Goal: Transaction & Acquisition: Book appointment/travel/reservation

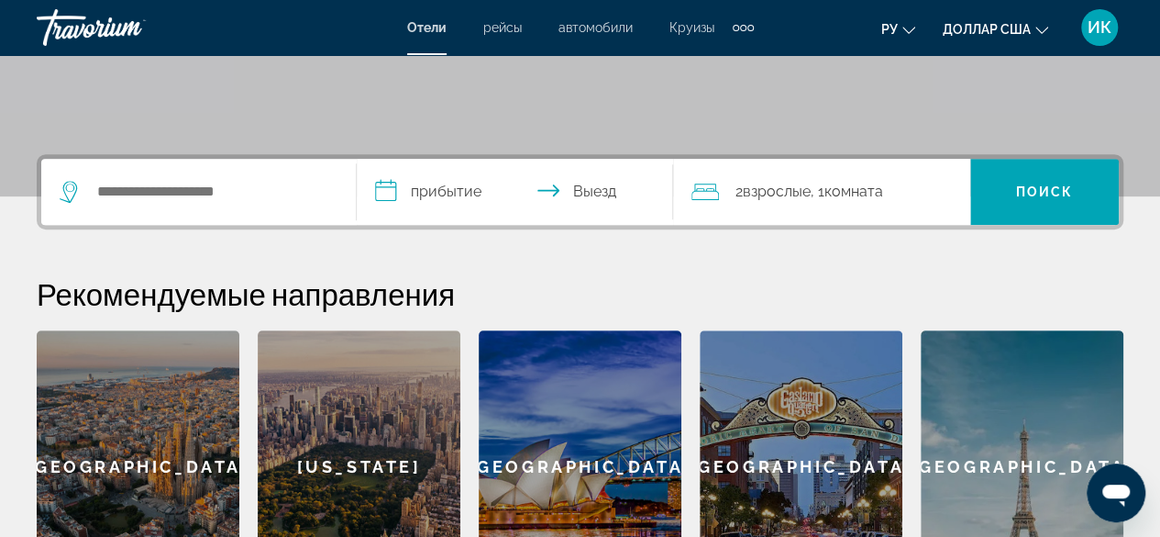
scroll to position [183, 0]
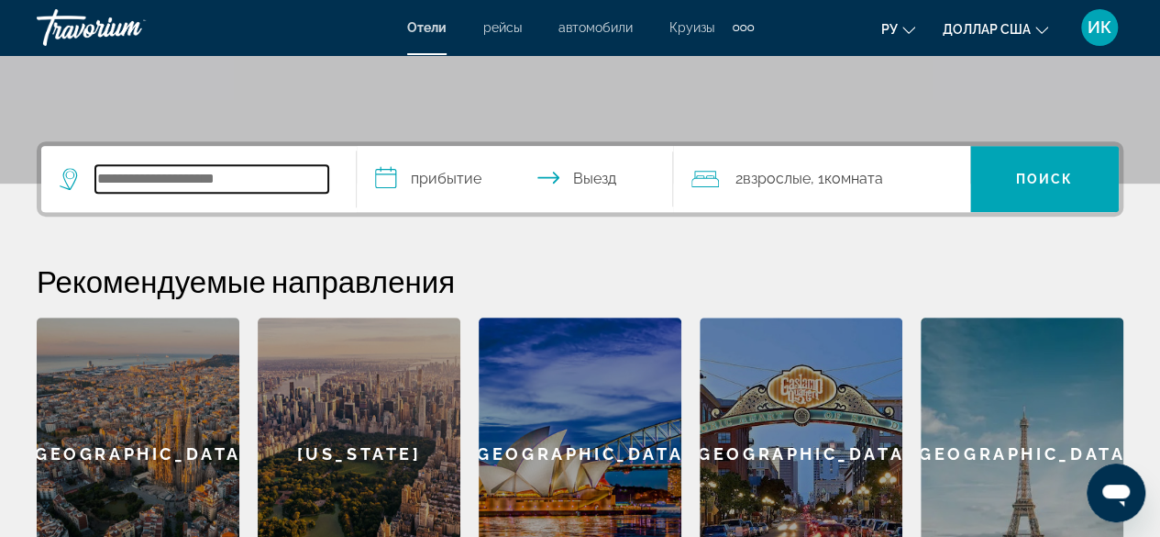
click at [106, 179] on input "Поиск отеля" at bounding box center [211, 179] width 233 height 28
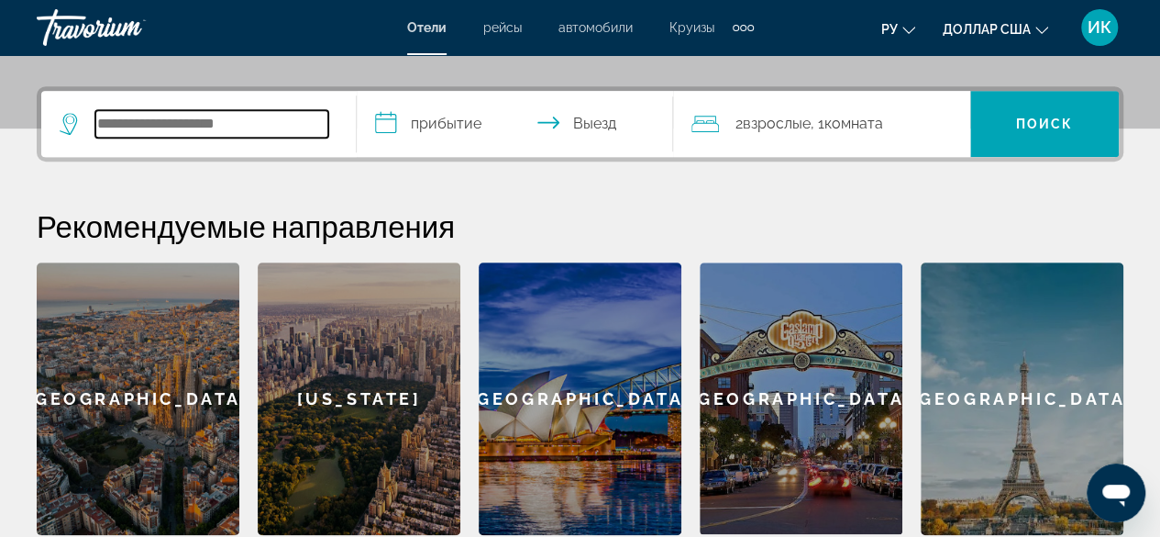
scroll to position [448, 0]
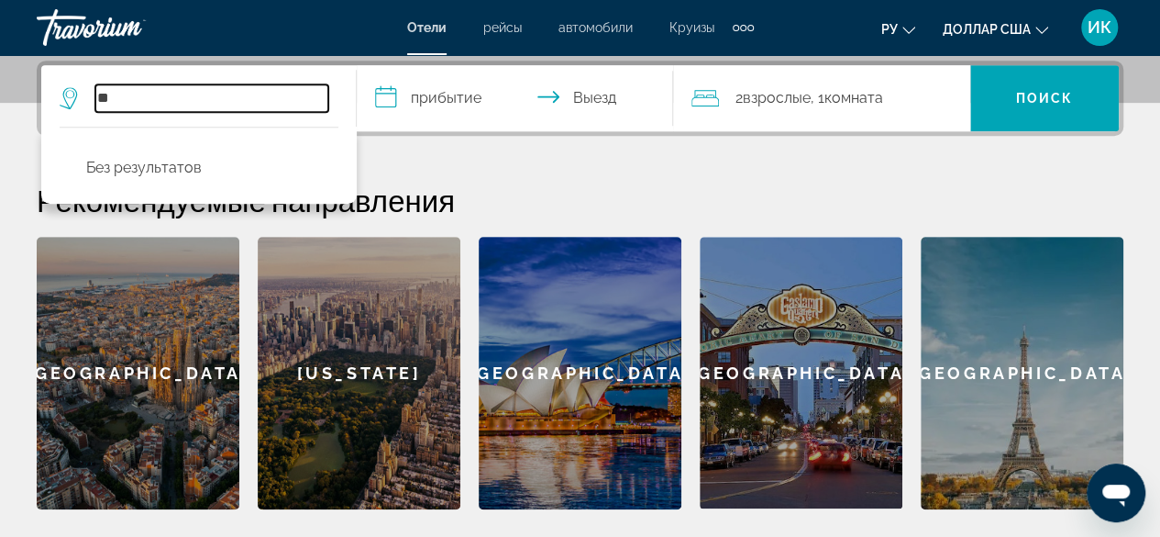
type input "*"
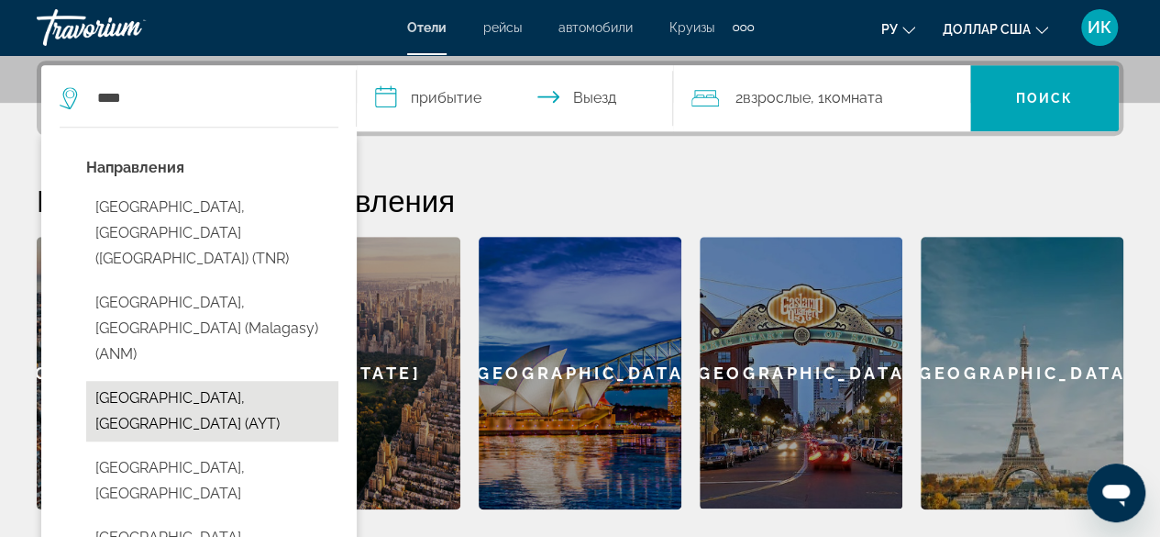
click at [157, 381] on button "[GEOGRAPHIC_DATA], [GEOGRAPHIC_DATA] (AYT)" at bounding box center [212, 411] width 252 height 61
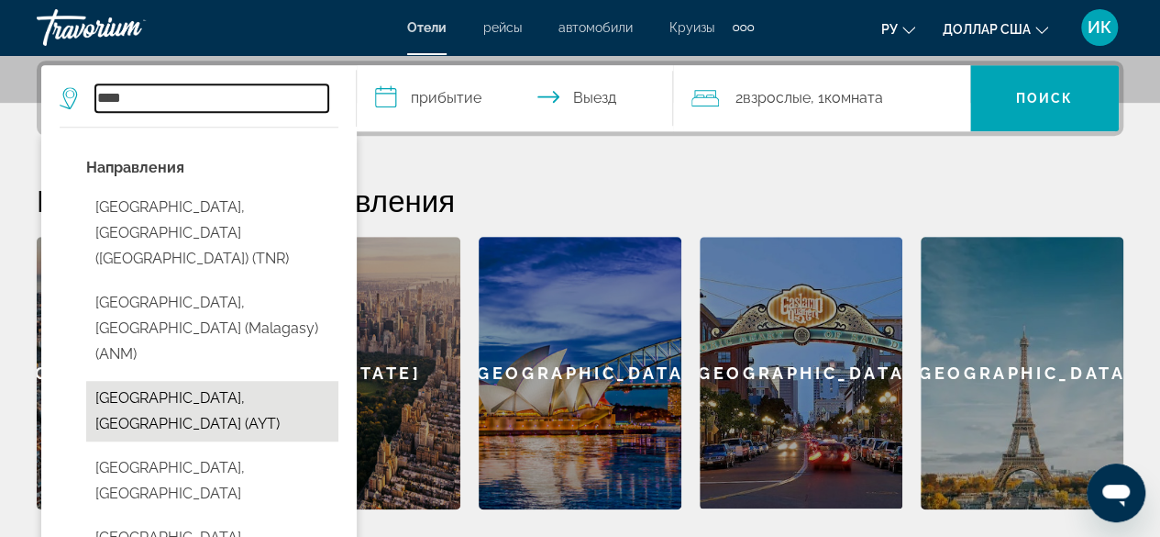
type input "**********"
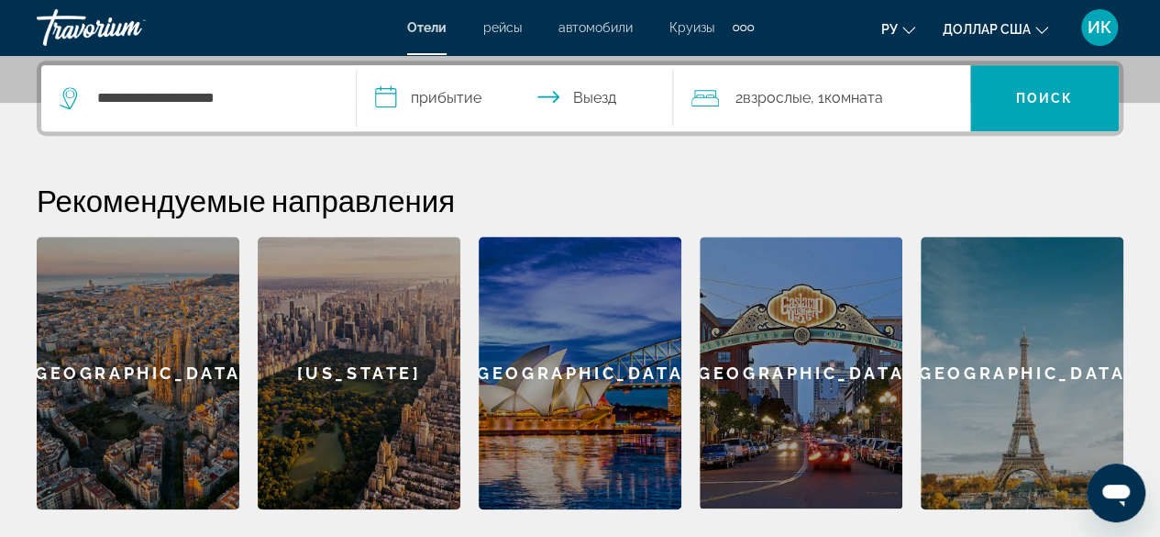
click at [448, 100] on input "**********" at bounding box center [518, 101] width 323 height 72
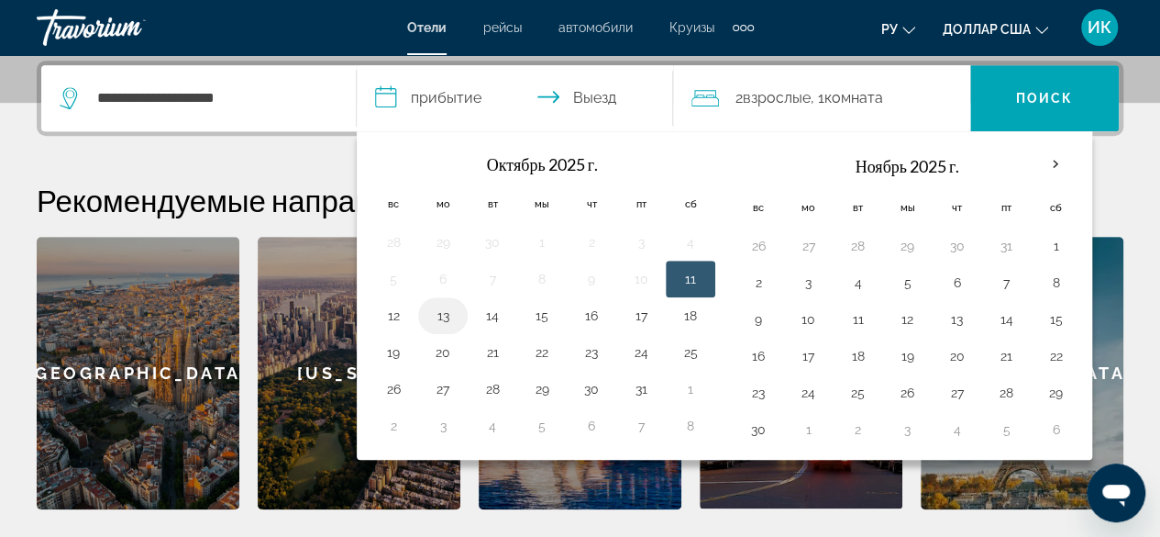
click at [442, 312] on button "13" at bounding box center [442, 316] width 29 height 26
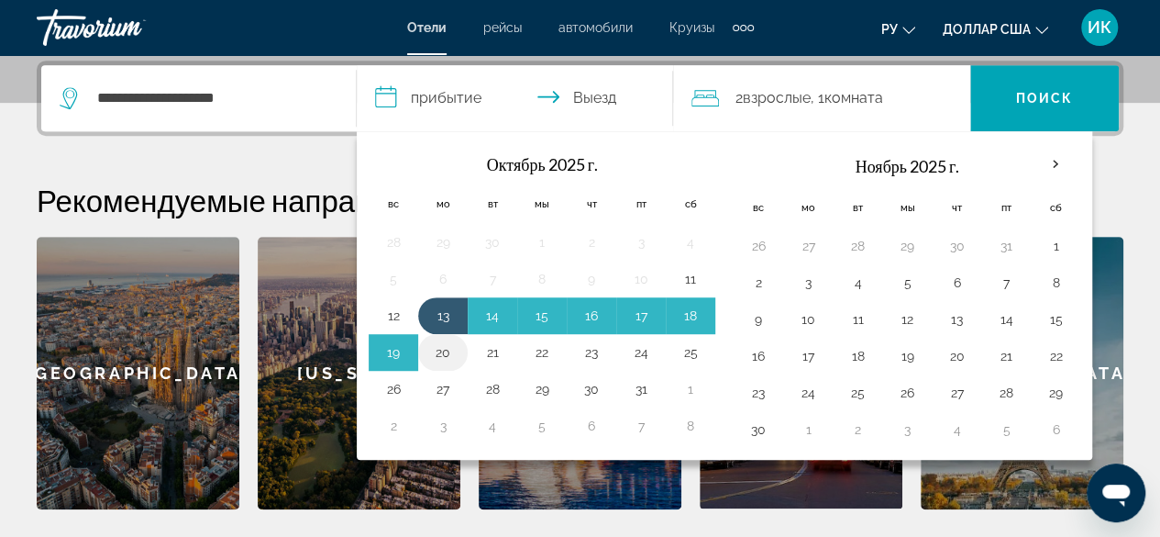
click at [443, 348] on button "20" at bounding box center [442, 352] width 29 height 26
type input "**********"
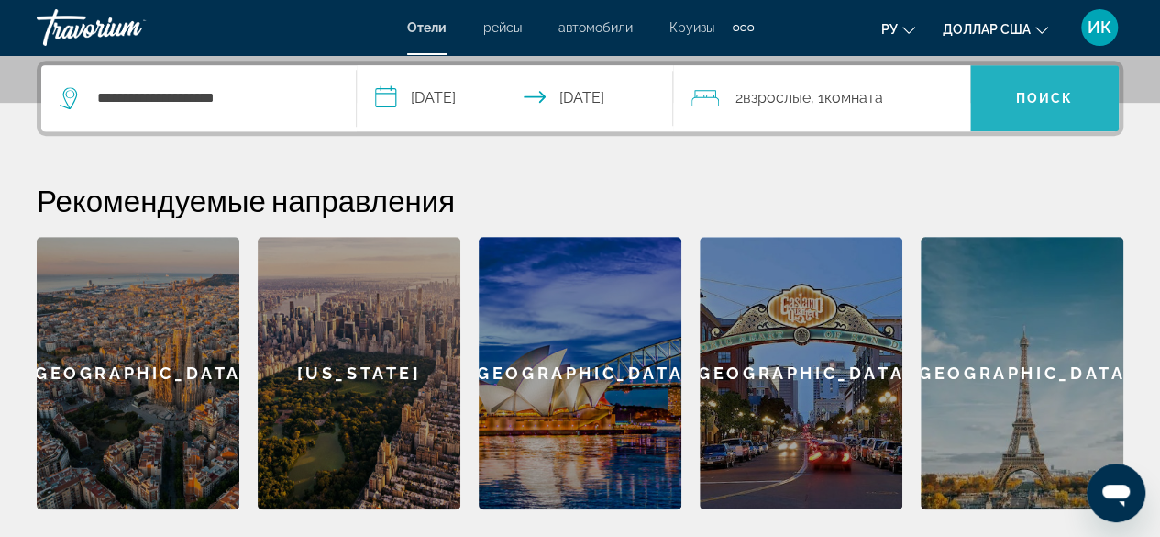
click at [1022, 97] on font "Поиск" at bounding box center [1045, 98] width 58 height 15
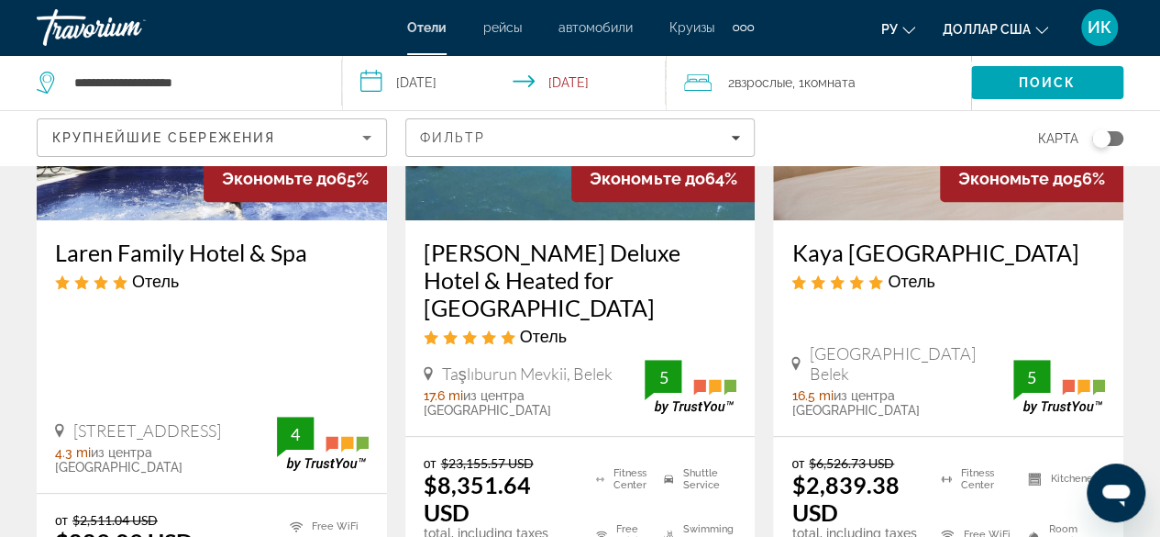
scroll to position [275, 0]
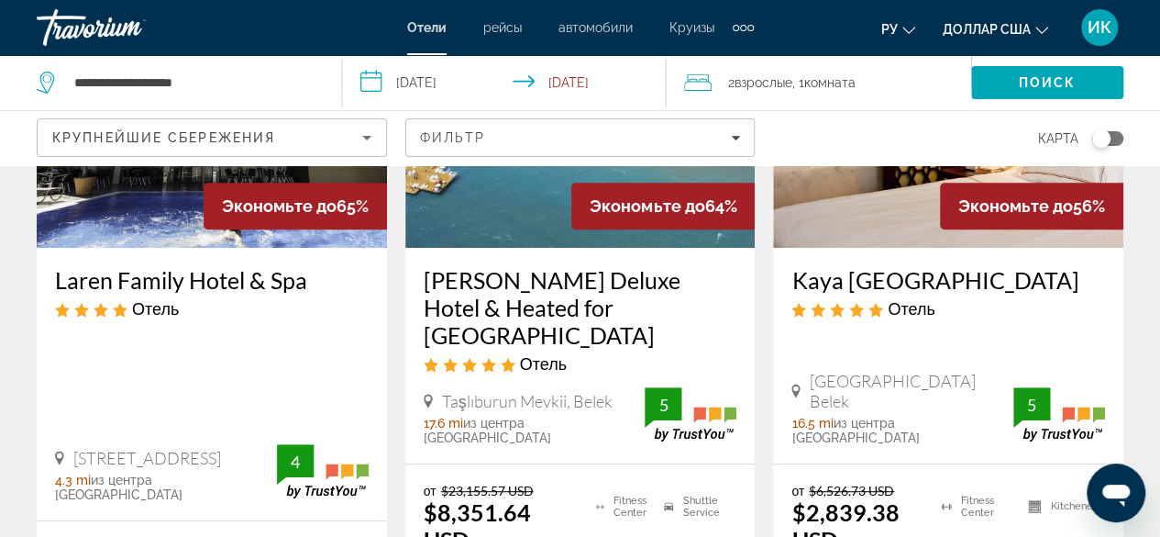
click at [823, 87] on span "Комната" at bounding box center [829, 82] width 51 height 15
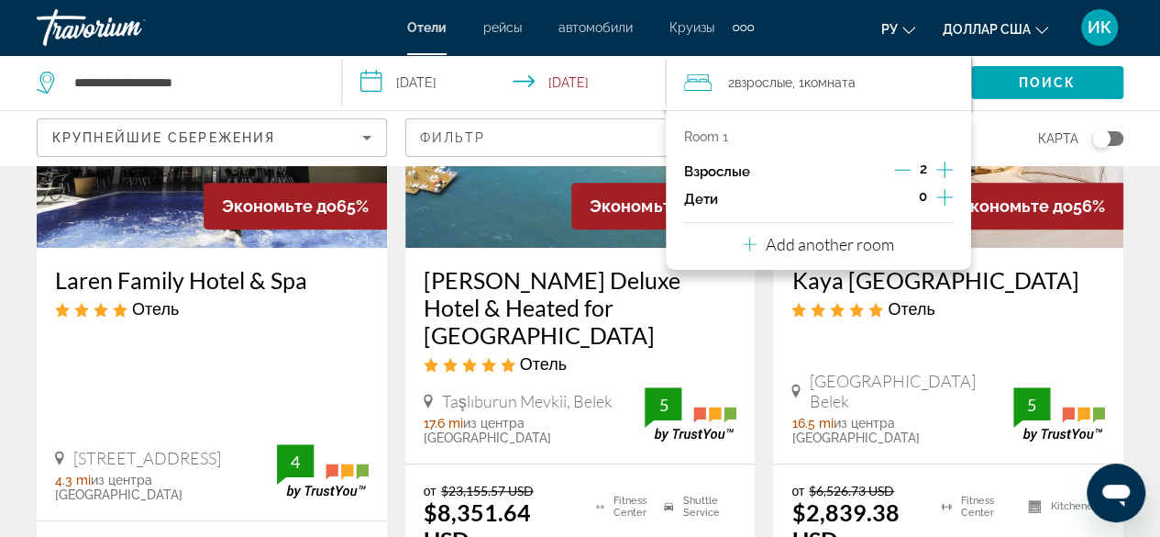
click at [941, 170] on icon "Increment adults" at bounding box center [944, 169] width 17 height 17
click at [830, 85] on span "Комната" at bounding box center [829, 82] width 51 height 15
click at [701, 90] on icon "Travelers: 3 adults, 0 children" at bounding box center [698, 82] width 28 height 17
click at [737, 141] on div "Room 1" at bounding box center [818, 136] width 269 height 15
click at [696, 129] on p "Room 1" at bounding box center [706, 136] width 44 height 15
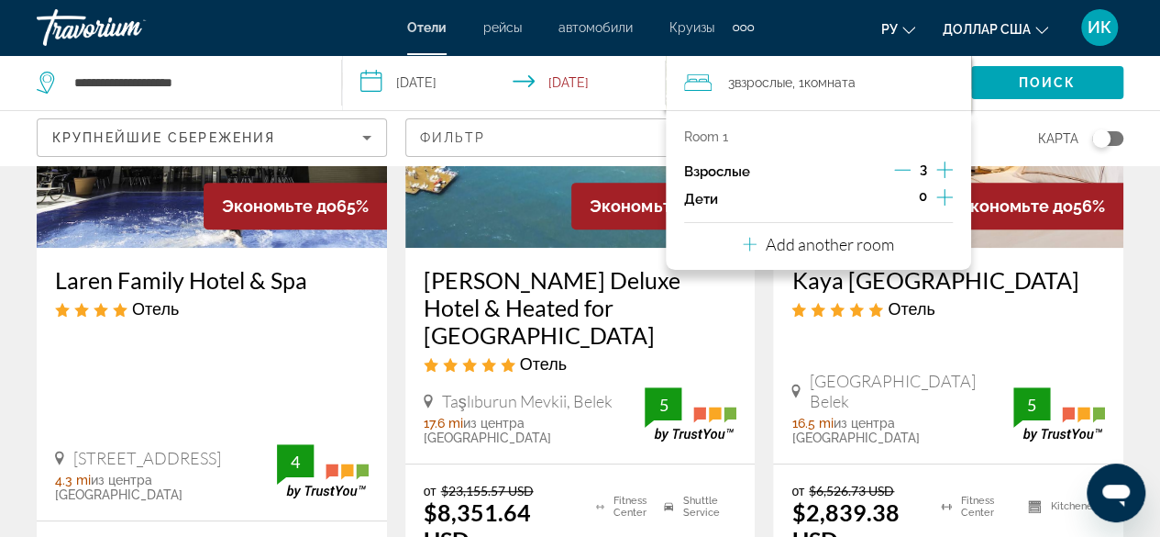
click at [793, 250] on p "Add another room" at bounding box center [830, 244] width 128 height 20
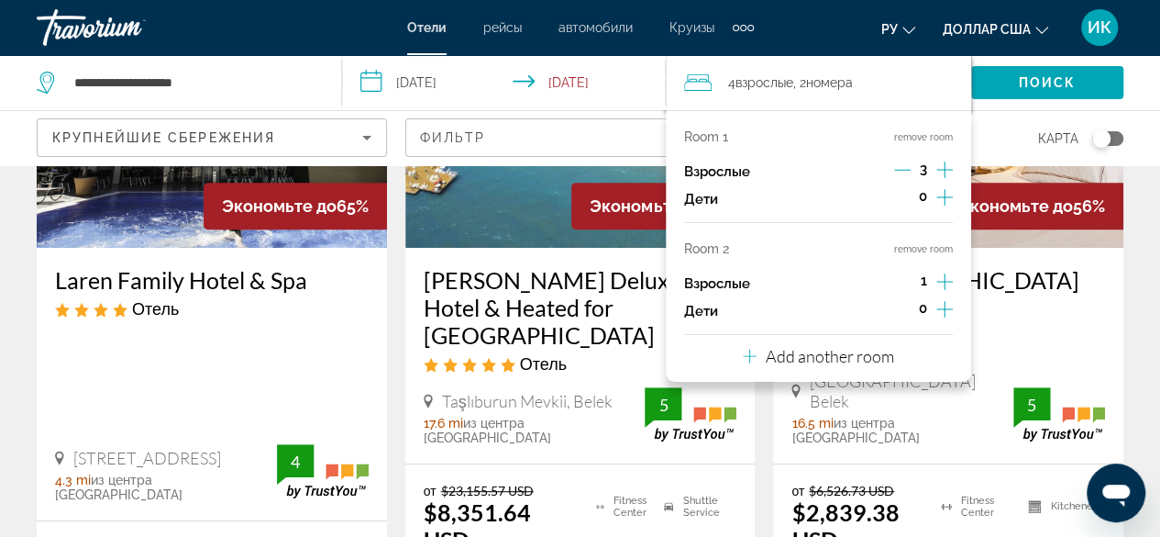
click at [901, 168] on icon "Decrement adults" at bounding box center [902, 169] width 17 height 17
click at [1029, 92] on span "Search" at bounding box center [1047, 83] width 152 height 44
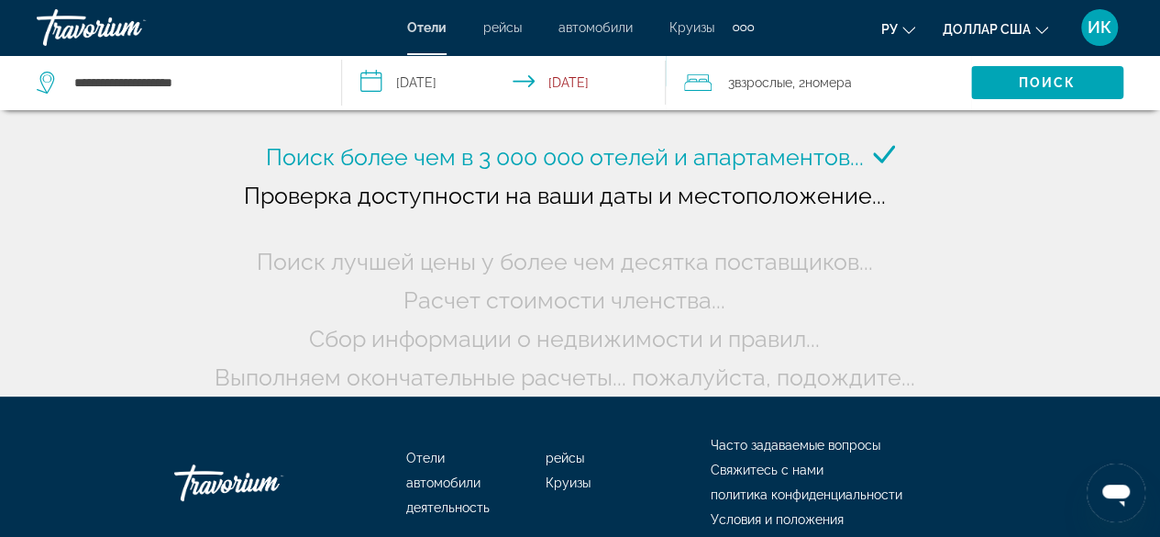
scroll to position [0, 0]
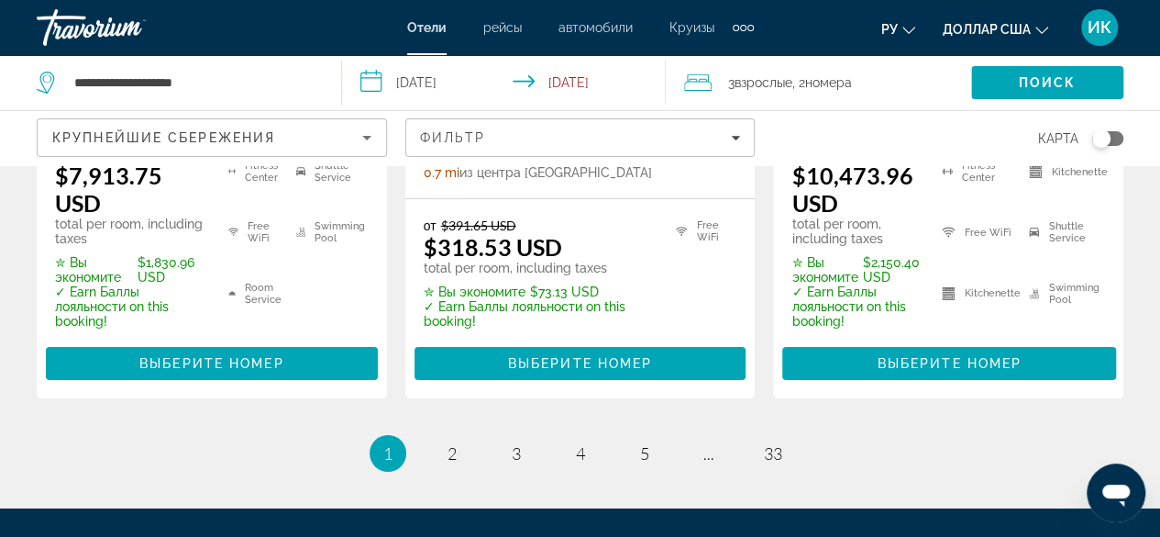
scroll to position [3027, 0]
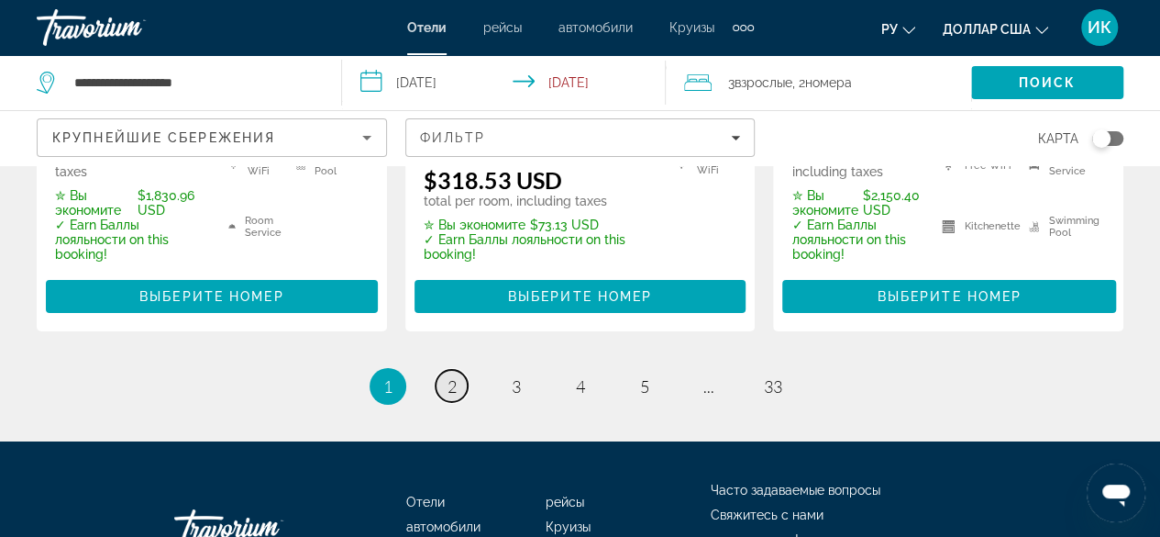
click at [449, 376] on span "2" at bounding box center [452, 386] width 9 height 20
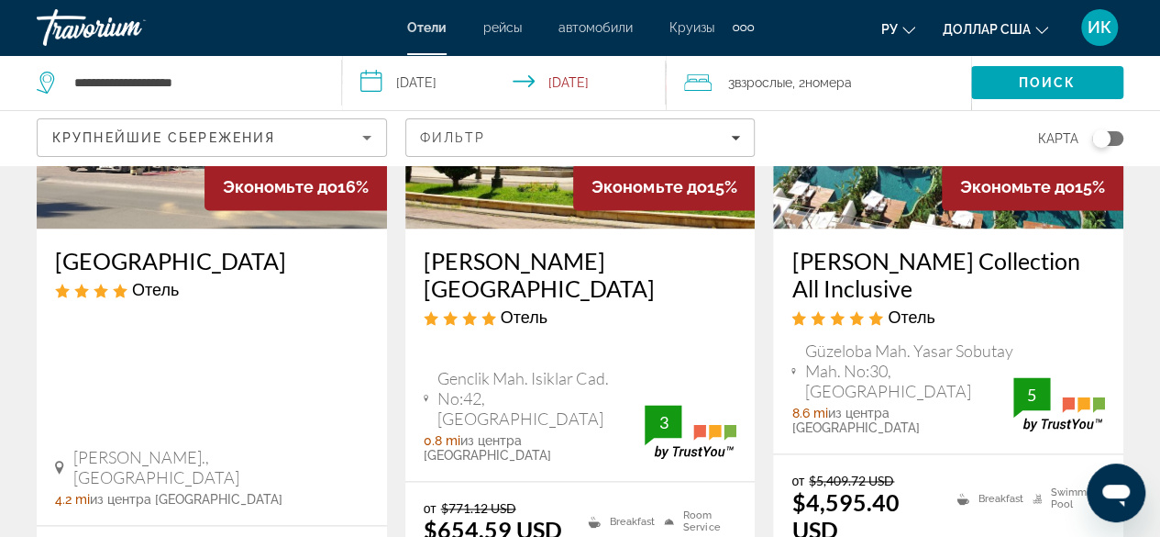
scroll to position [1284, 0]
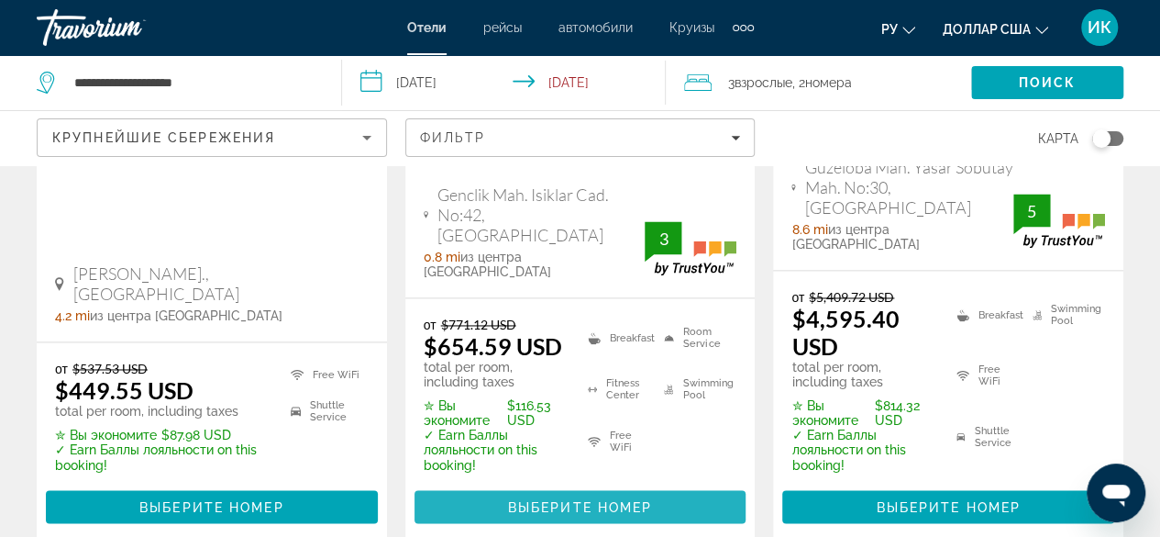
click at [527, 499] on span "Выберите номер" at bounding box center [580, 506] width 144 height 15
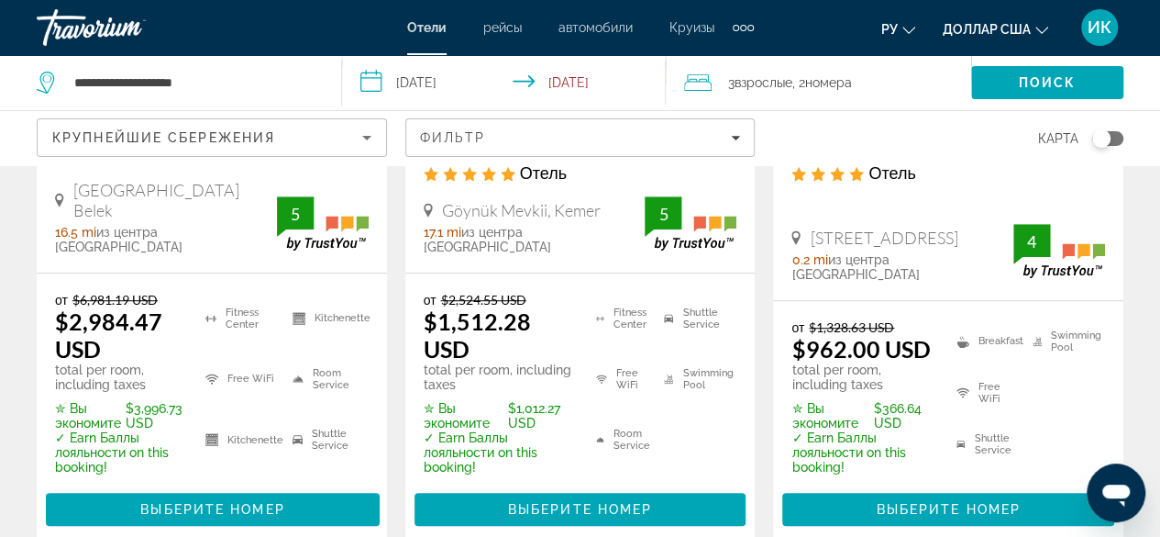
scroll to position [550, 0]
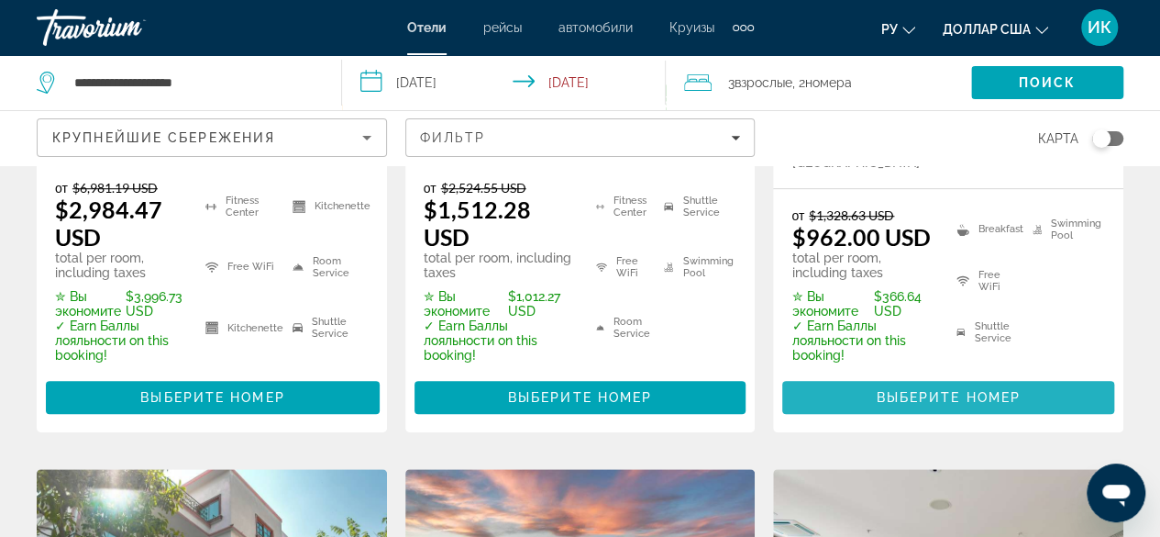
click at [903, 399] on span "Выберите номер" at bounding box center [948, 397] width 144 height 15
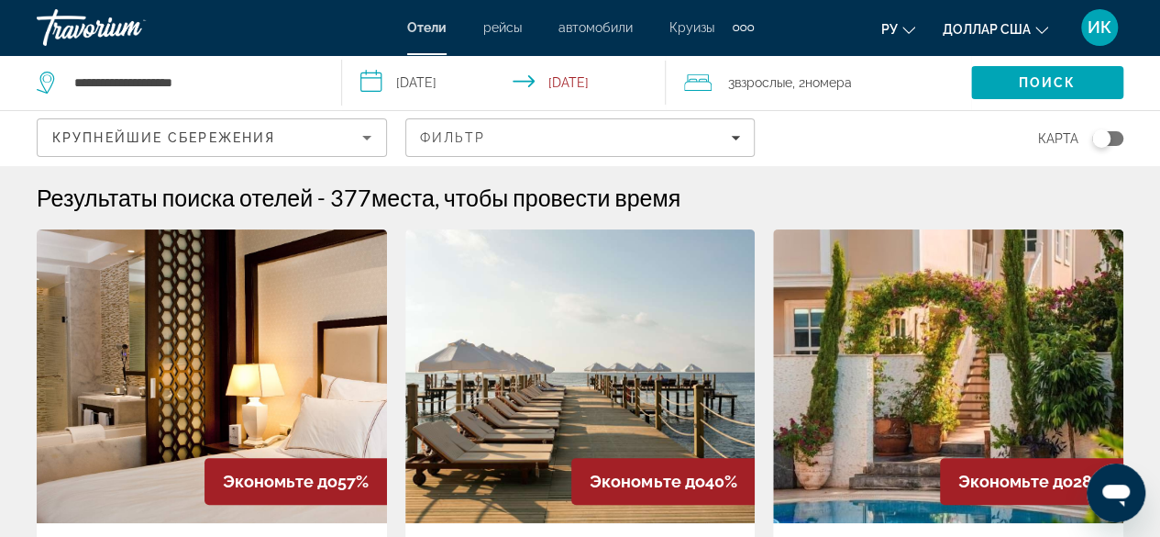
click at [835, 82] on span "номера" at bounding box center [828, 82] width 47 height 15
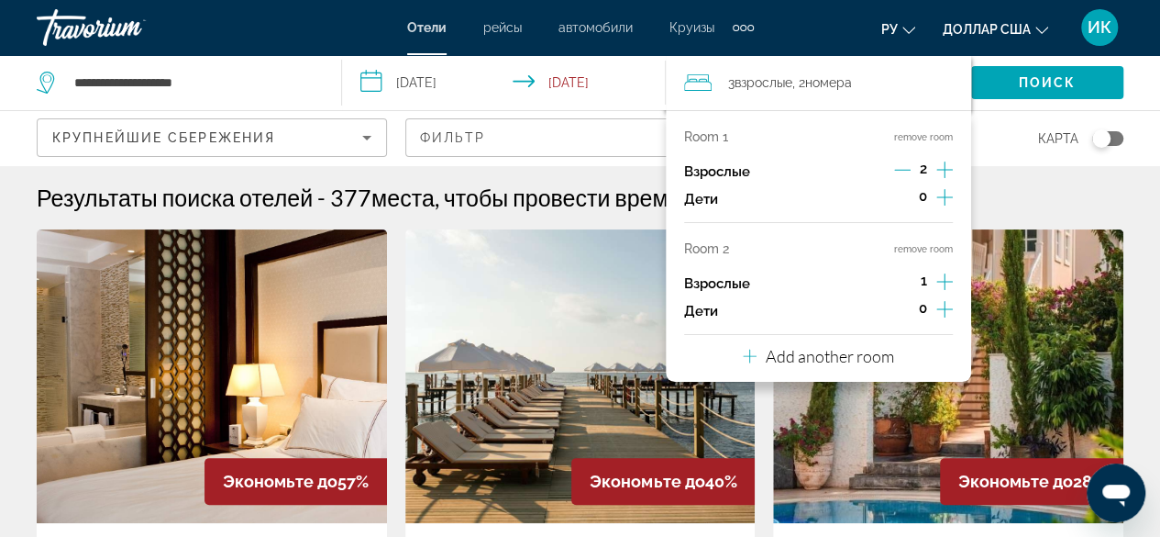
click at [930, 247] on button "remove room" at bounding box center [923, 249] width 59 height 12
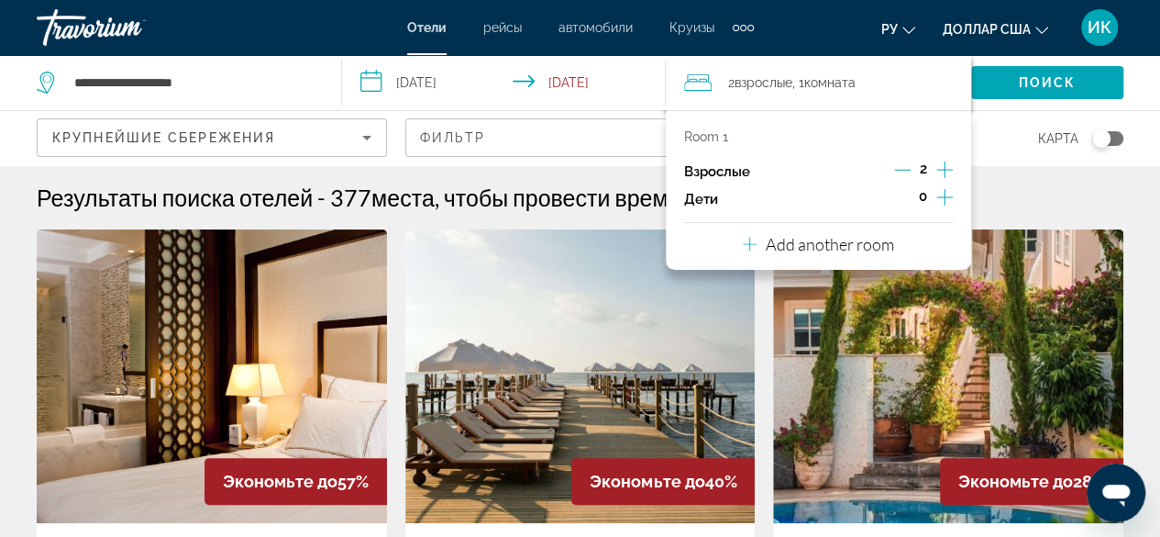
click at [945, 168] on icon "Increment adults" at bounding box center [944, 170] width 17 height 22
click at [1031, 77] on span "Поиск" at bounding box center [1048, 82] width 58 height 15
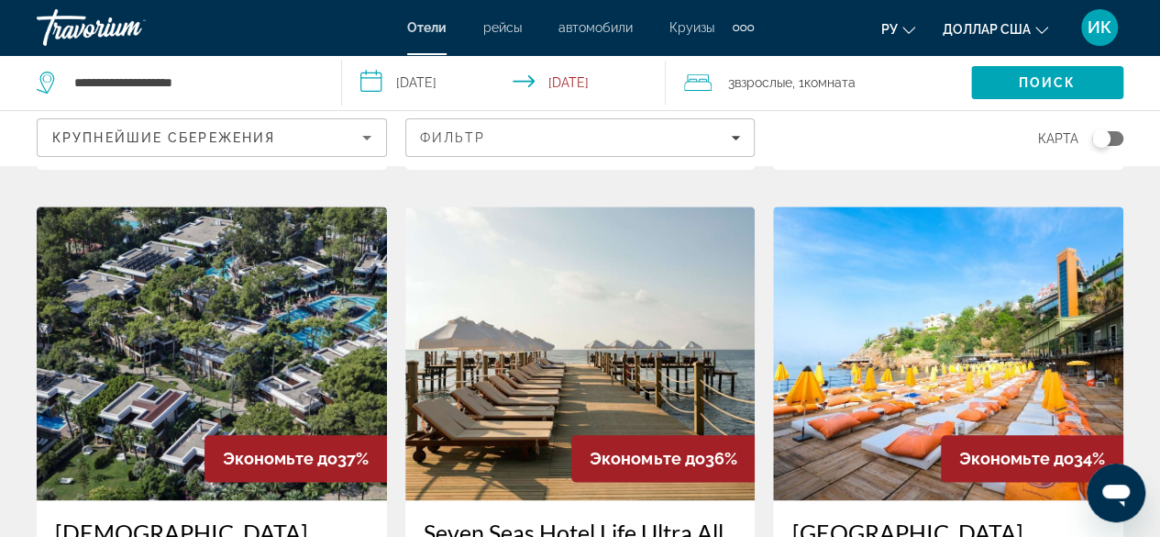
scroll to position [826, 0]
click at [875, 410] on img "Основное содержание" at bounding box center [948, 353] width 350 height 294
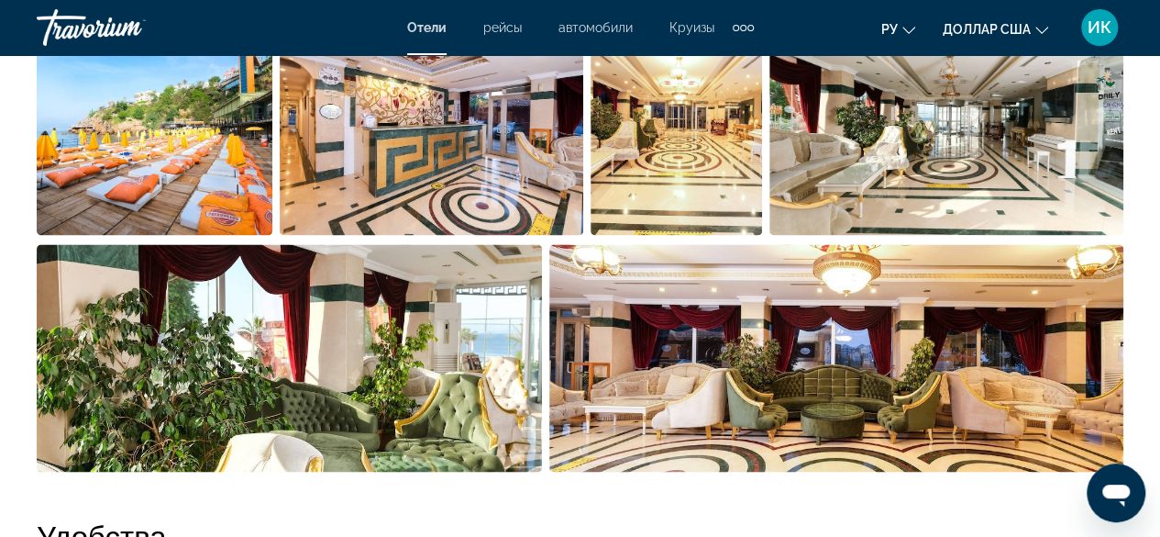
scroll to position [1284, 0]
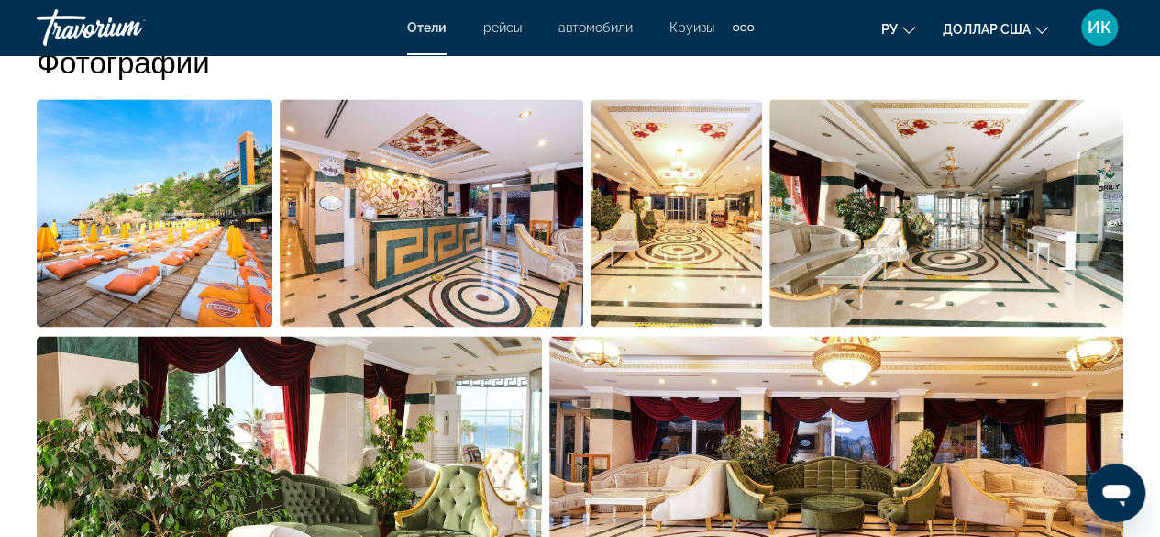
click at [121, 248] on img "Open full-screen image slider" at bounding box center [155, 212] width 236 height 227
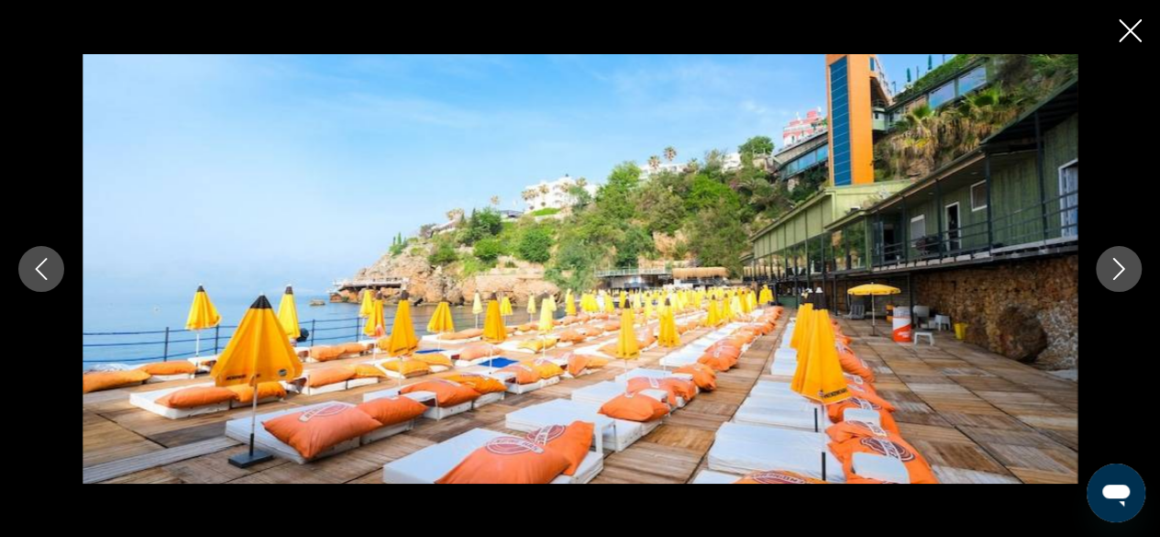
scroll to position [1376, 0]
click at [1123, 265] on icon "Next image" at bounding box center [1119, 269] width 22 height 22
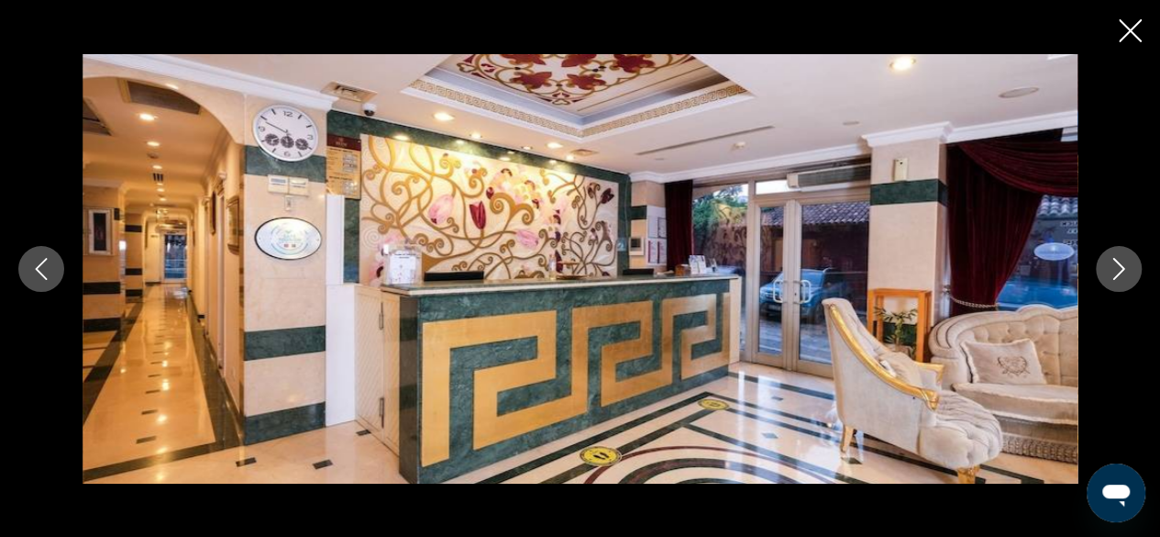
click at [1123, 265] on icon "Next image" at bounding box center [1119, 269] width 22 height 22
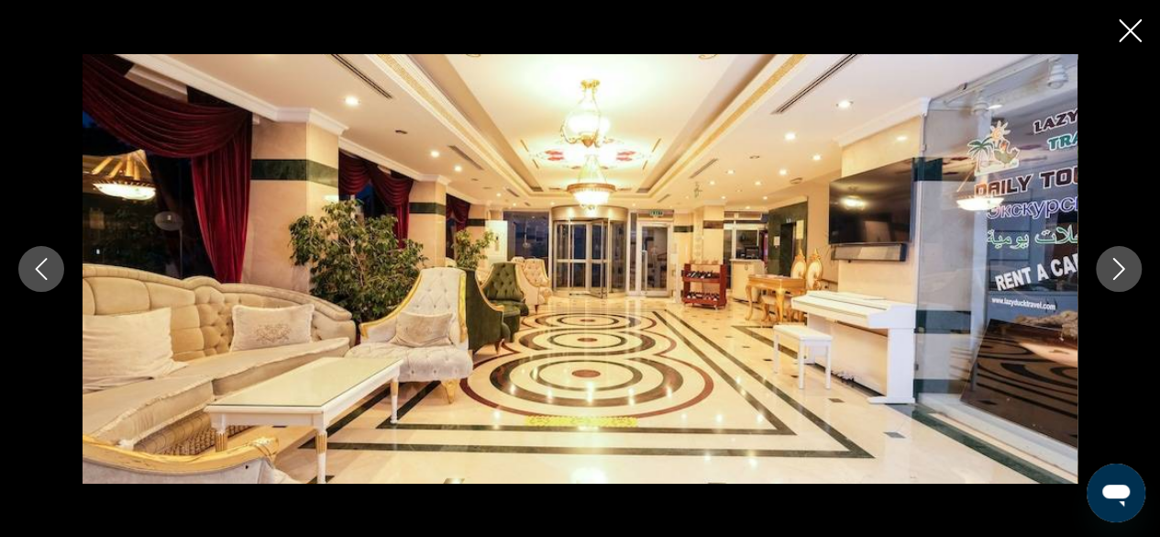
click at [1123, 265] on icon "Next image" at bounding box center [1119, 269] width 22 height 22
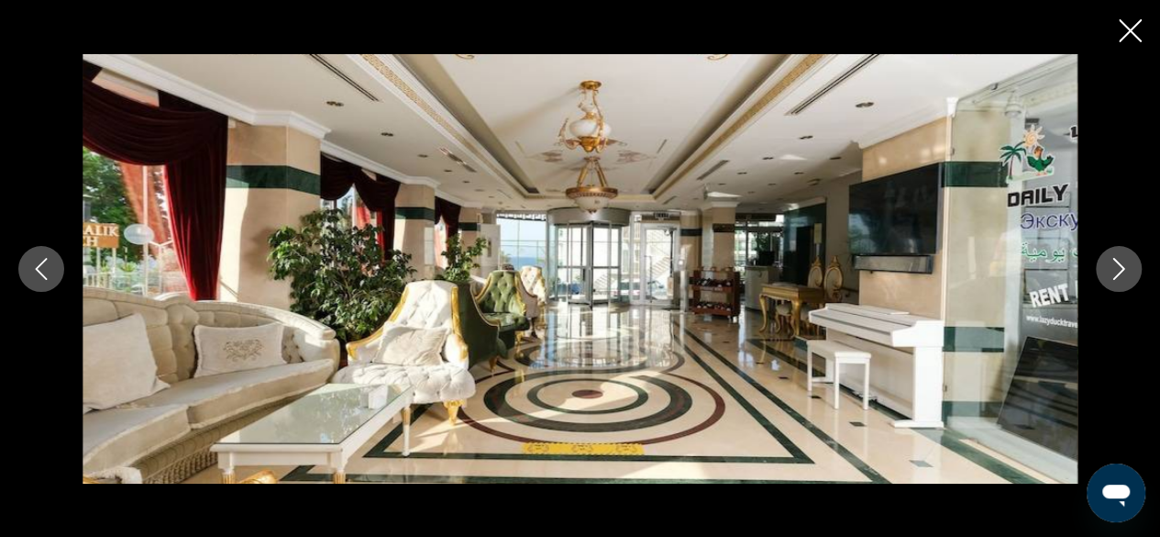
click at [1123, 265] on icon "Next image" at bounding box center [1119, 269] width 22 height 22
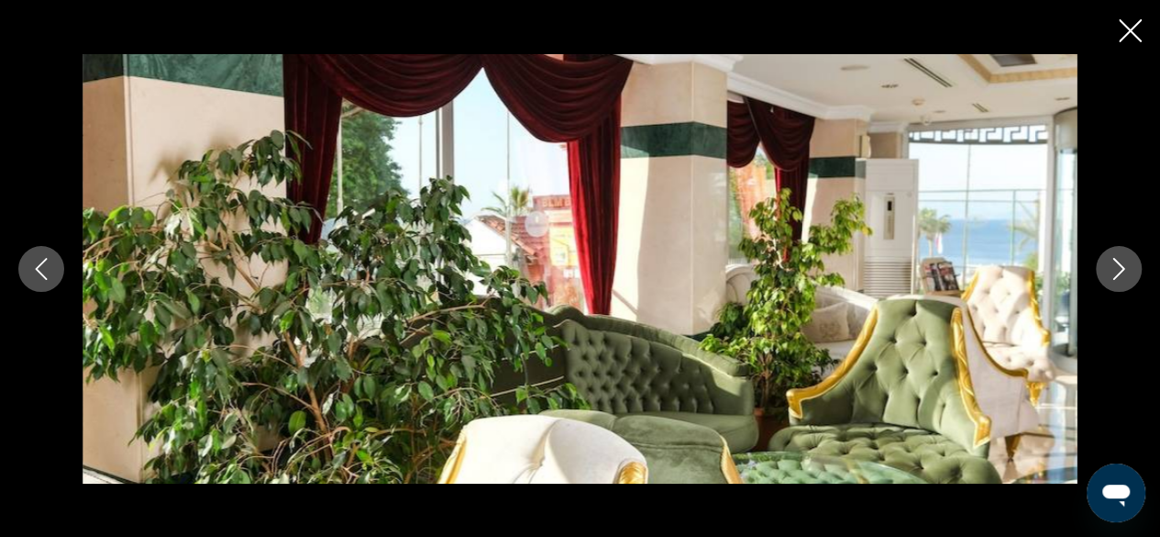
click at [1123, 265] on icon "Next image" at bounding box center [1119, 269] width 22 height 22
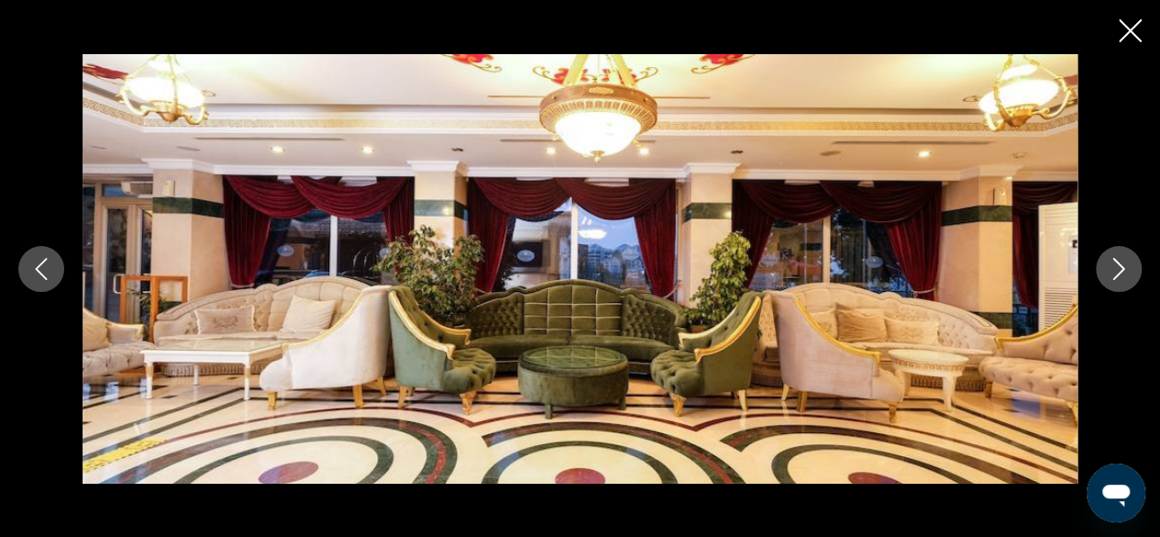
click at [1123, 265] on icon "Next image" at bounding box center [1119, 269] width 22 height 22
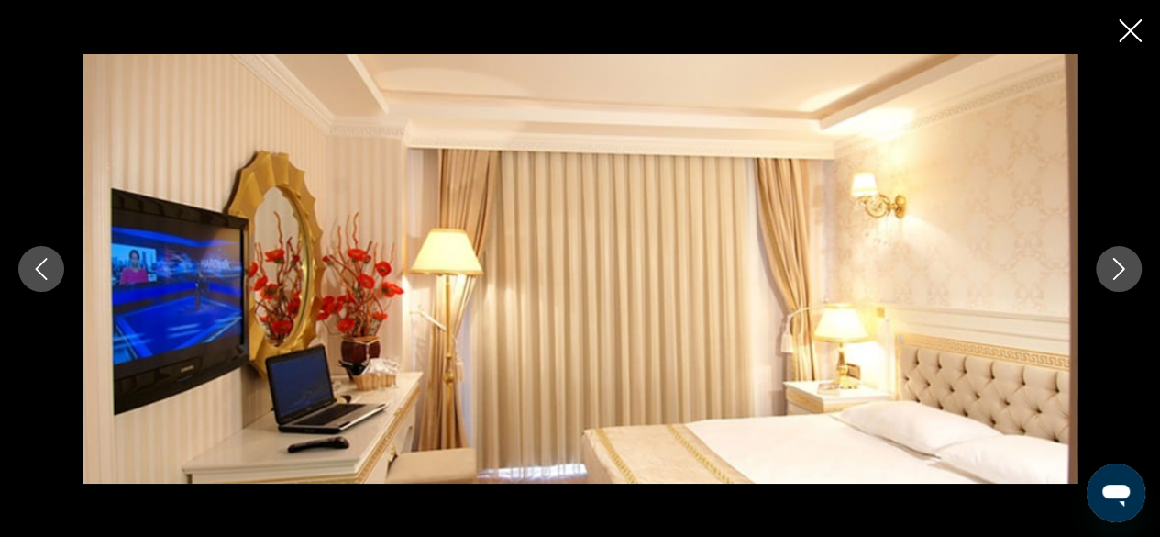
click at [1123, 265] on icon "Next image" at bounding box center [1119, 269] width 22 height 22
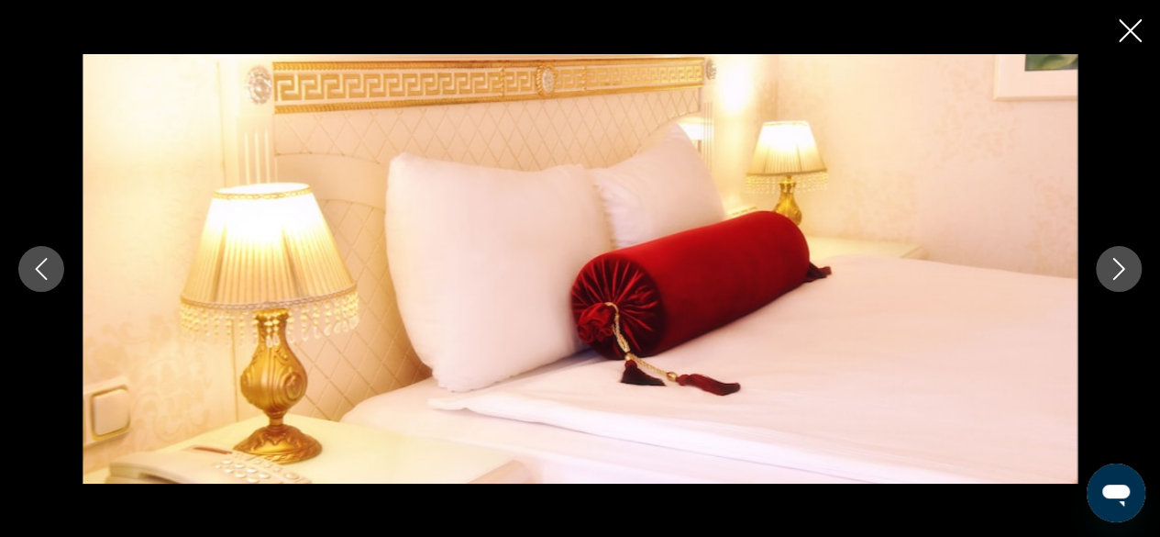
click at [1123, 265] on icon "Next image" at bounding box center [1119, 269] width 22 height 22
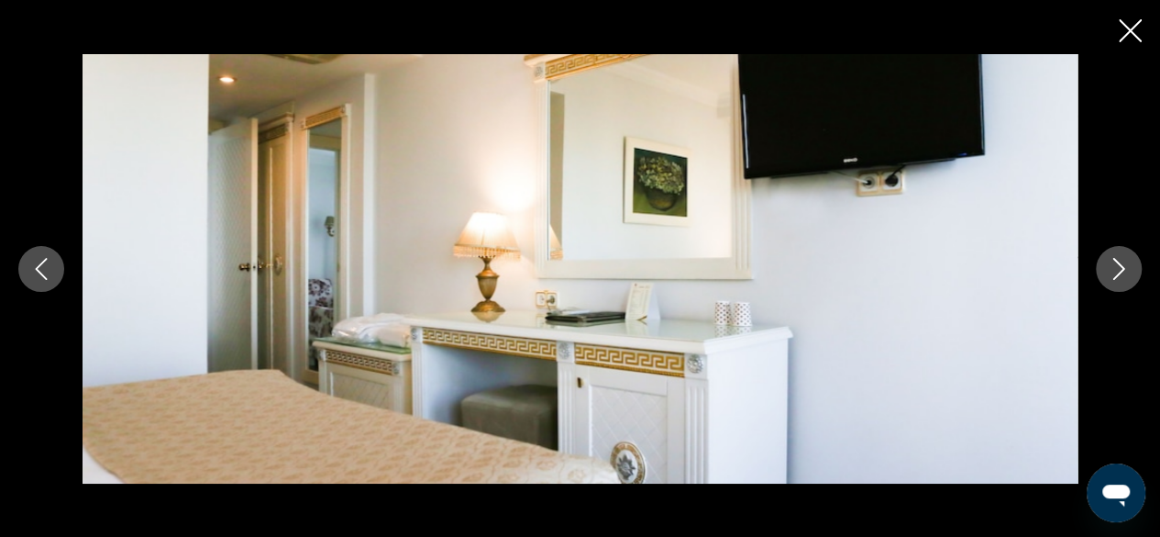
click at [1123, 265] on icon "Next image" at bounding box center [1119, 269] width 22 height 22
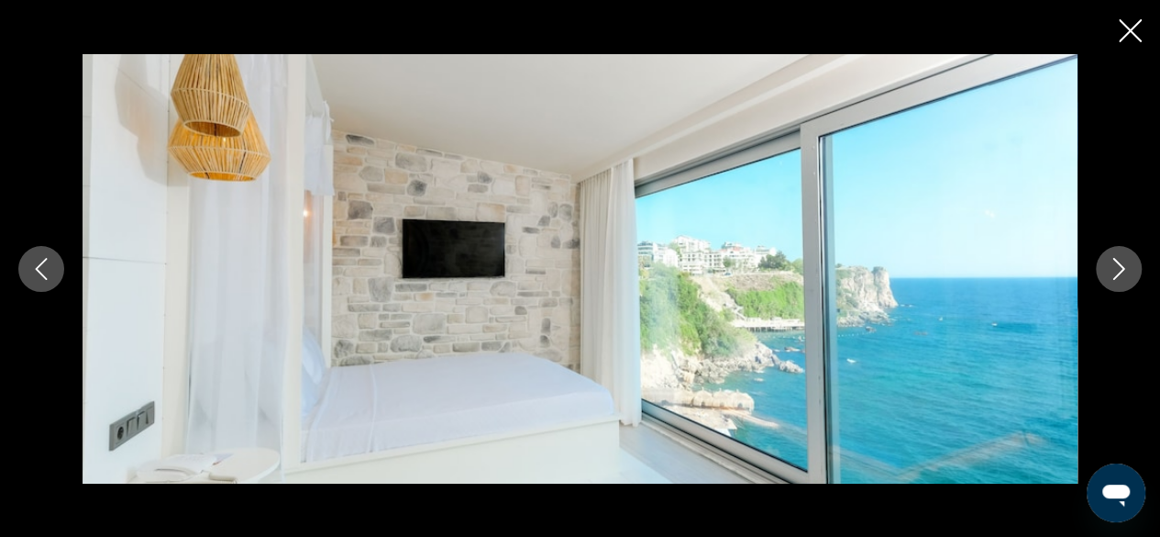
click at [1123, 265] on icon "Next image" at bounding box center [1119, 269] width 22 height 22
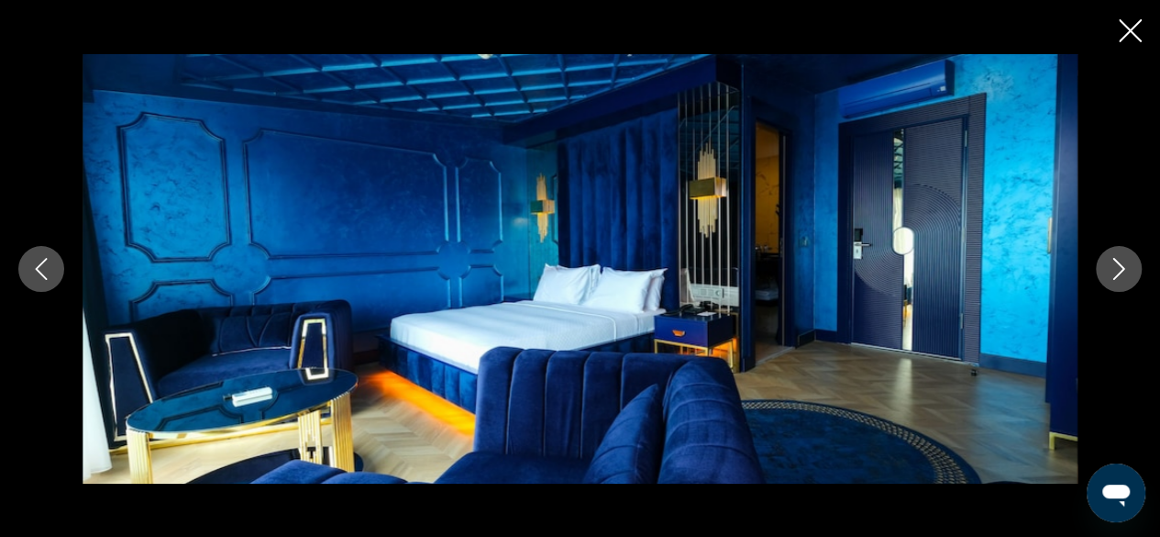
click at [1123, 265] on icon "Next image" at bounding box center [1119, 269] width 22 height 22
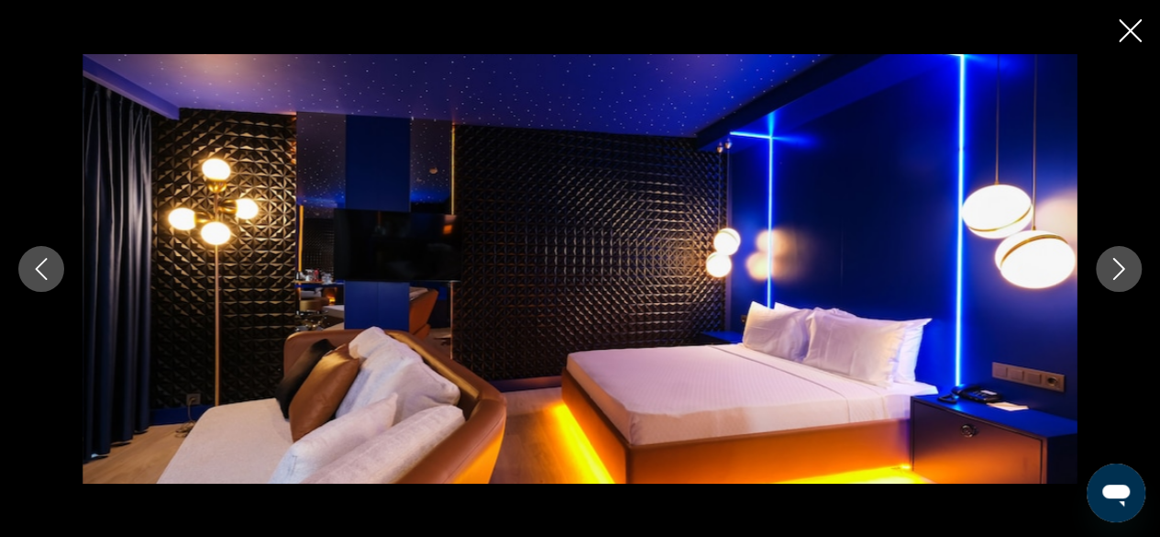
click at [1123, 265] on icon "Next image" at bounding box center [1119, 269] width 22 height 22
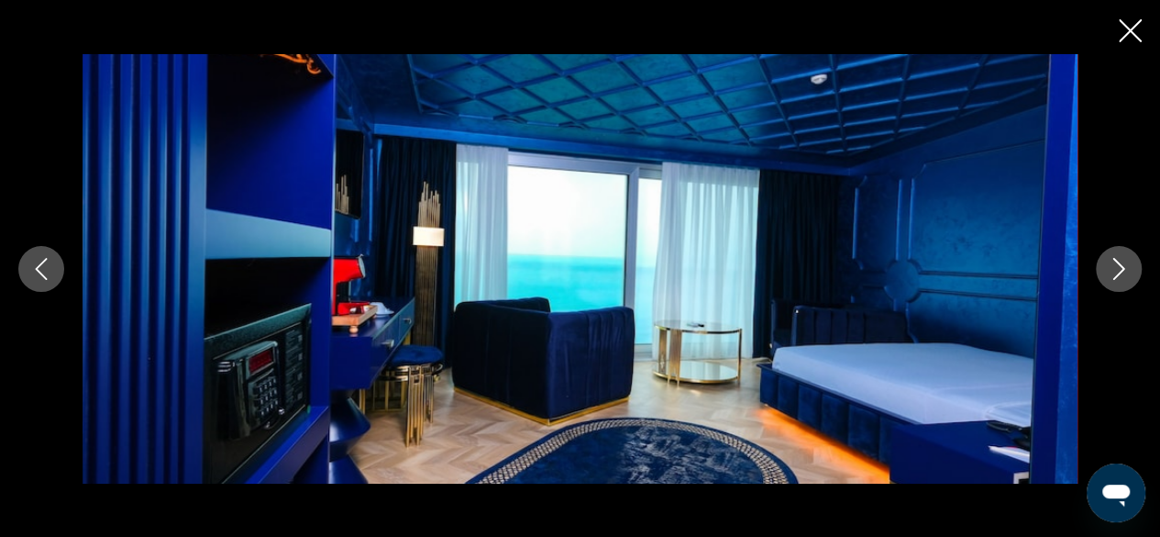
click at [1123, 265] on icon "Next image" at bounding box center [1119, 269] width 22 height 22
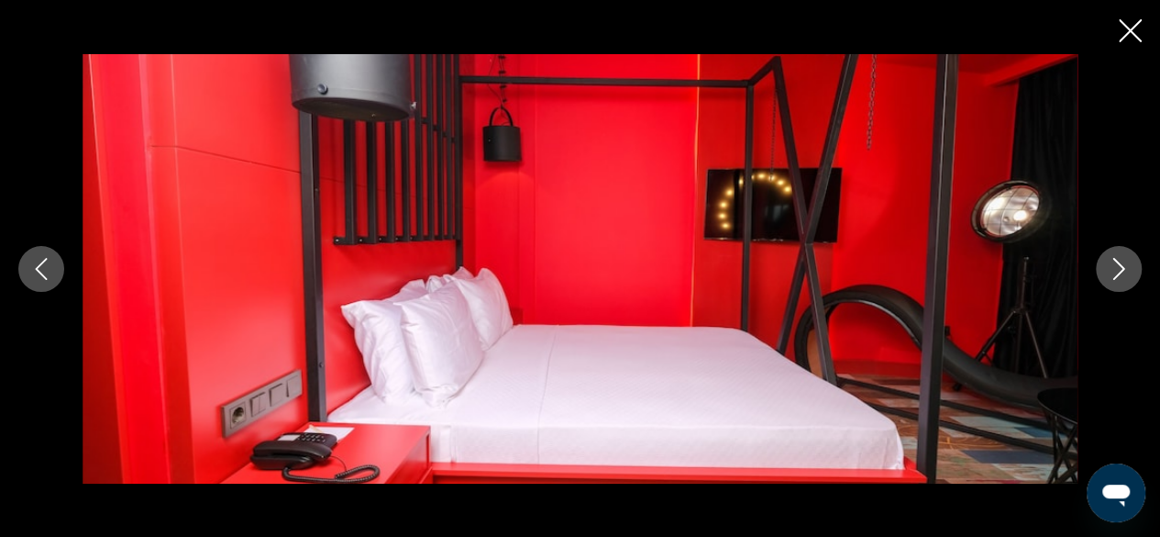
click at [1123, 265] on icon "Next image" at bounding box center [1119, 269] width 22 height 22
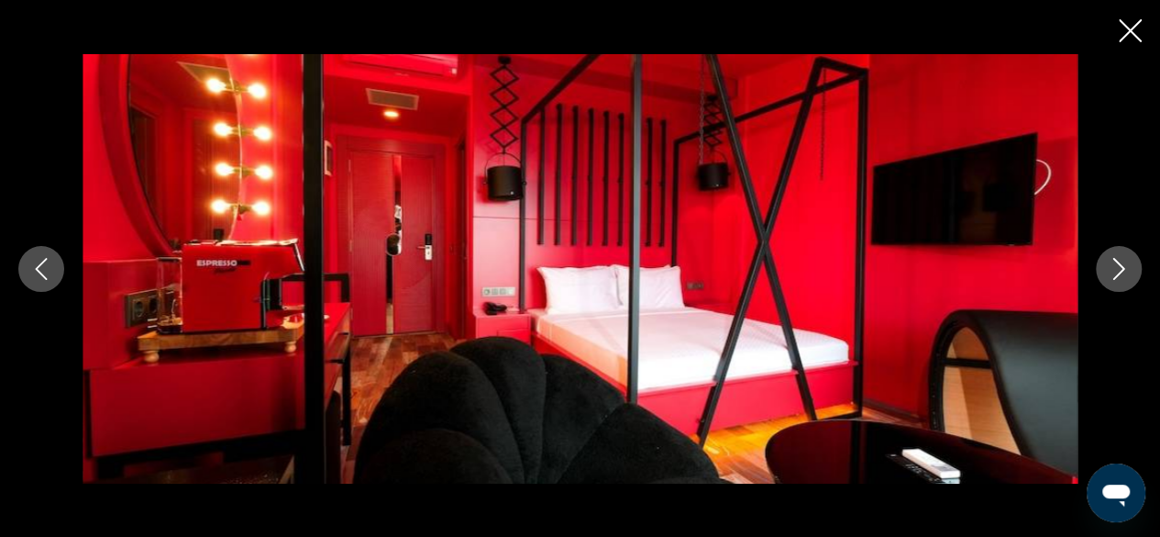
click at [1123, 265] on icon "Next image" at bounding box center [1119, 269] width 22 height 22
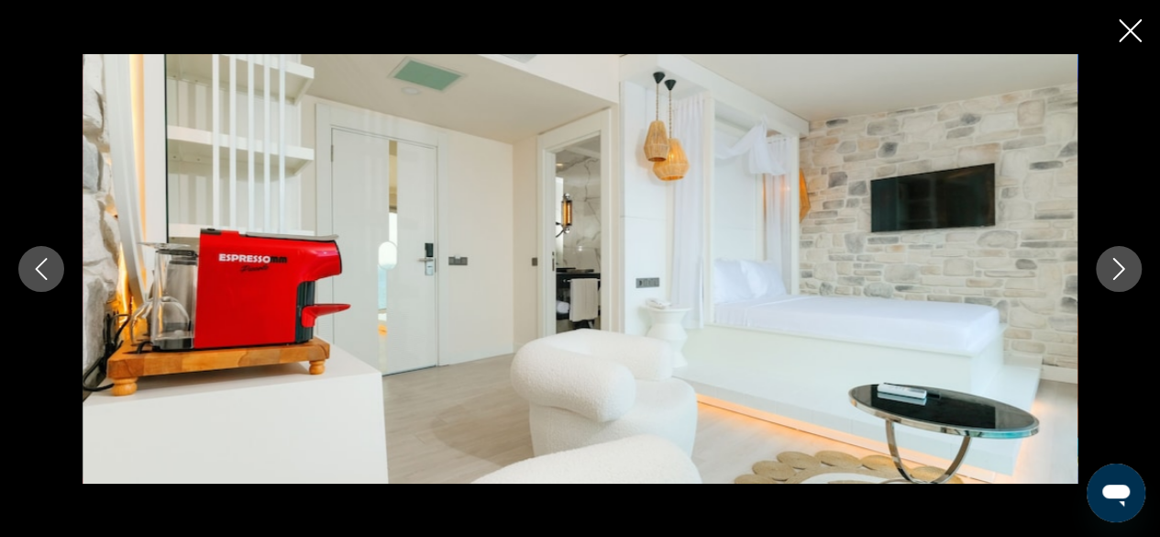
click at [1123, 265] on icon "Next image" at bounding box center [1119, 269] width 22 height 22
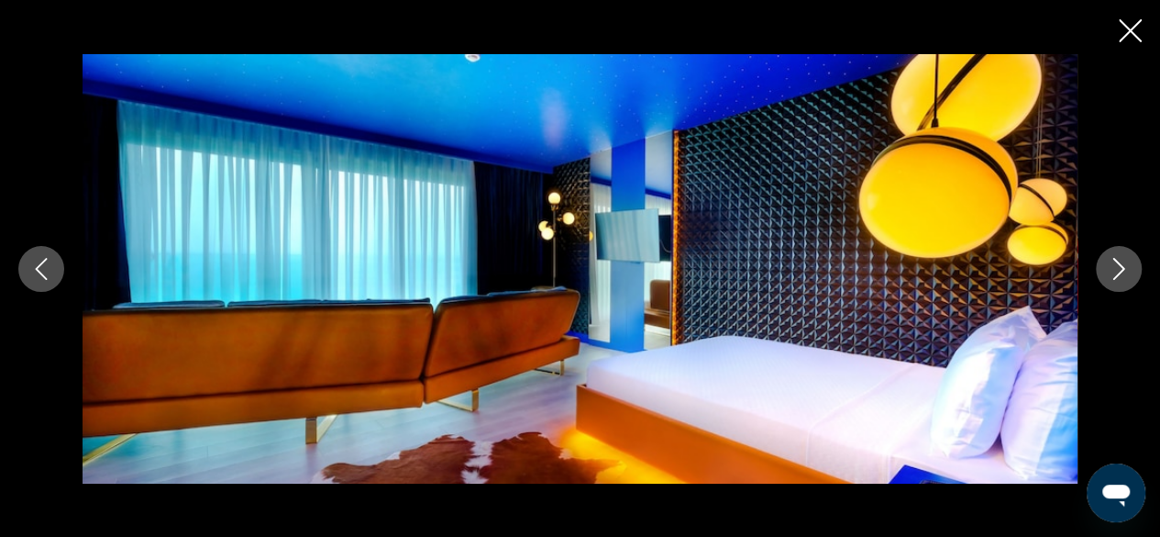
click at [1123, 265] on icon "Next image" at bounding box center [1119, 269] width 22 height 22
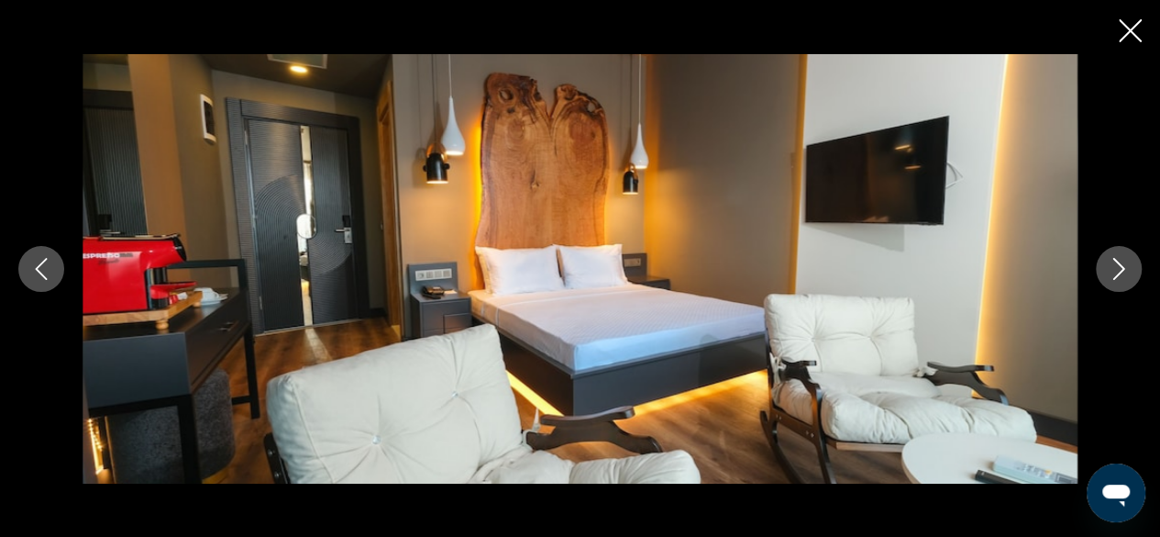
click at [1123, 265] on icon "Next image" at bounding box center [1119, 269] width 22 height 22
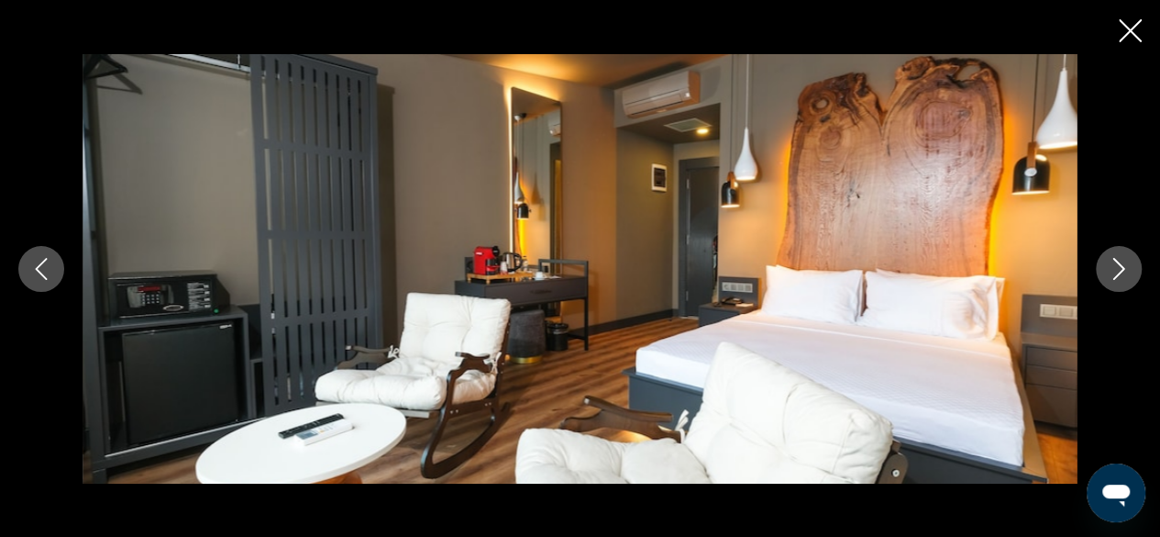
click at [1123, 265] on icon "Next image" at bounding box center [1119, 269] width 22 height 22
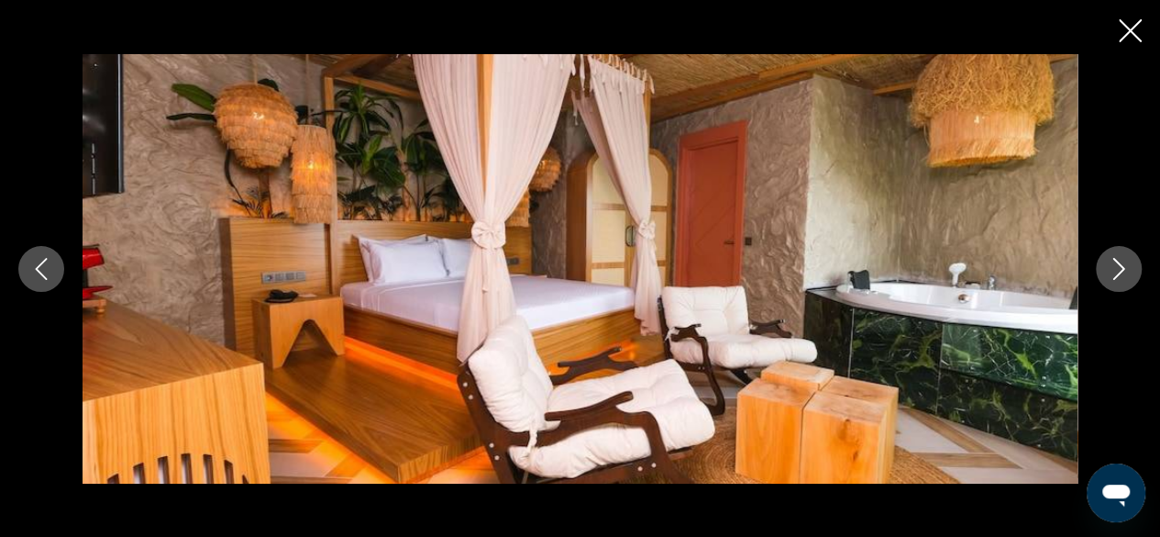
click at [1123, 265] on icon "Next image" at bounding box center [1119, 269] width 22 height 22
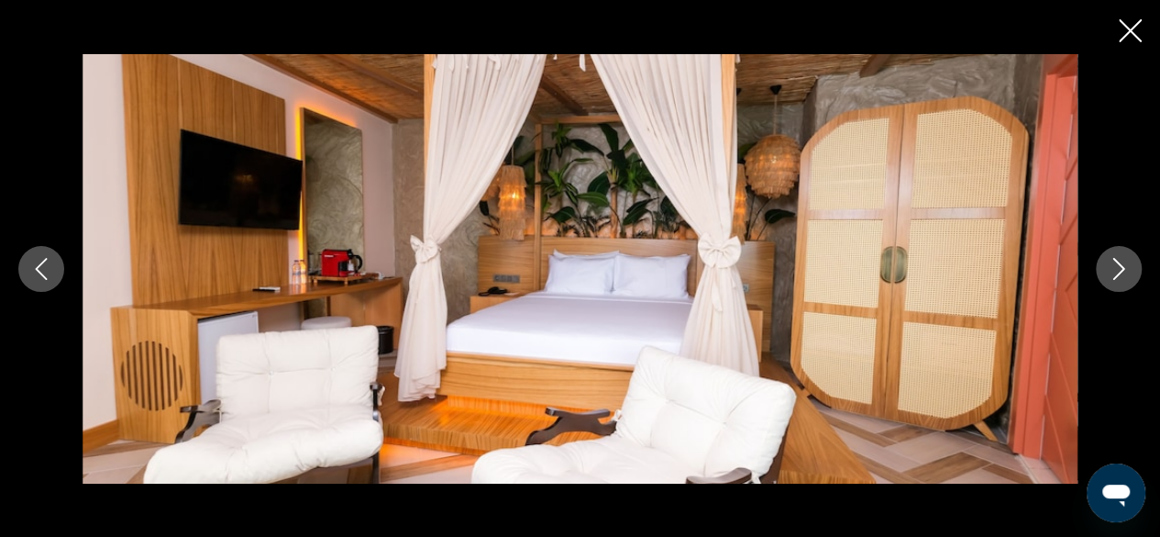
click at [1123, 265] on icon "Next image" at bounding box center [1119, 269] width 22 height 22
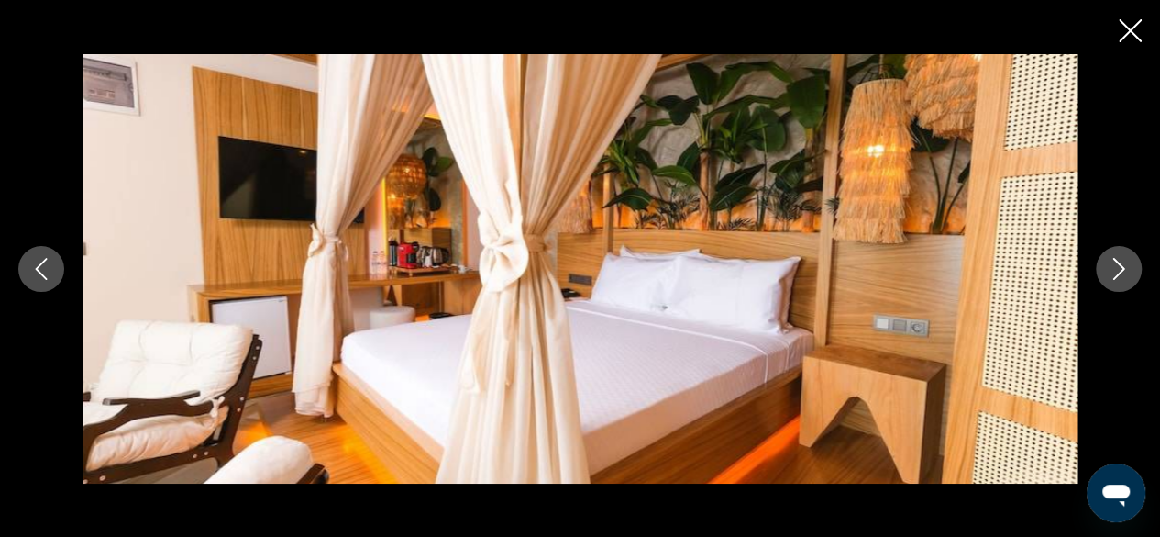
click at [1123, 265] on icon "Next image" at bounding box center [1119, 269] width 22 height 22
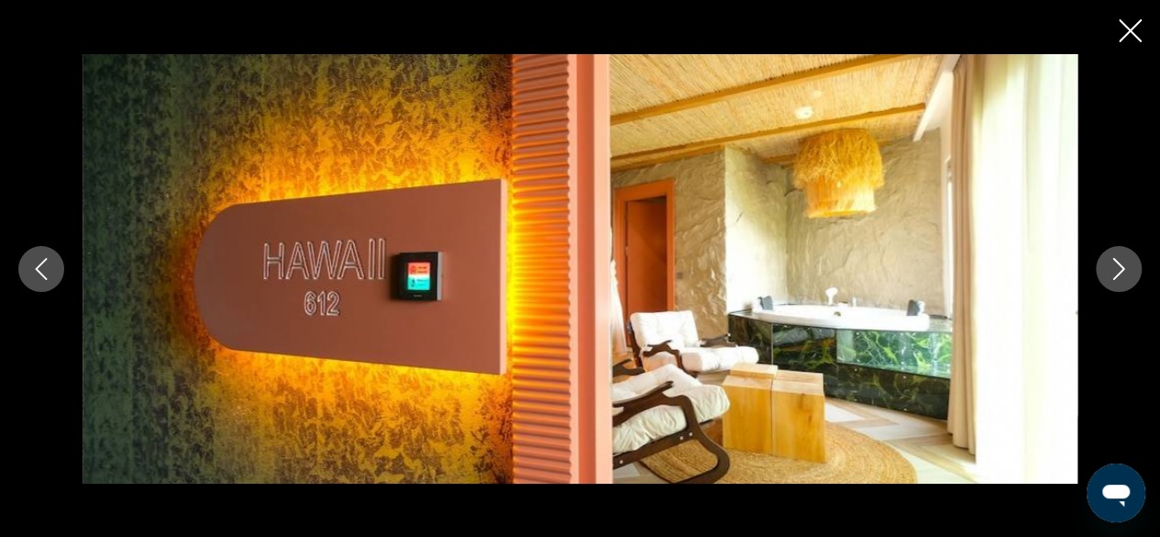
click at [1123, 265] on icon "Next image" at bounding box center [1119, 269] width 22 height 22
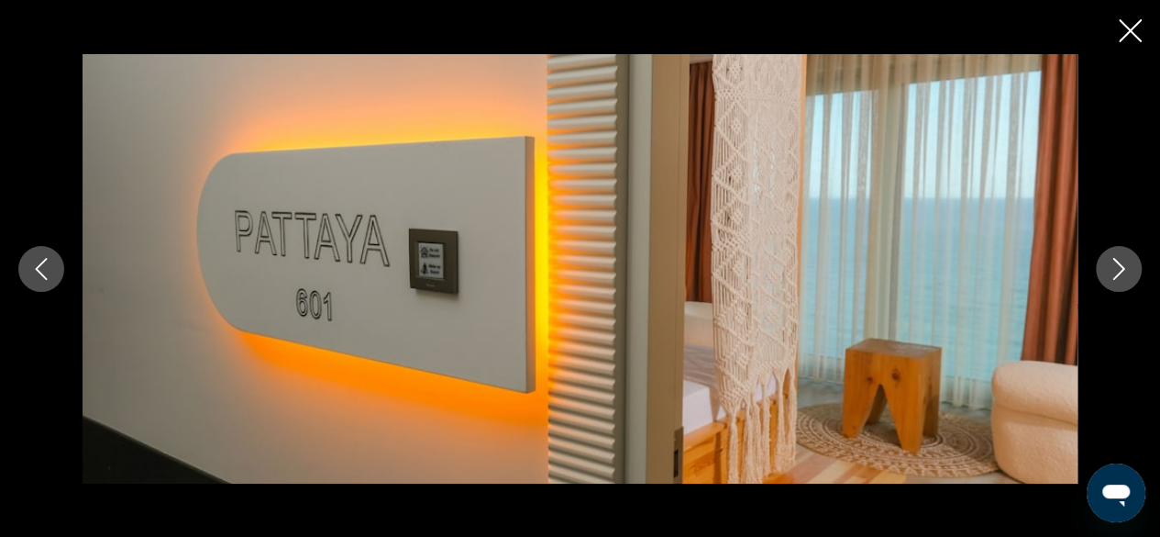
click at [1123, 265] on icon "Next image" at bounding box center [1119, 269] width 22 height 22
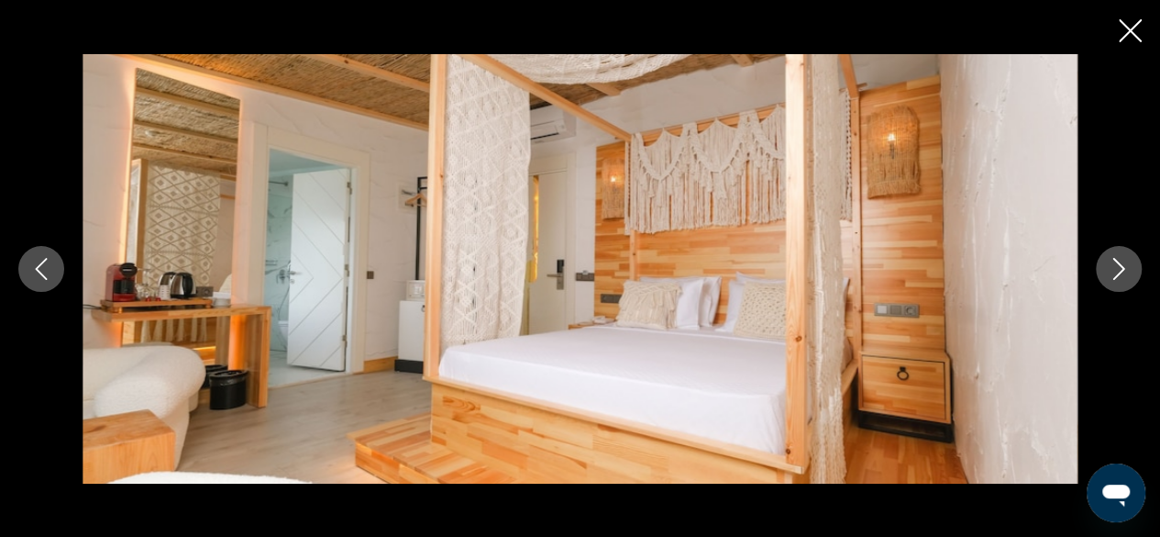
click at [1123, 265] on icon "Next image" at bounding box center [1119, 269] width 22 height 22
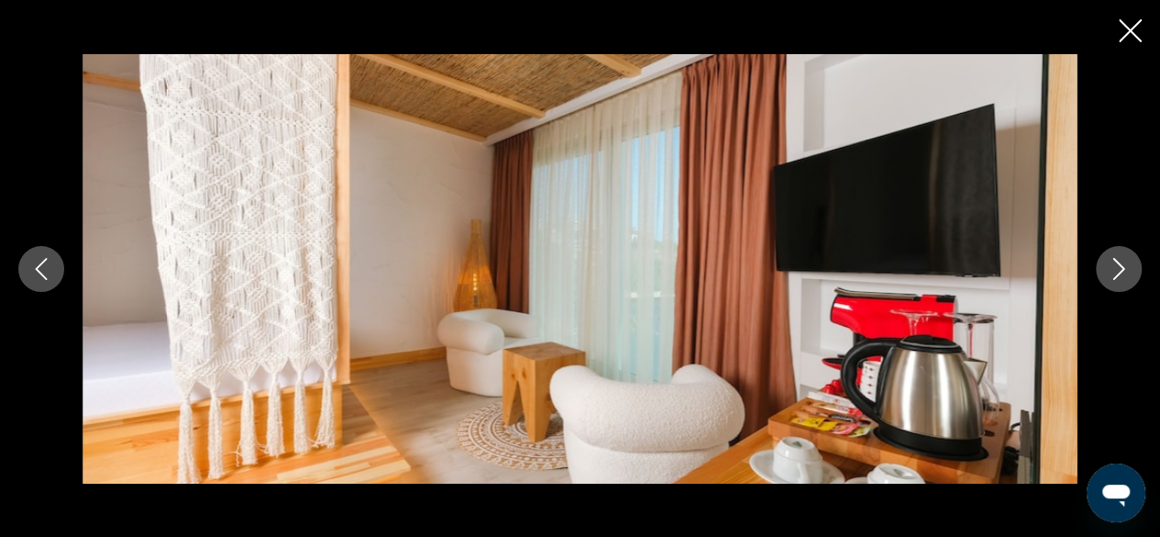
click at [1123, 265] on icon "Next image" at bounding box center [1119, 269] width 22 height 22
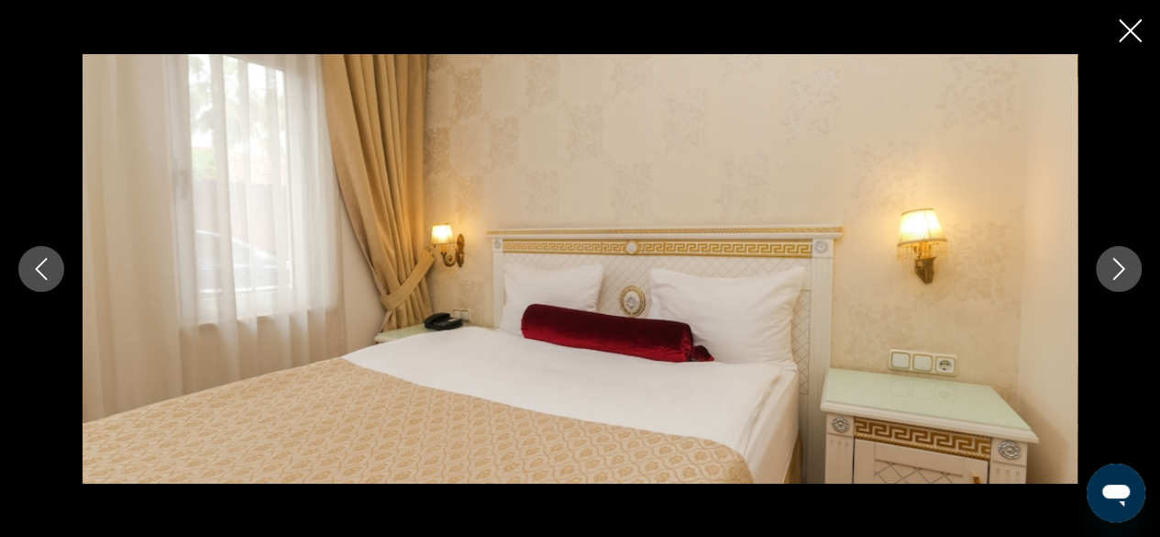
click at [1123, 265] on icon "Next image" at bounding box center [1119, 269] width 22 height 22
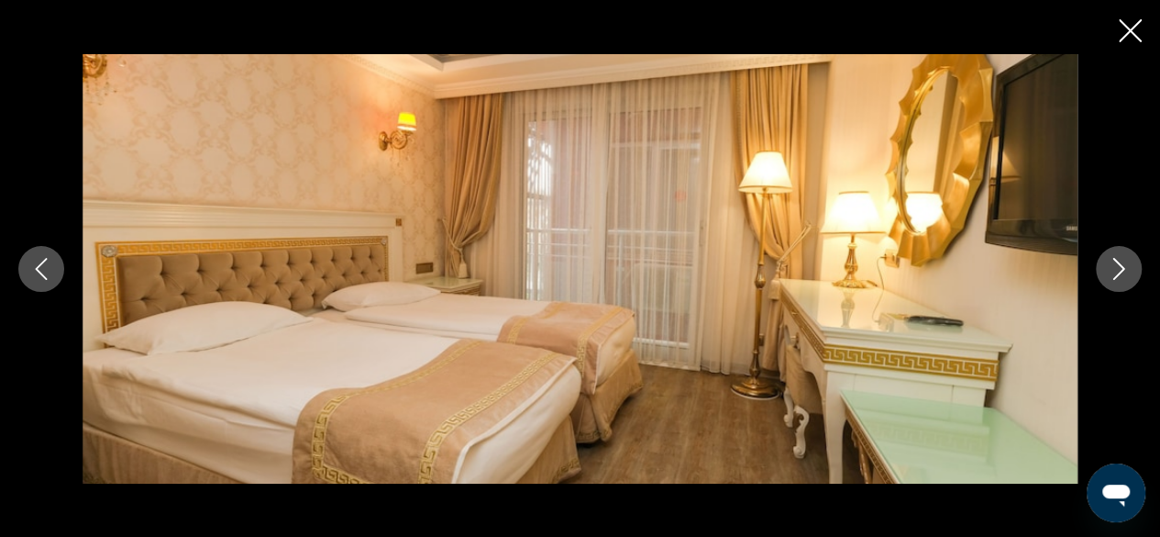
click at [1123, 265] on icon "Next image" at bounding box center [1119, 269] width 22 height 22
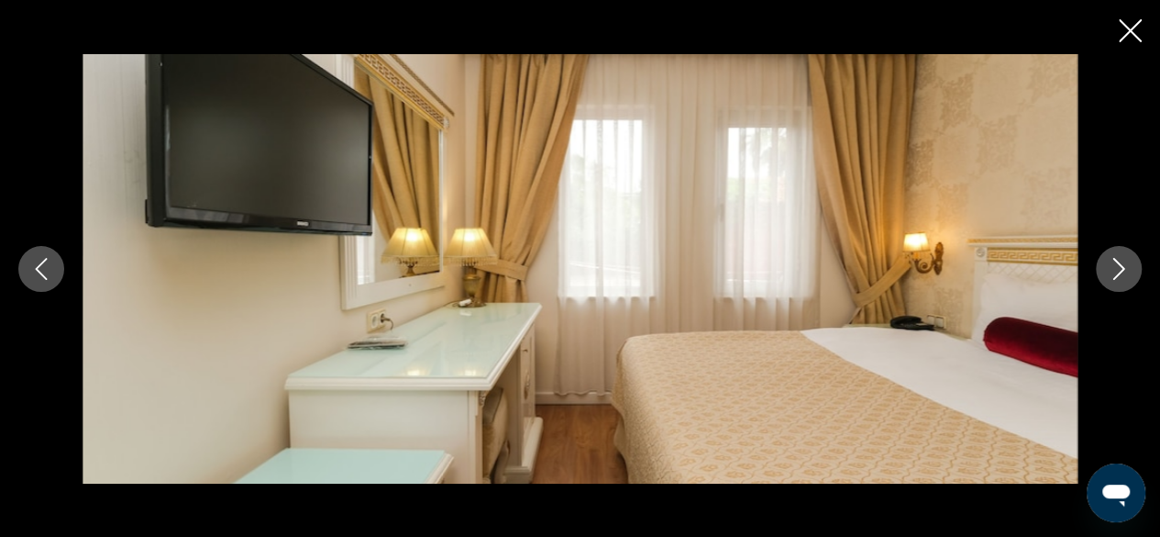
click at [1123, 265] on icon "Next image" at bounding box center [1119, 269] width 22 height 22
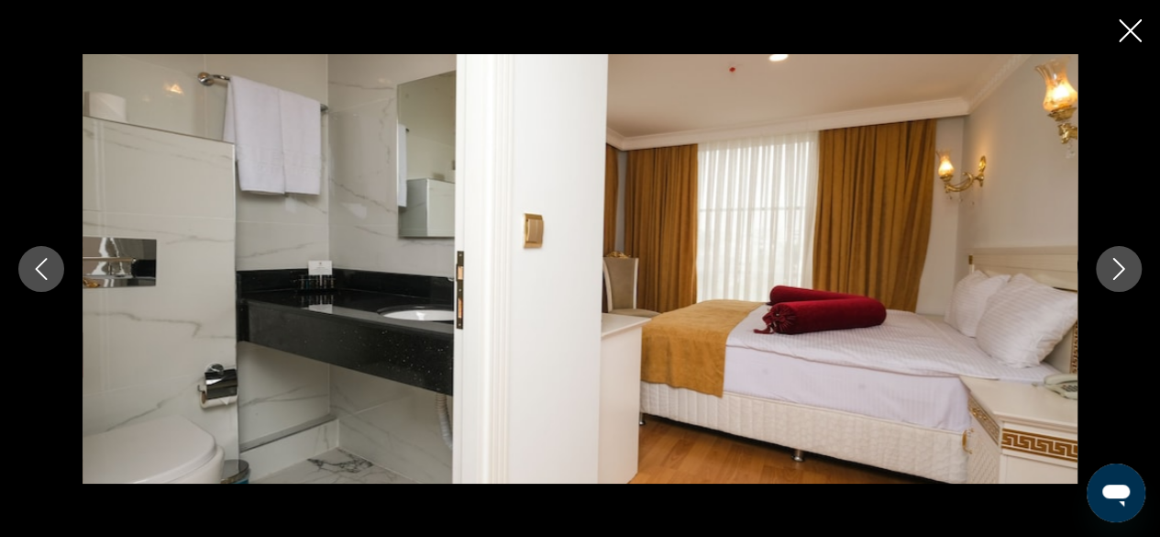
click at [1123, 265] on icon "Next image" at bounding box center [1119, 269] width 22 height 22
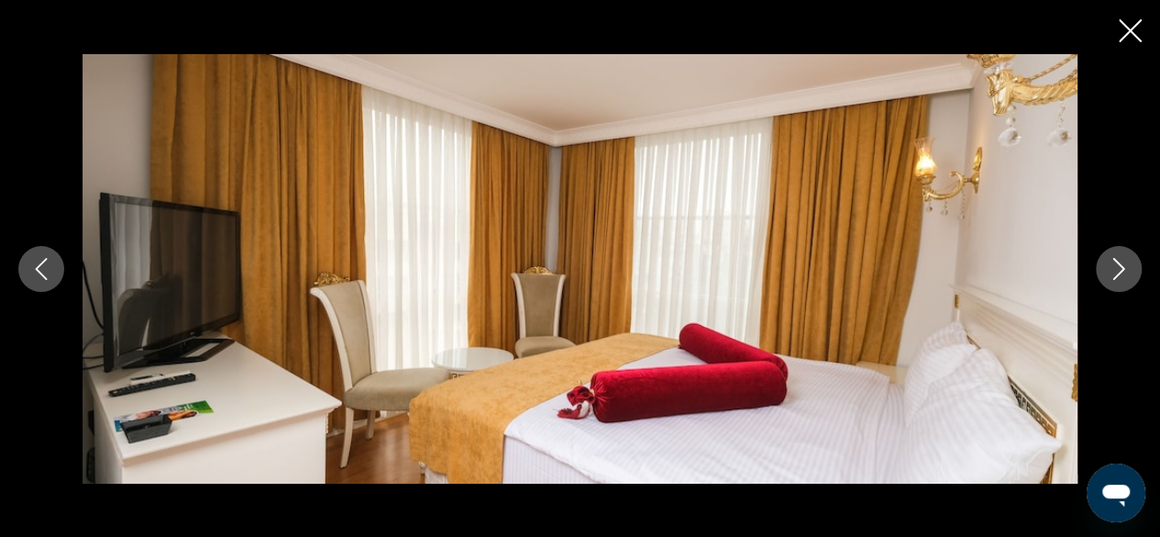
click at [50, 260] on icon "Previous image" at bounding box center [41, 269] width 22 height 22
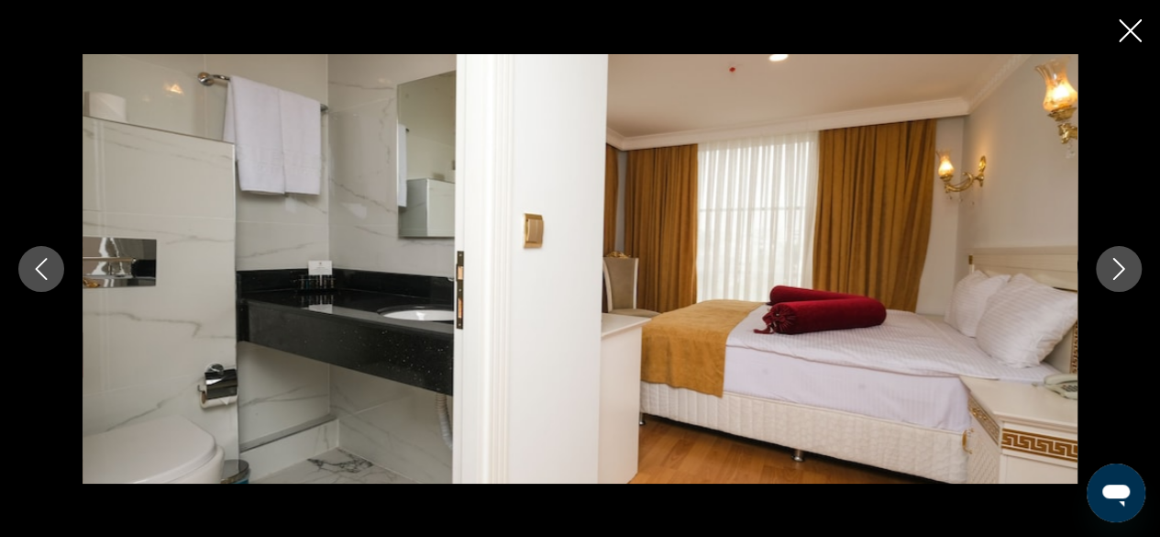
click at [50, 260] on icon "Previous image" at bounding box center [41, 269] width 22 height 22
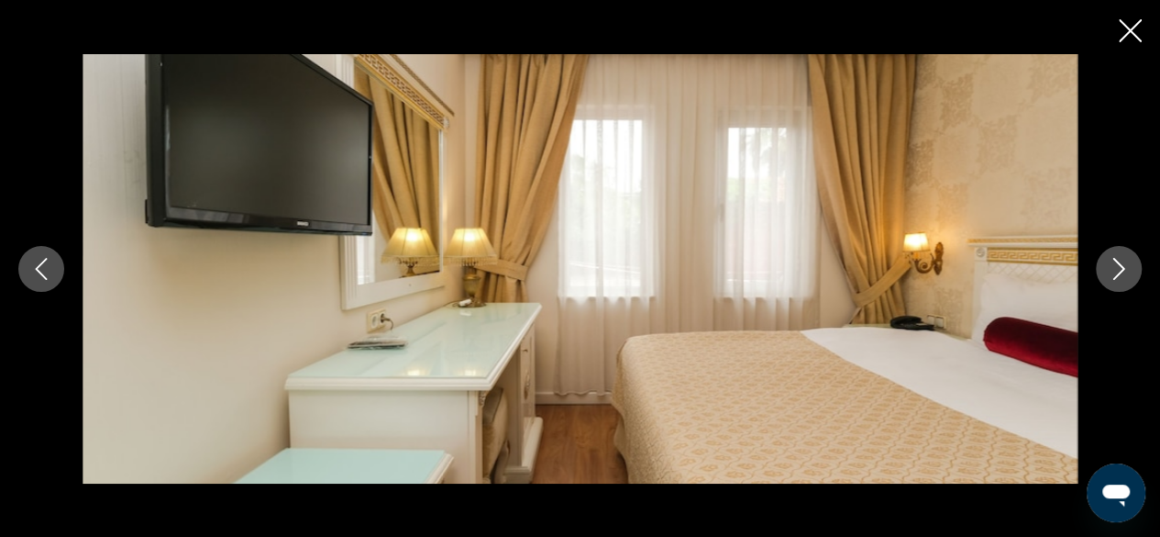
click at [50, 260] on icon "Previous image" at bounding box center [41, 269] width 22 height 22
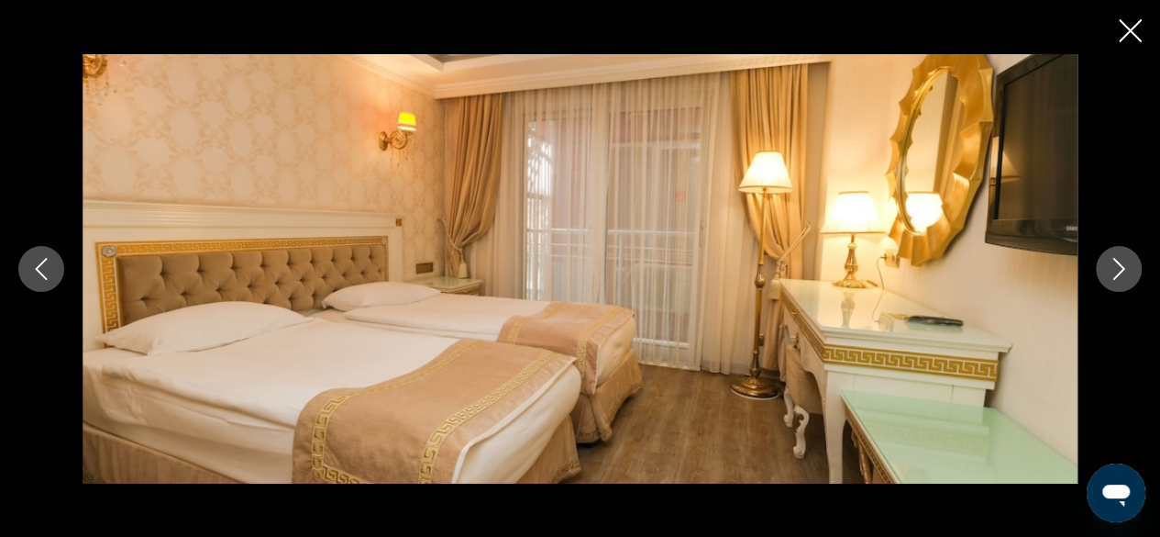
click at [50, 260] on icon "Previous image" at bounding box center [41, 269] width 22 height 22
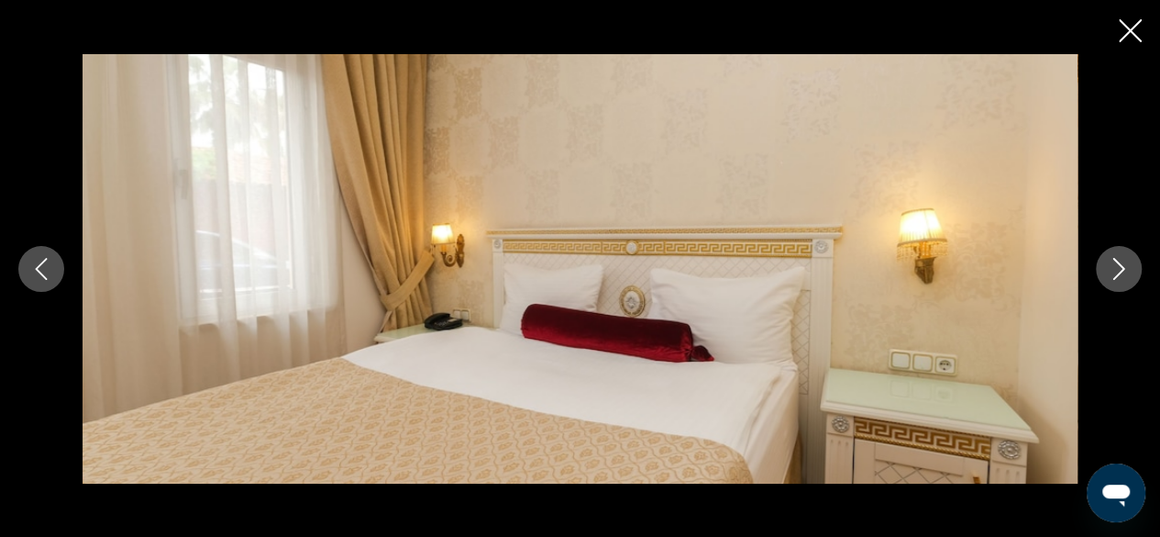
click at [50, 260] on icon "Previous image" at bounding box center [41, 269] width 22 height 22
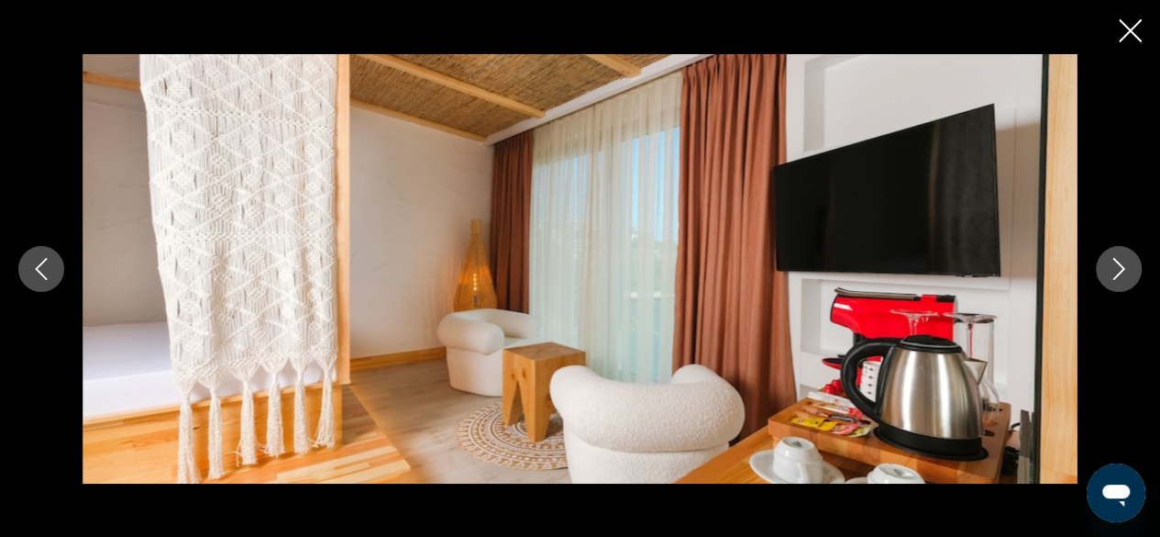
click at [50, 260] on icon "Previous image" at bounding box center [41, 269] width 22 height 22
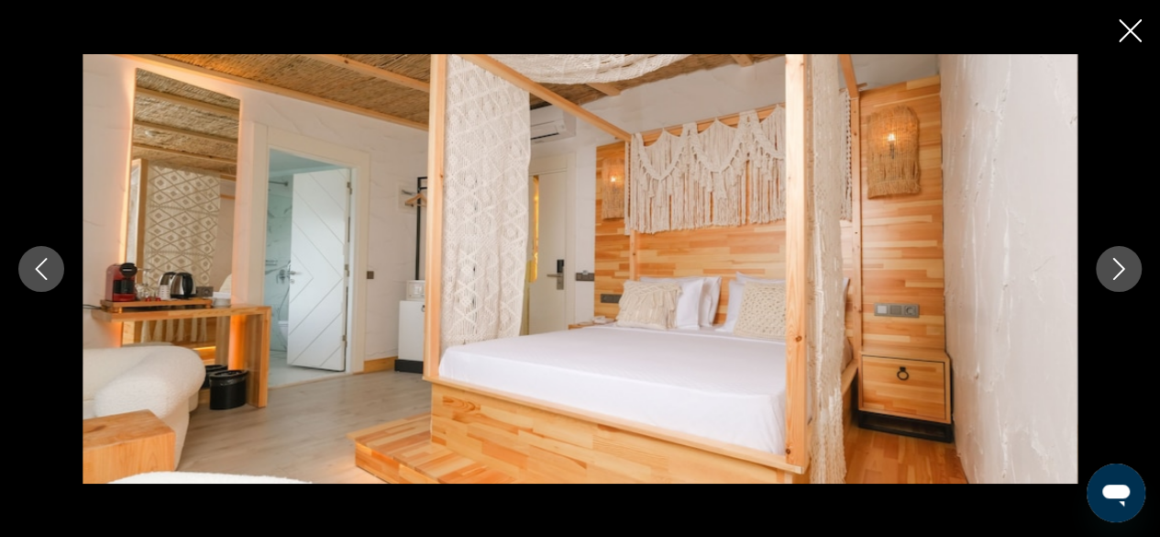
click at [1114, 271] on icon "Next image" at bounding box center [1119, 269] width 22 height 22
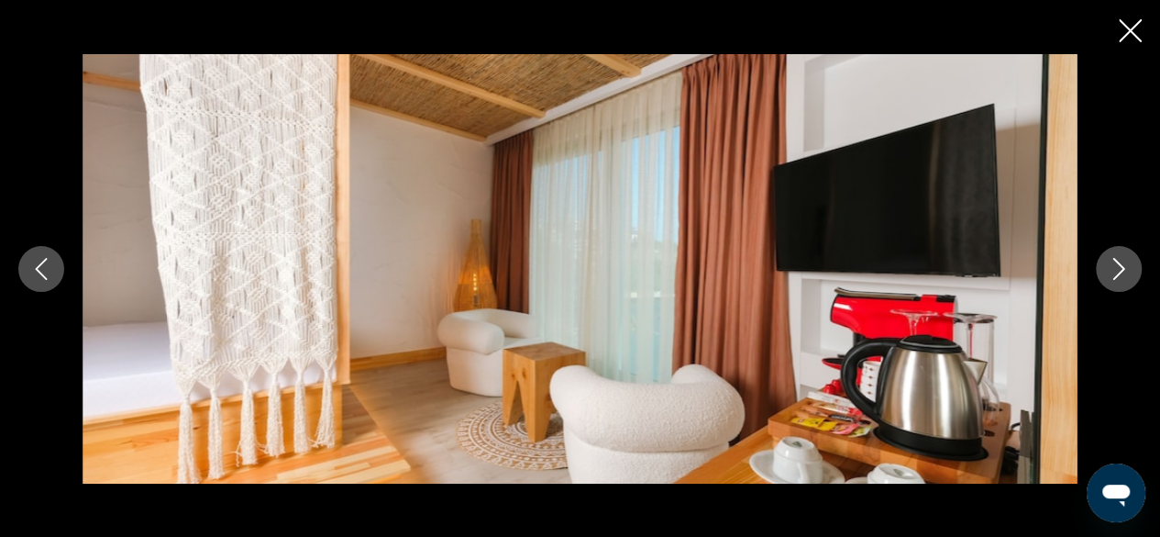
click at [1114, 271] on icon "Next image" at bounding box center [1119, 269] width 22 height 22
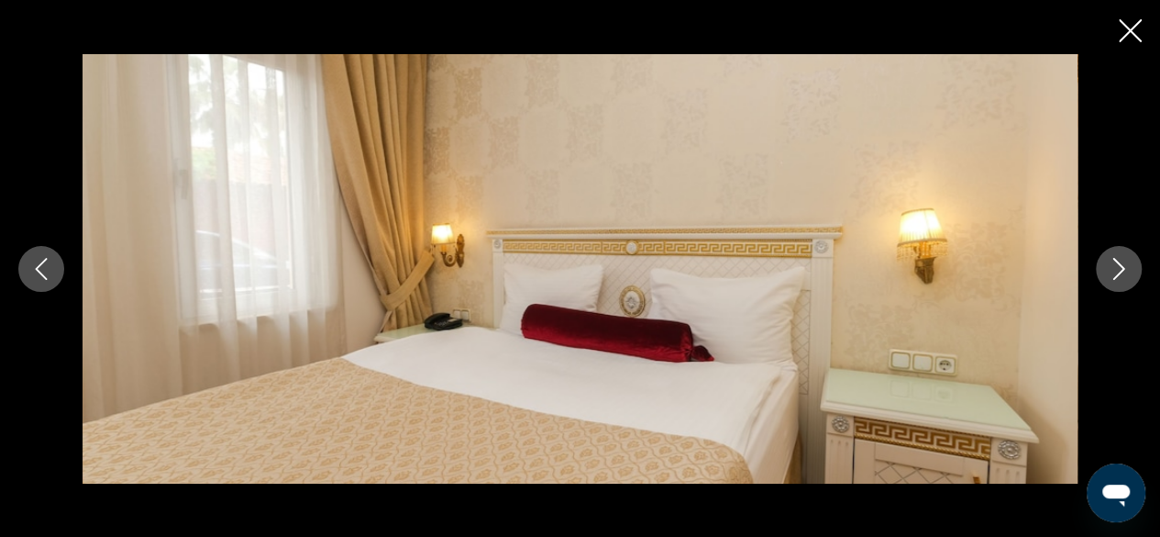
click at [1114, 271] on icon "Next image" at bounding box center [1119, 269] width 22 height 22
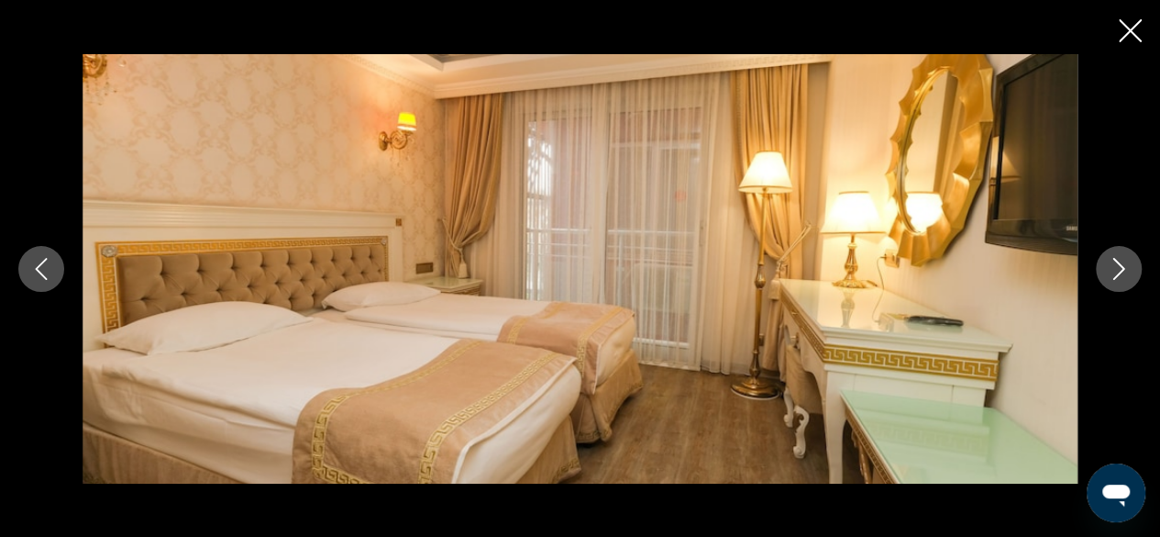
click at [1114, 271] on icon "Next image" at bounding box center [1119, 269] width 22 height 22
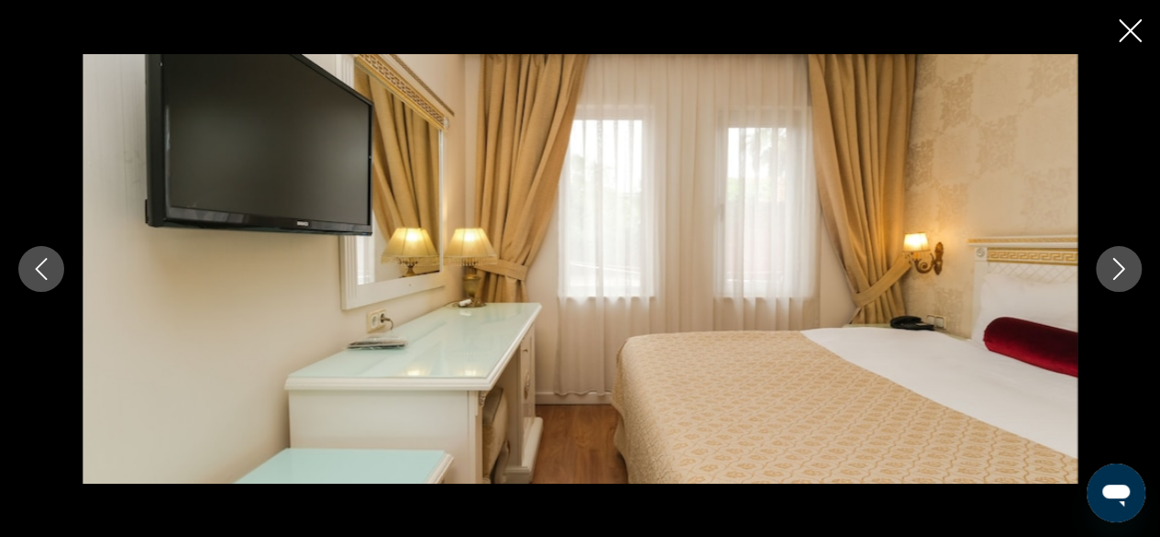
click at [1114, 271] on icon "Next image" at bounding box center [1119, 269] width 22 height 22
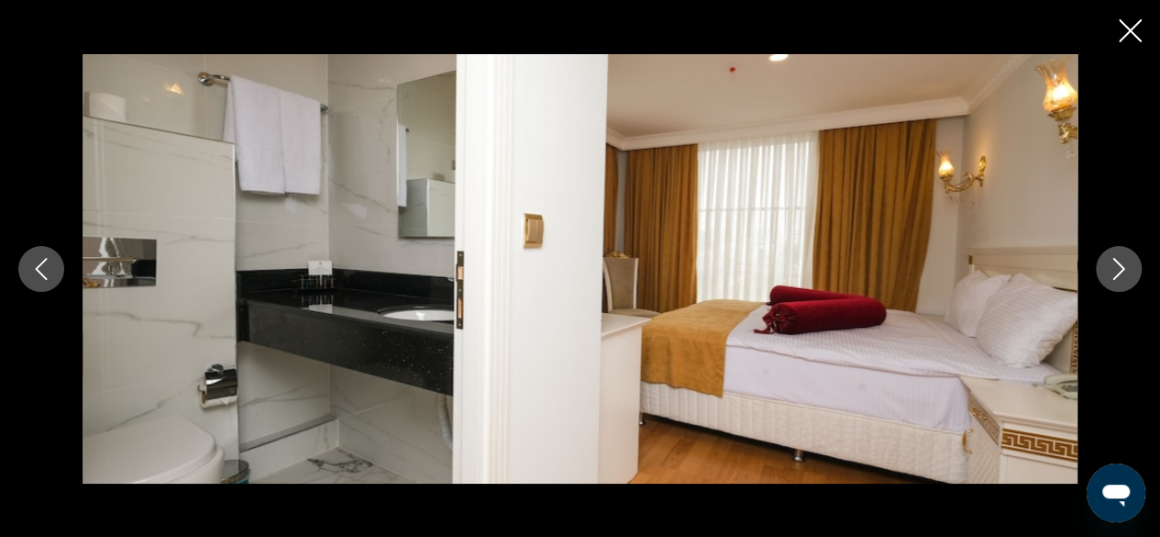
click at [1114, 271] on icon "Next image" at bounding box center [1119, 269] width 22 height 22
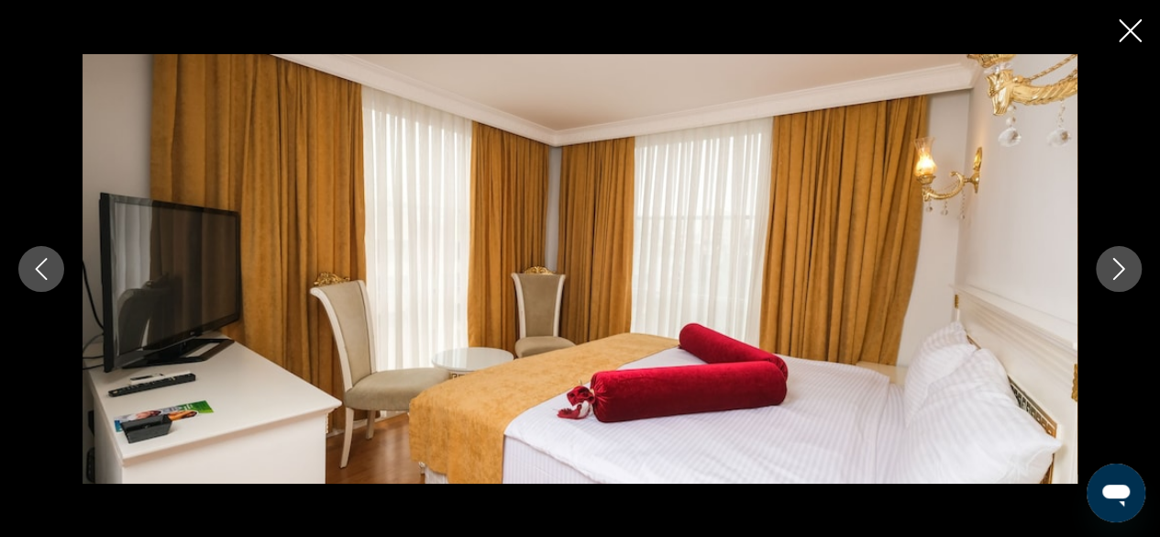
click at [1114, 271] on icon "Next image" at bounding box center [1119, 269] width 22 height 22
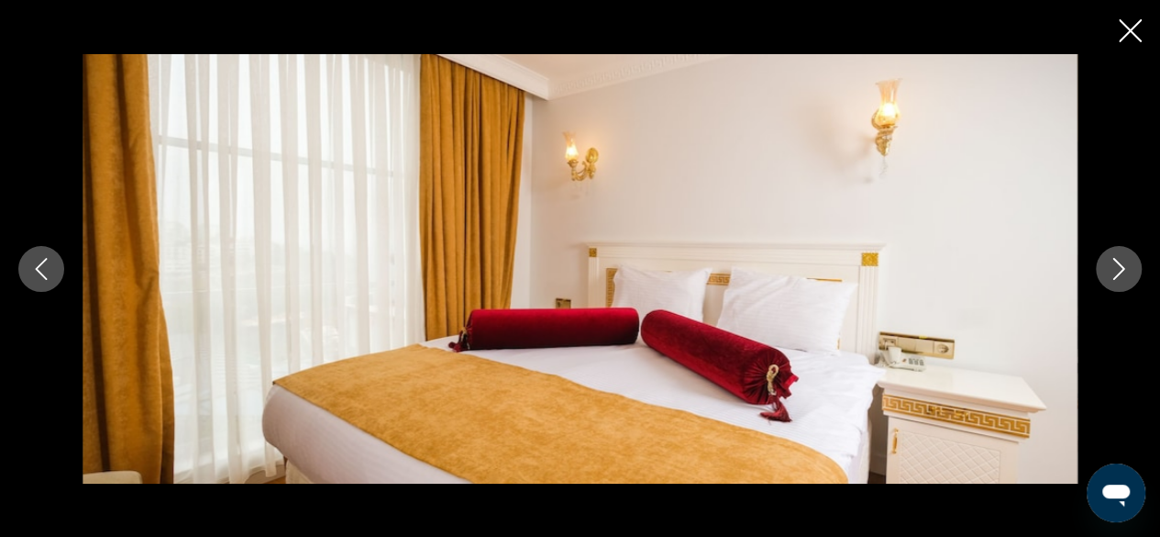
click at [1114, 271] on icon "Next image" at bounding box center [1119, 269] width 22 height 22
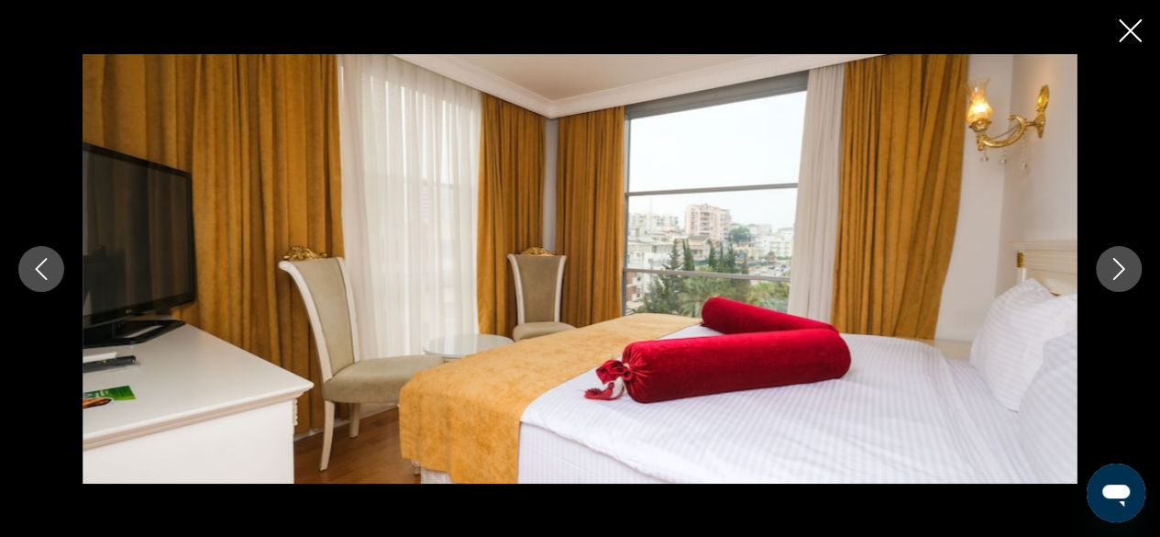
click at [1114, 271] on icon "Next image" at bounding box center [1119, 269] width 22 height 22
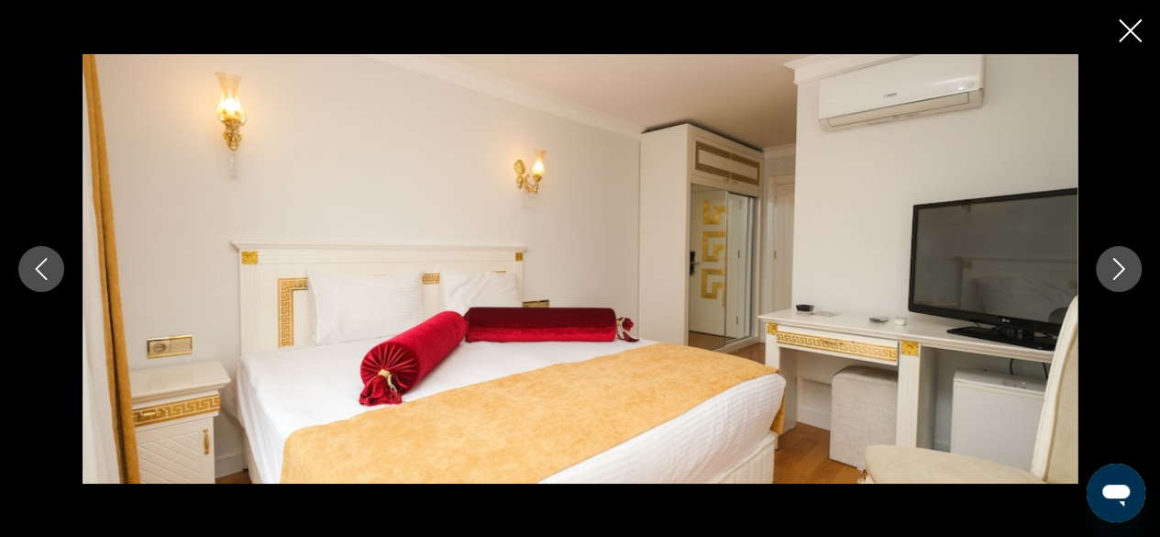
click at [1114, 271] on icon "Next image" at bounding box center [1119, 269] width 22 height 22
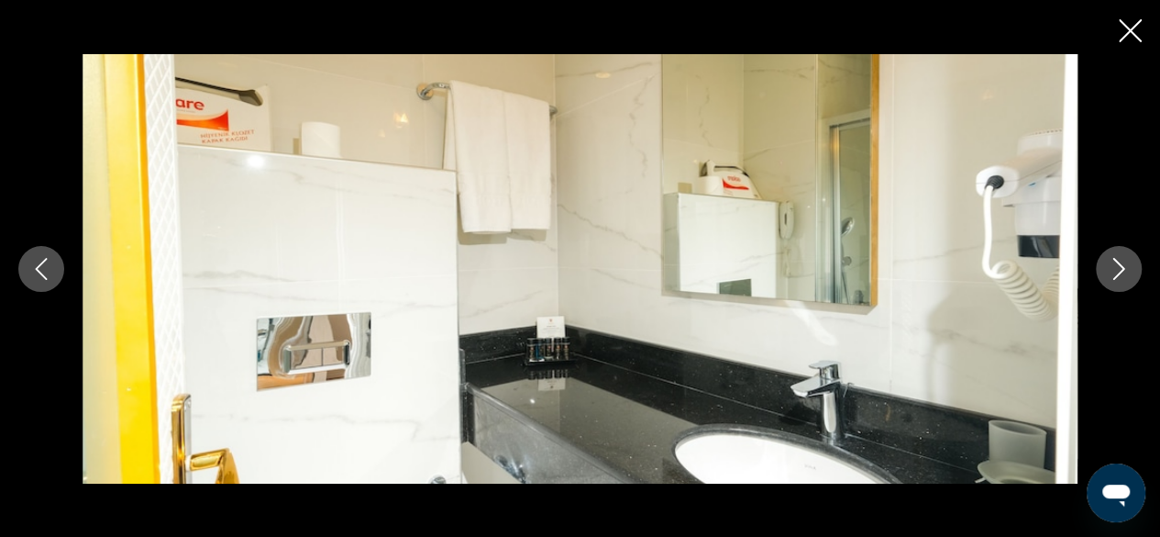
click at [1114, 271] on icon "Next image" at bounding box center [1119, 269] width 22 height 22
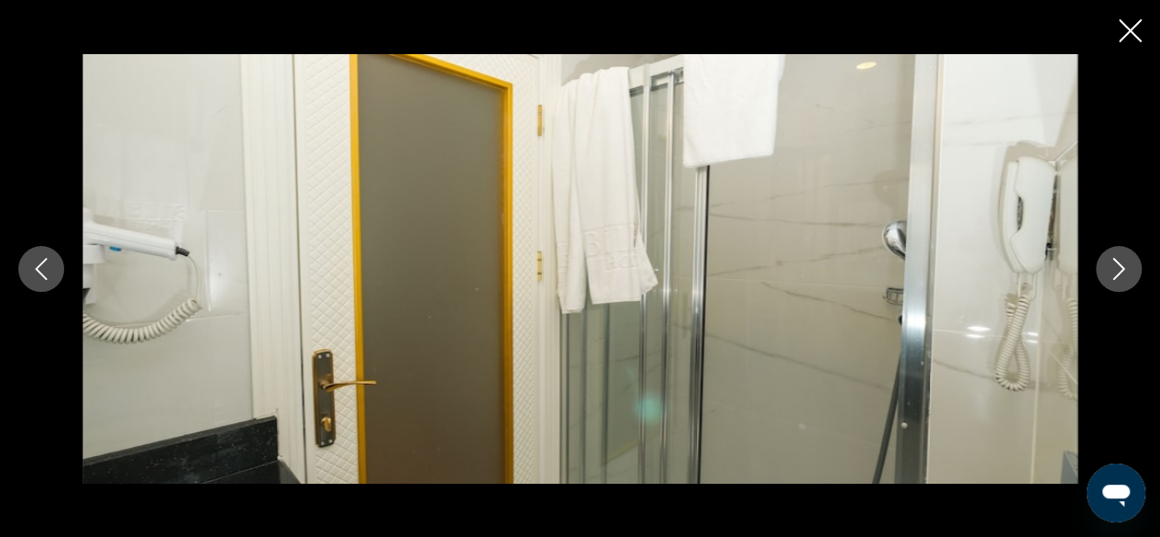
click at [1114, 271] on icon "Next image" at bounding box center [1119, 269] width 22 height 22
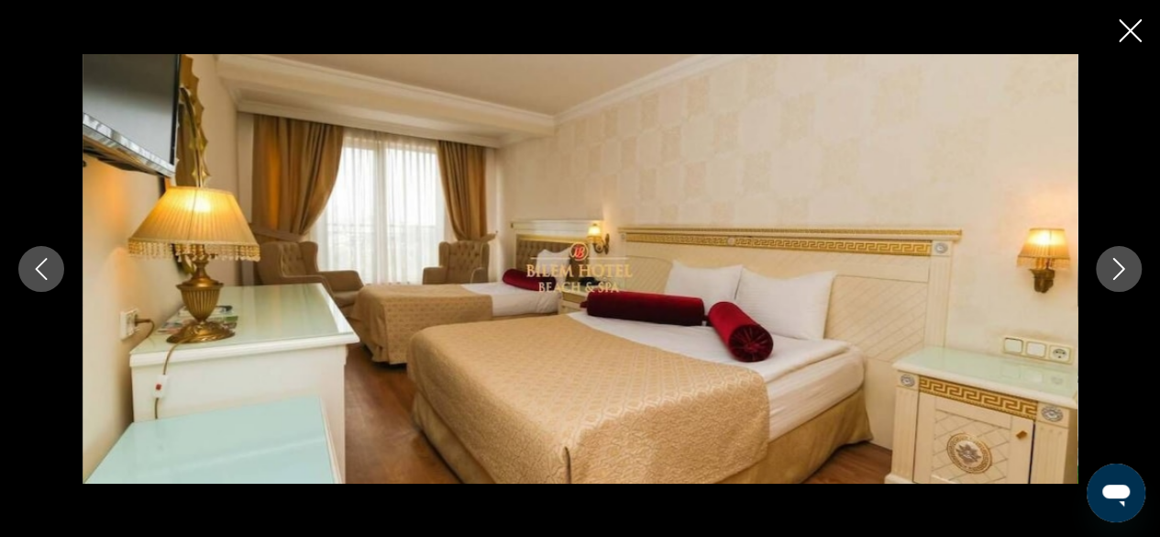
click at [1119, 267] on icon "Next image" at bounding box center [1119, 269] width 22 height 22
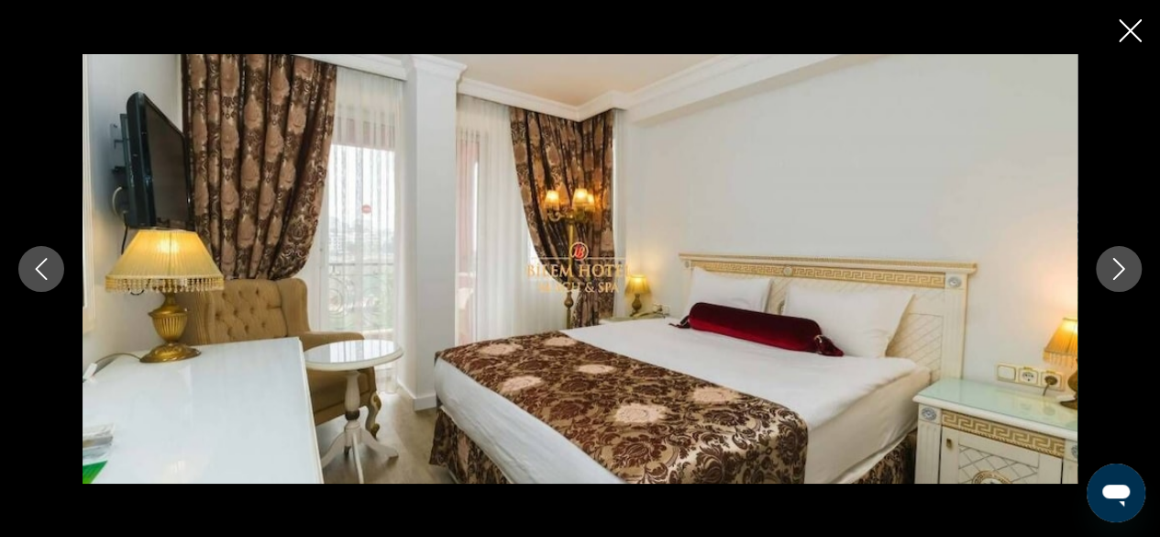
click at [1119, 267] on icon "Next image" at bounding box center [1119, 269] width 22 height 22
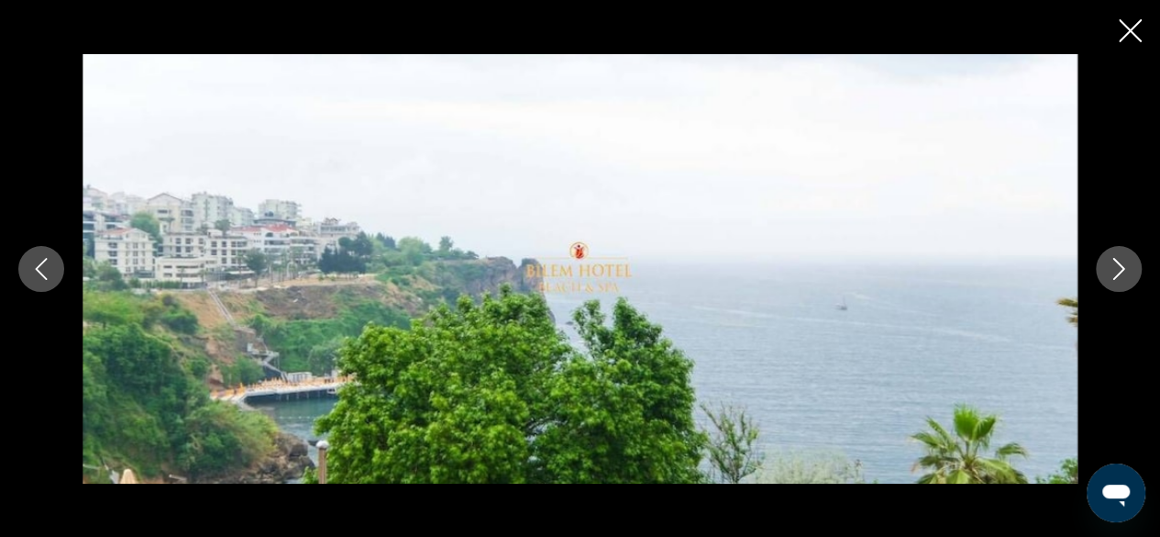
click at [1119, 267] on icon "Next image" at bounding box center [1119, 269] width 22 height 22
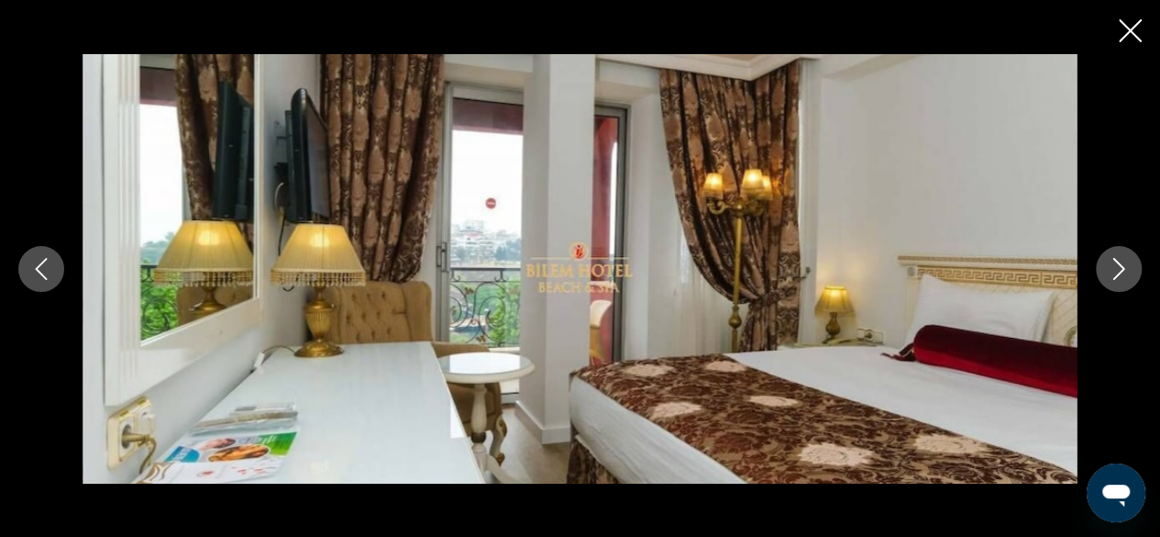
click at [1119, 267] on icon "Next image" at bounding box center [1119, 269] width 22 height 22
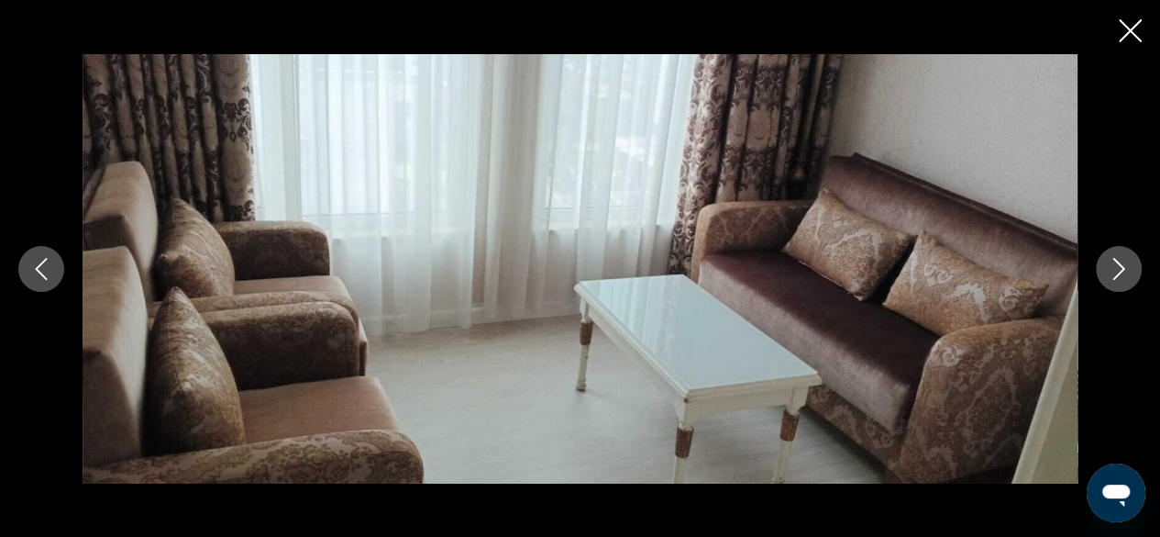
click at [1119, 267] on icon "Next image" at bounding box center [1119, 269] width 22 height 22
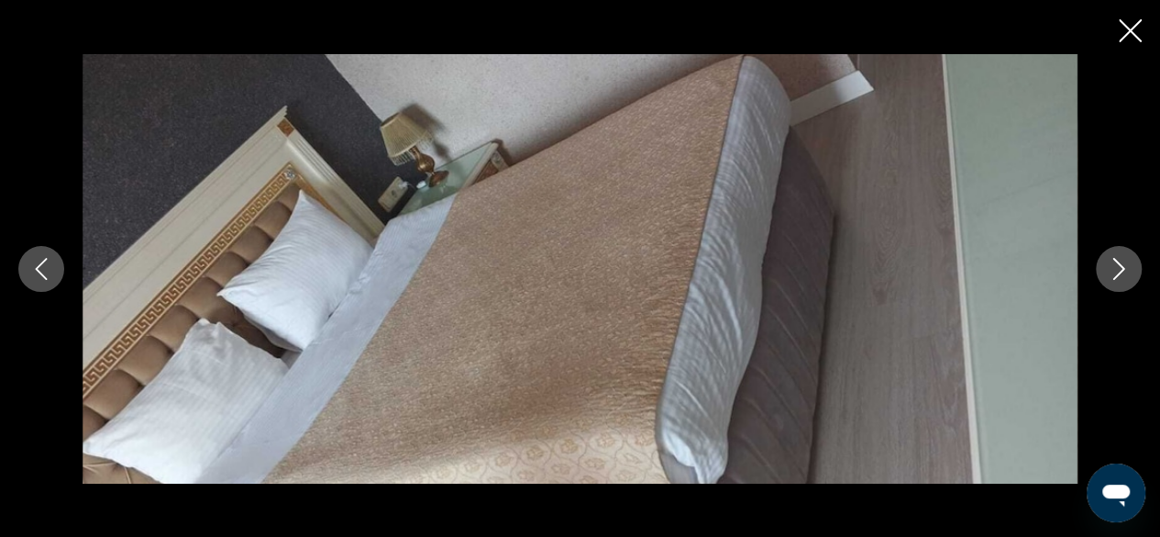
click at [1119, 267] on icon "Next image" at bounding box center [1119, 269] width 22 height 22
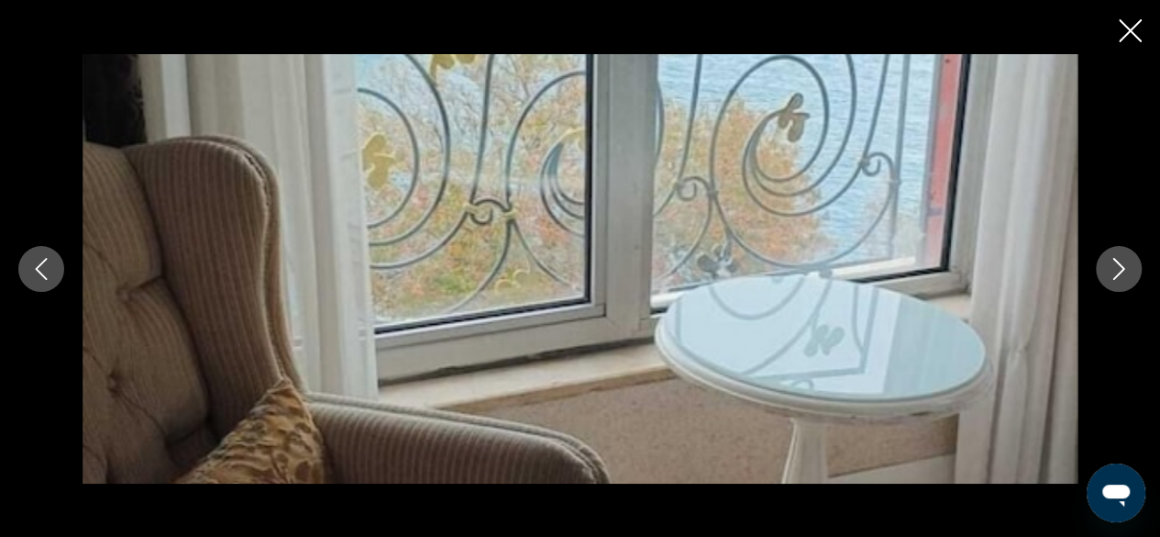
click at [1119, 267] on icon "Next image" at bounding box center [1119, 269] width 22 height 22
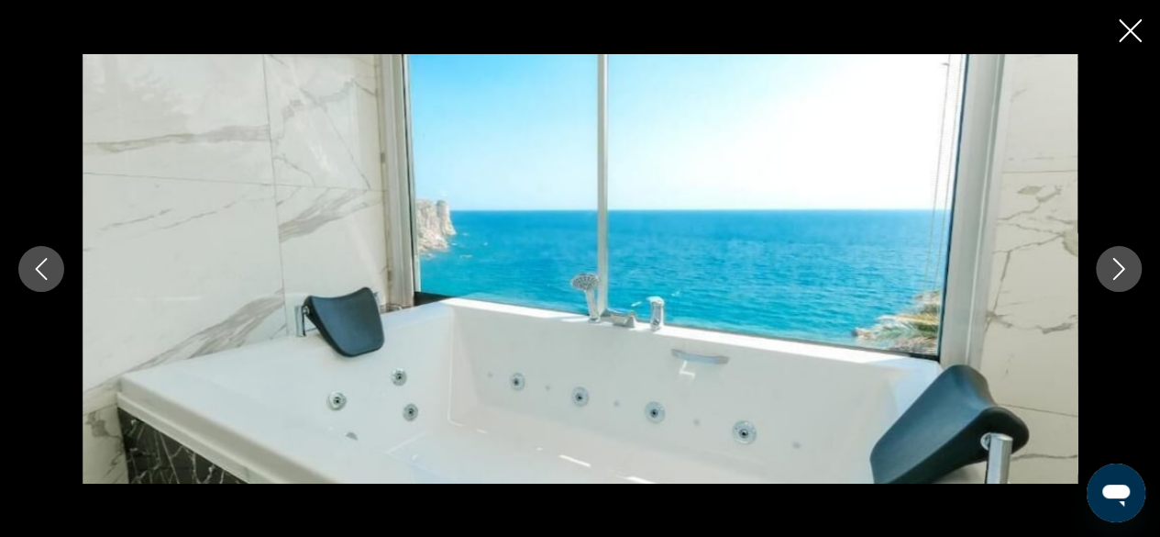
click at [1119, 267] on icon "Next image" at bounding box center [1119, 269] width 22 height 22
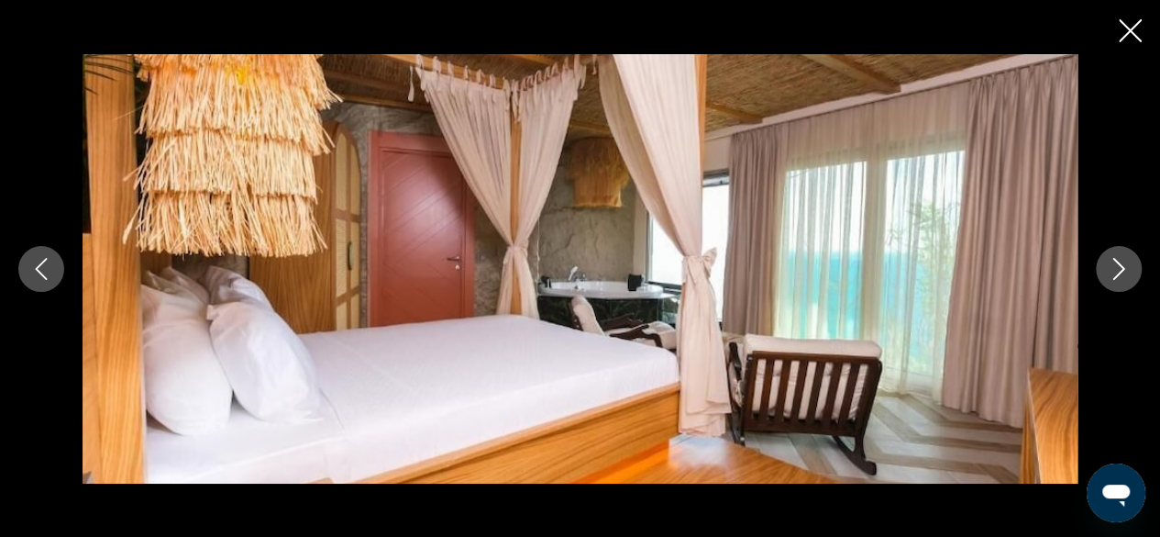
click at [1119, 267] on icon "Next image" at bounding box center [1119, 269] width 22 height 22
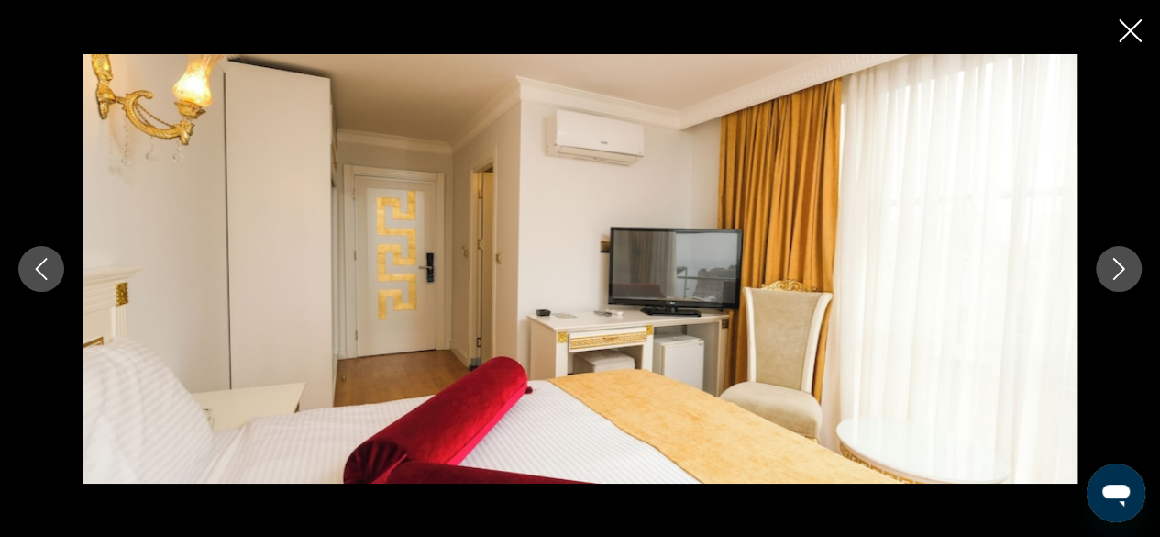
click at [1119, 267] on icon "Next image" at bounding box center [1119, 269] width 22 height 22
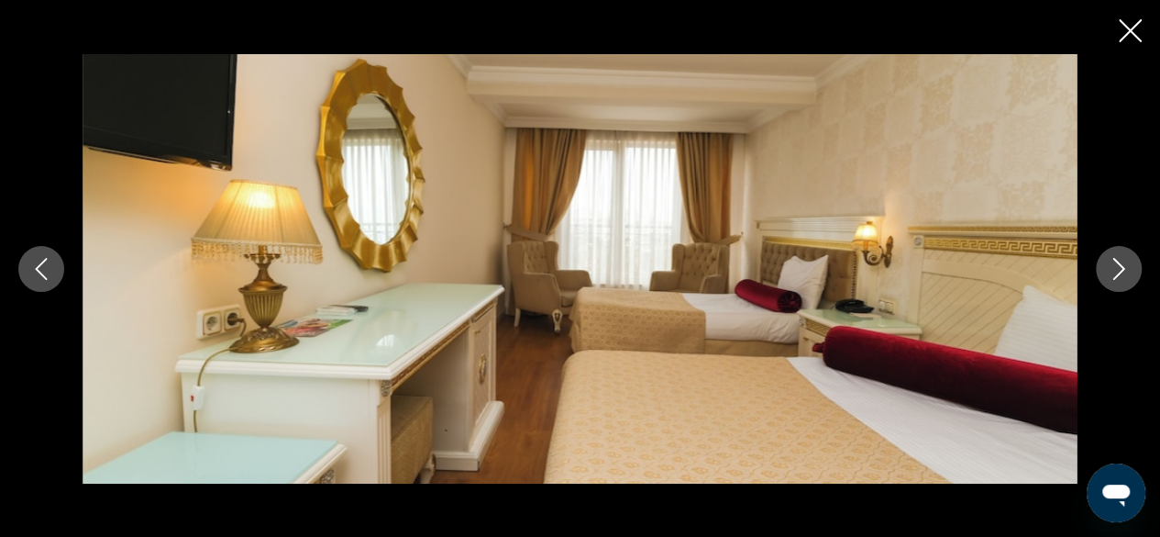
click at [1119, 267] on icon "Next image" at bounding box center [1119, 269] width 22 height 22
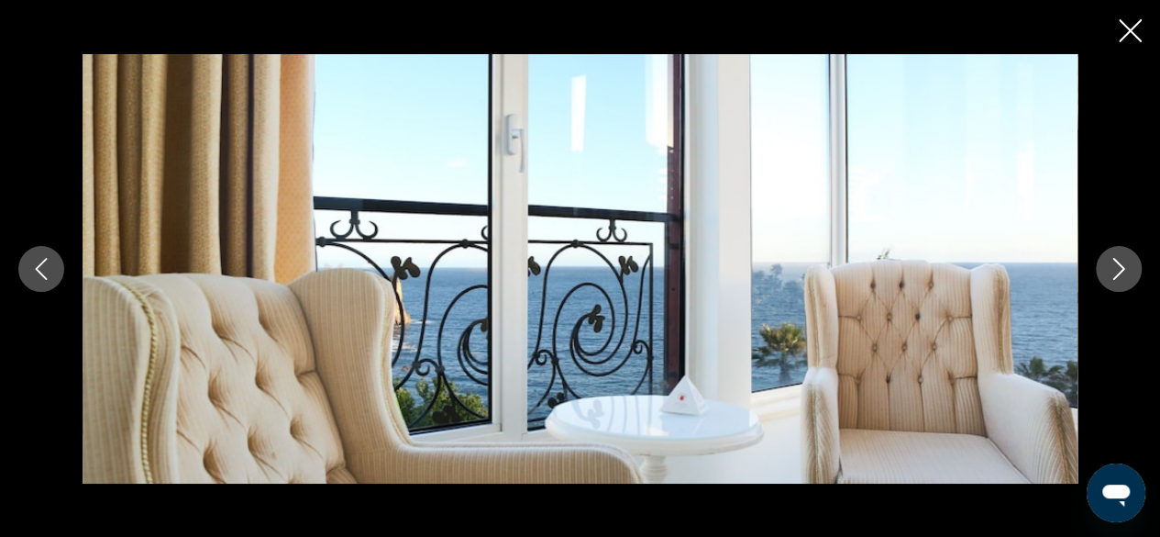
click at [1119, 267] on icon "Next image" at bounding box center [1119, 269] width 22 height 22
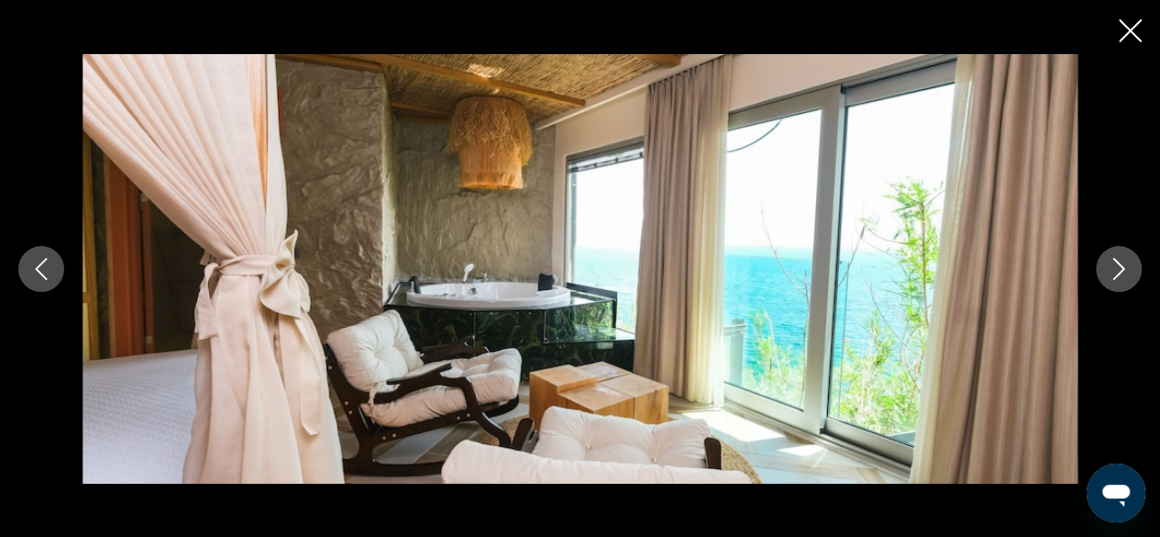
click at [1119, 267] on icon "Next image" at bounding box center [1119, 269] width 22 height 22
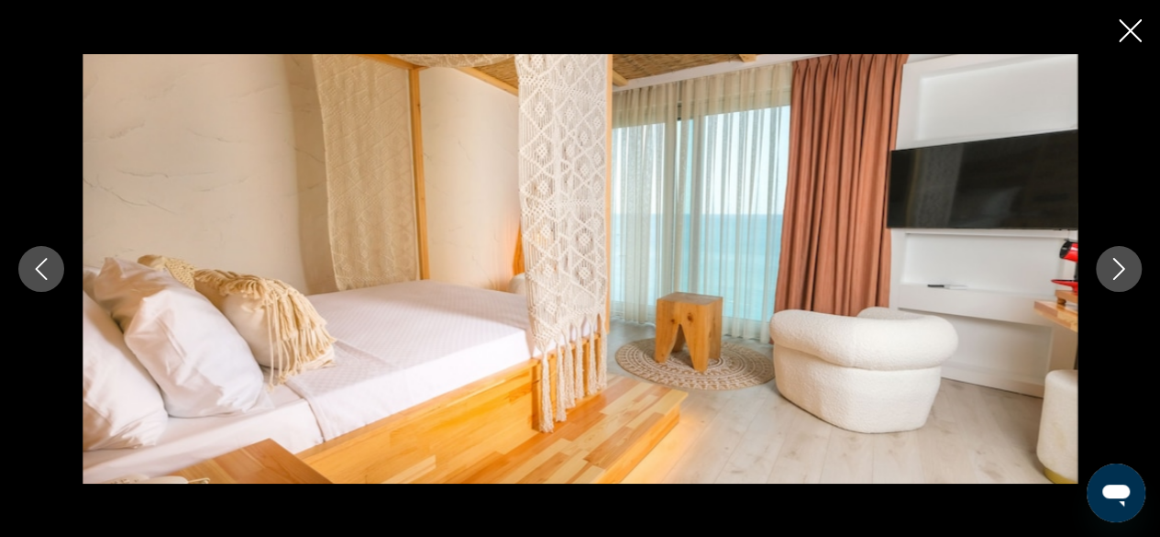
click at [1119, 267] on icon "Next image" at bounding box center [1119, 269] width 22 height 22
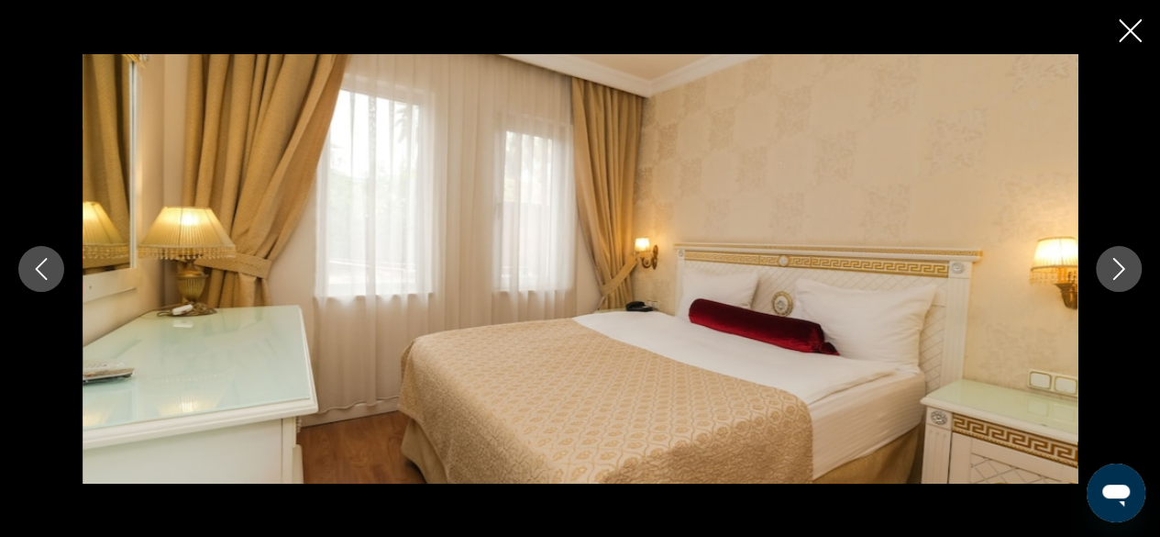
click at [1119, 267] on icon "Next image" at bounding box center [1119, 269] width 22 height 22
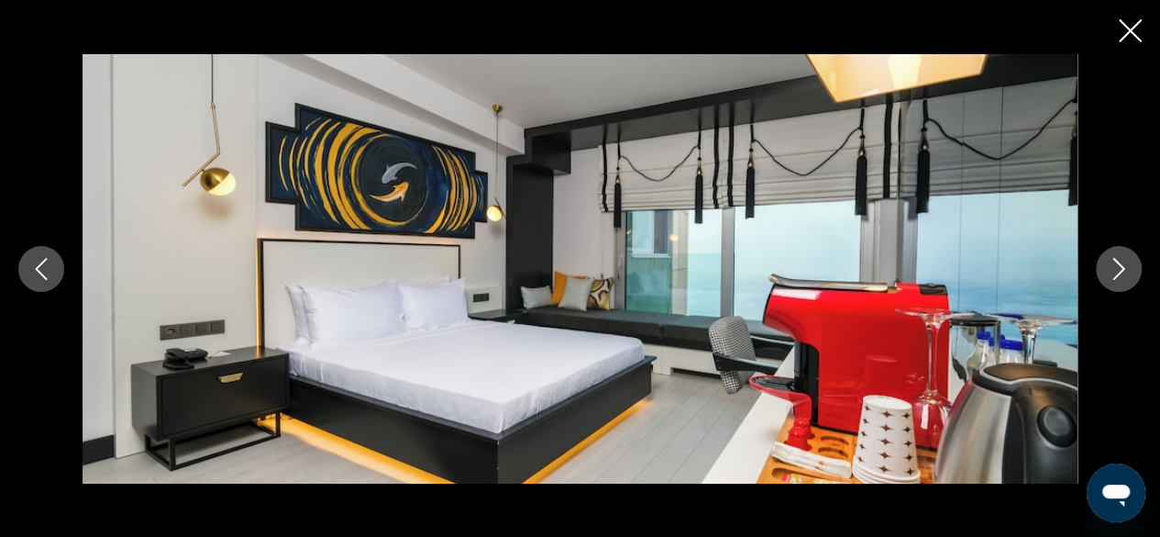
click at [1119, 267] on icon "Next image" at bounding box center [1119, 269] width 22 height 22
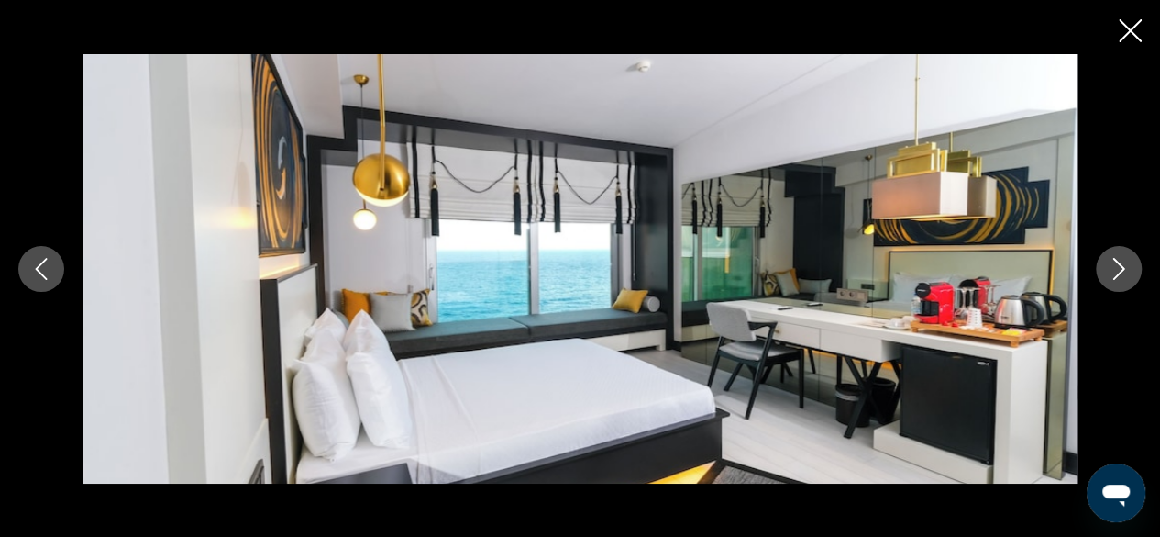
click at [39, 283] on button "Previous image" at bounding box center [41, 269] width 46 height 46
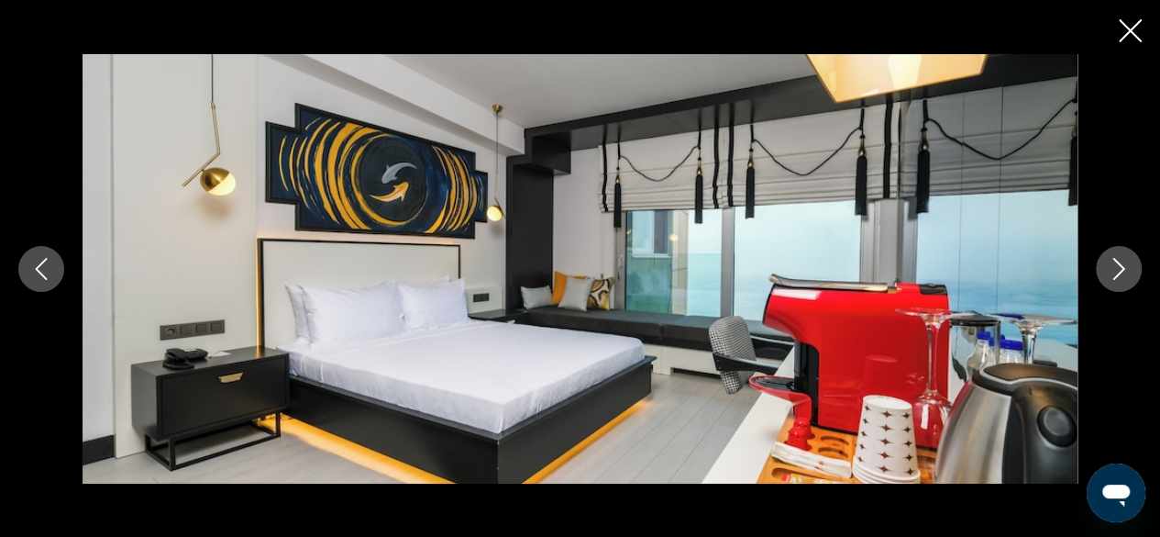
click at [1101, 278] on button "Next image" at bounding box center [1119, 269] width 46 height 46
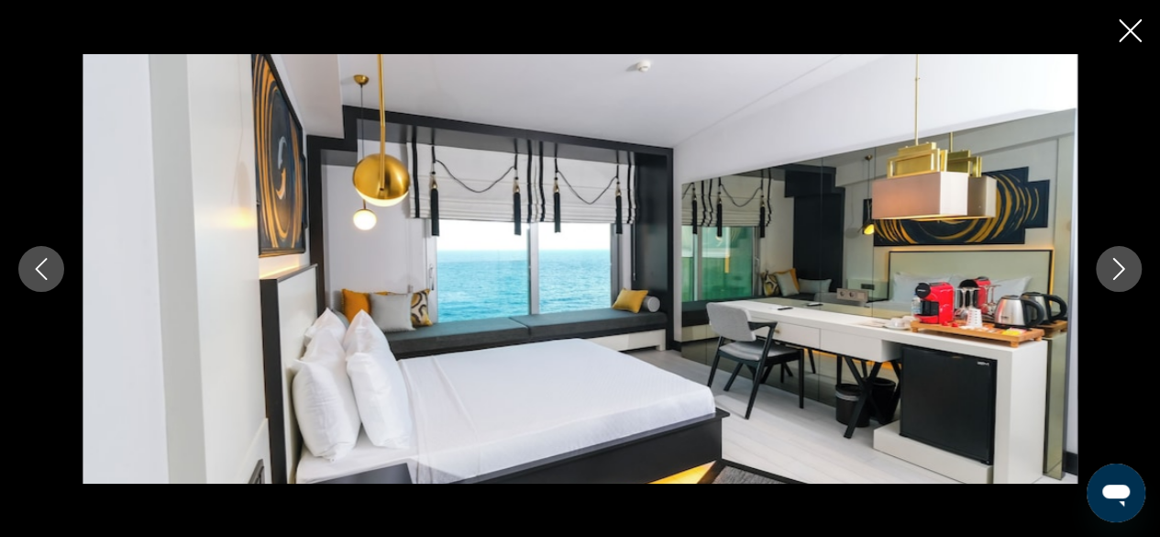
click at [1101, 278] on button "Next image" at bounding box center [1119, 269] width 46 height 46
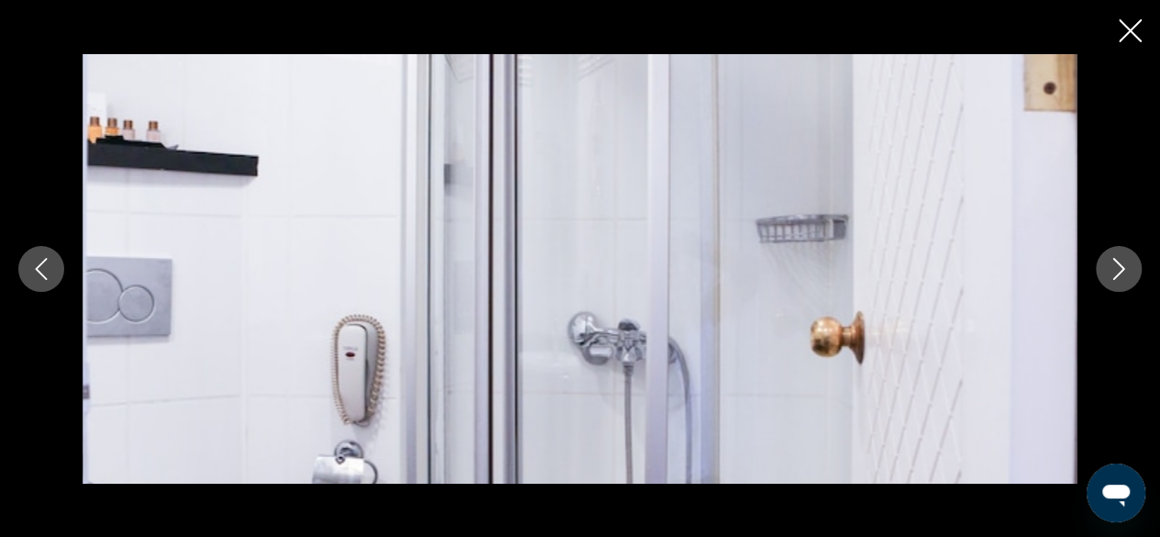
click at [1101, 278] on button "Next image" at bounding box center [1119, 269] width 46 height 46
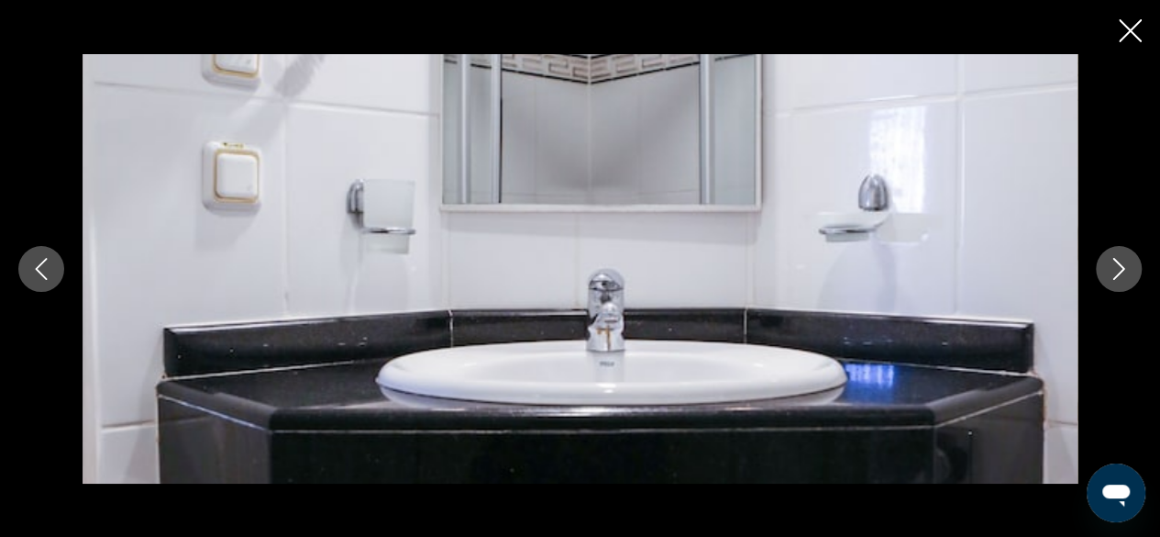
click at [1101, 278] on button "Next image" at bounding box center [1119, 269] width 46 height 46
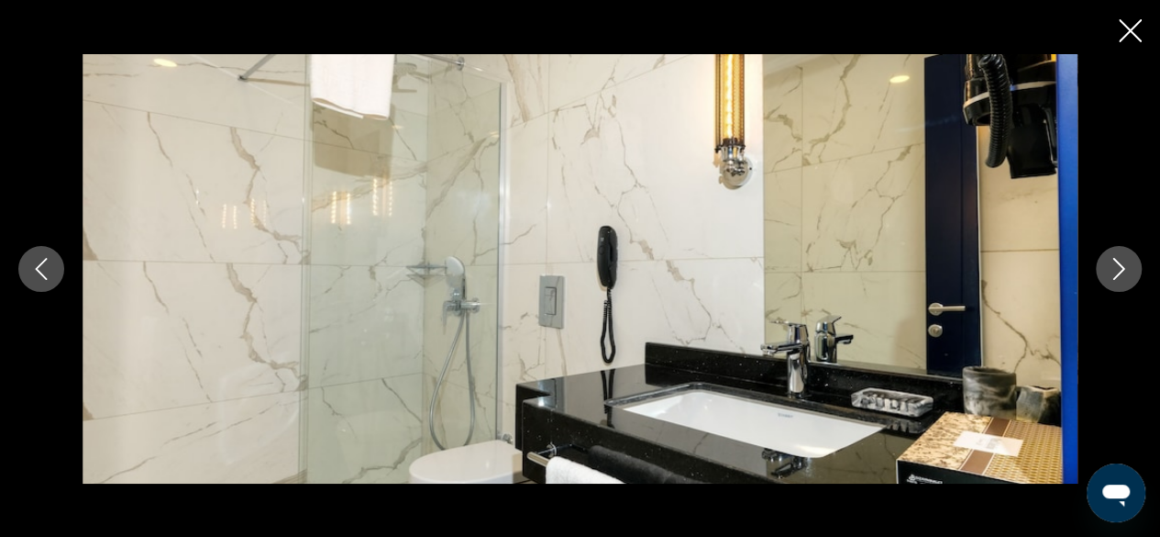
click at [1101, 278] on button "Next image" at bounding box center [1119, 269] width 46 height 46
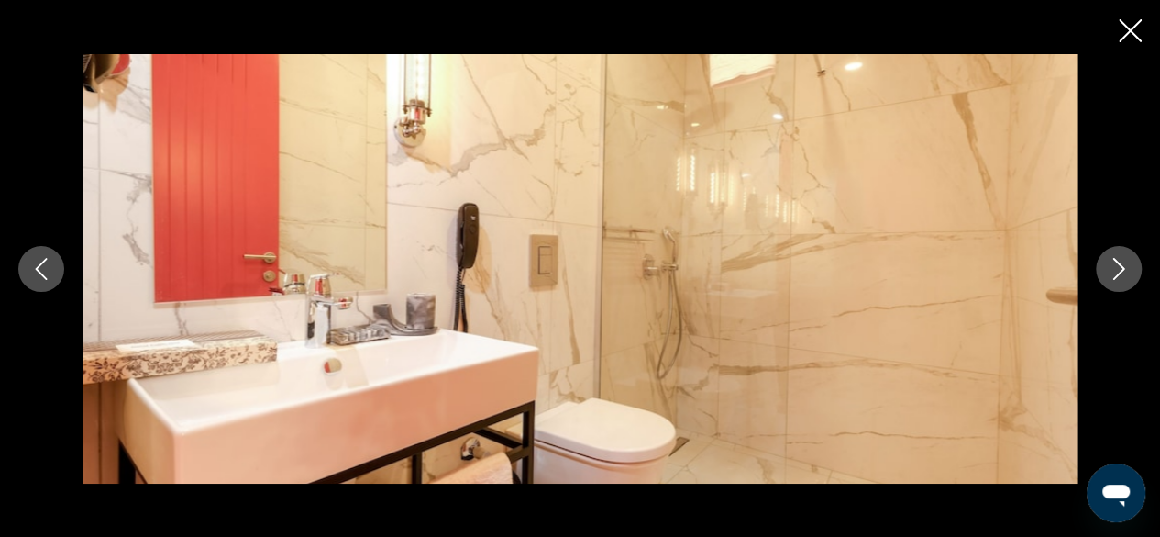
click at [1101, 278] on button "Next image" at bounding box center [1119, 269] width 46 height 46
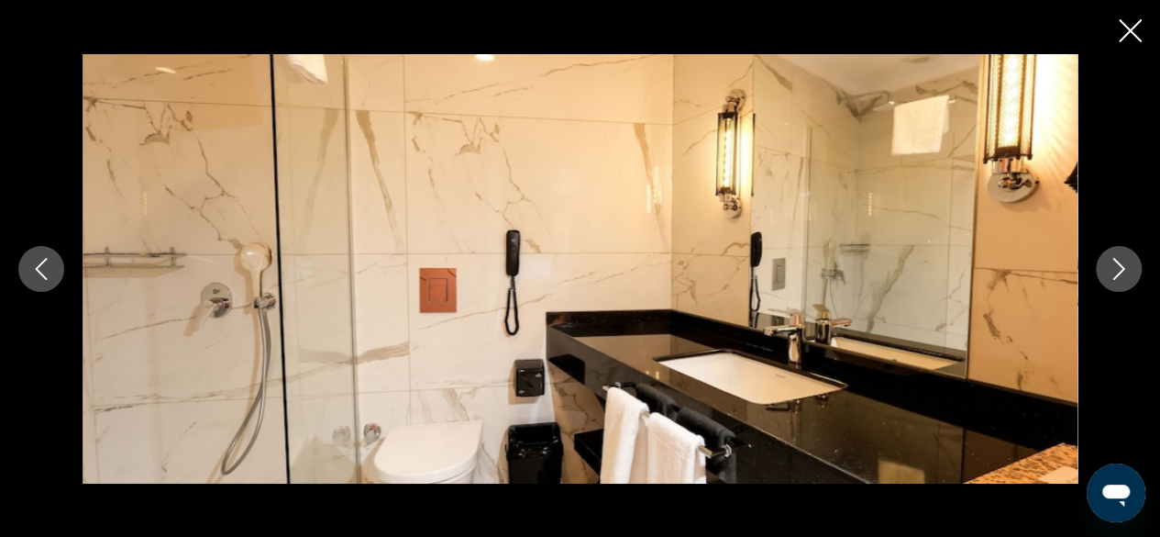
click at [1101, 278] on button "Next image" at bounding box center [1119, 269] width 46 height 46
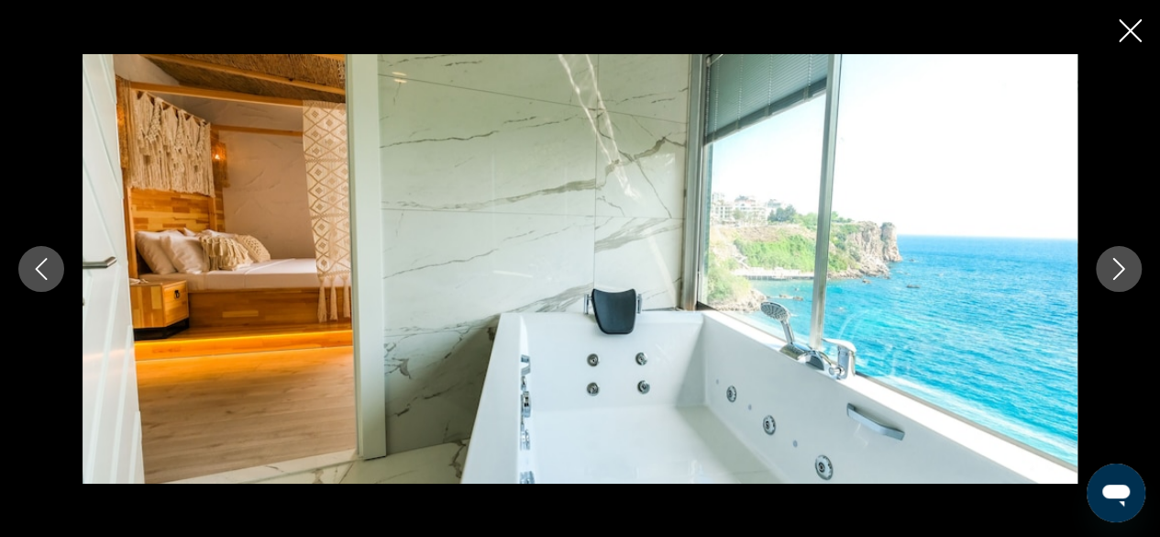
click at [1101, 278] on button "Next image" at bounding box center [1119, 269] width 46 height 46
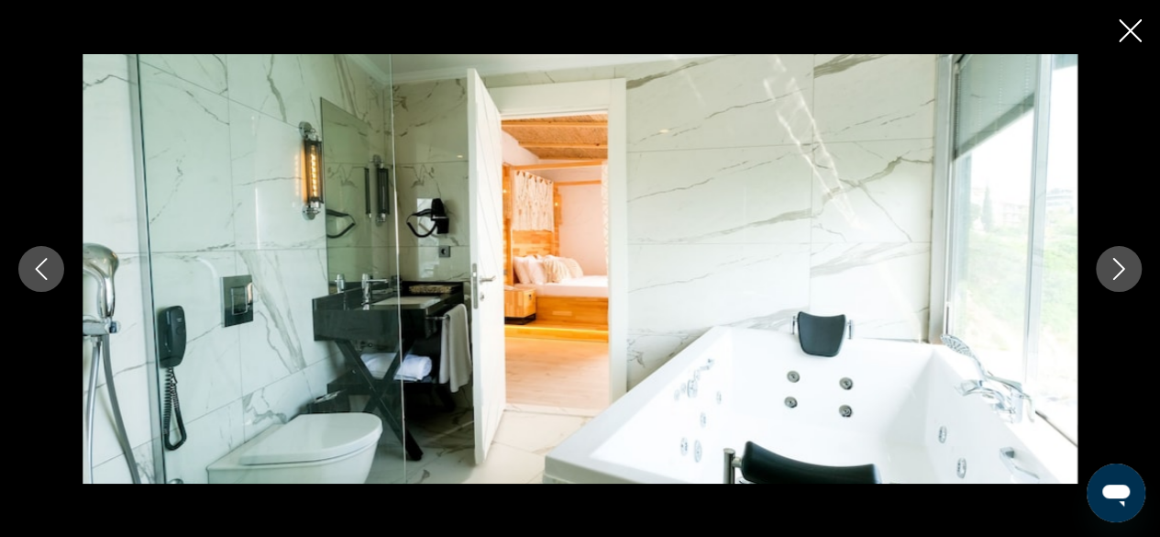
click at [1101, 278] on button "Next image" at bounding box center [1119, 269] width 46 height 46
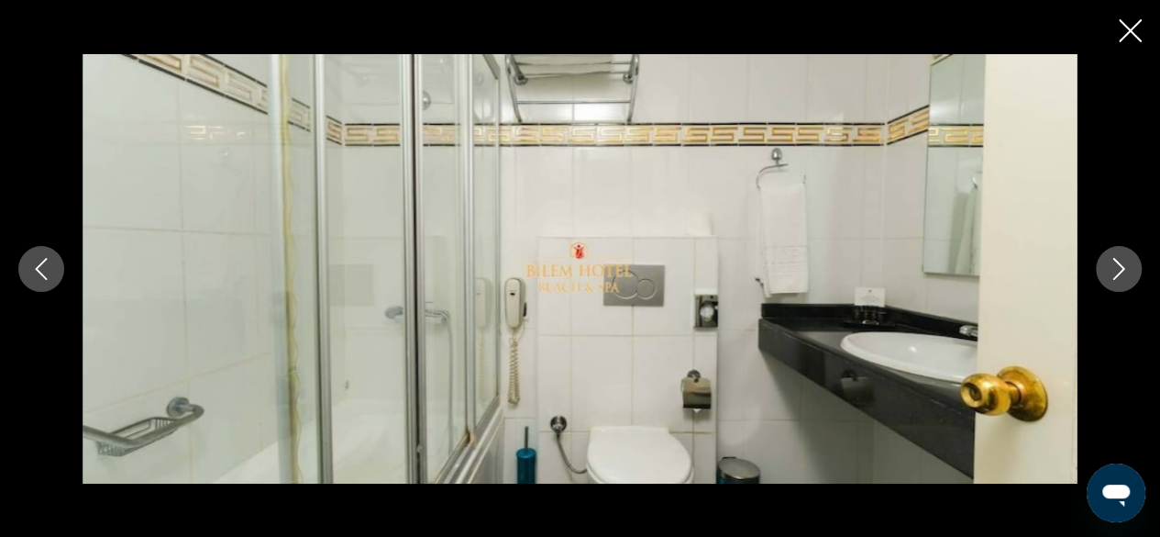
click at [1101, 278] on button "Next image" at bounding box center [1119, 269] width 46 height 46
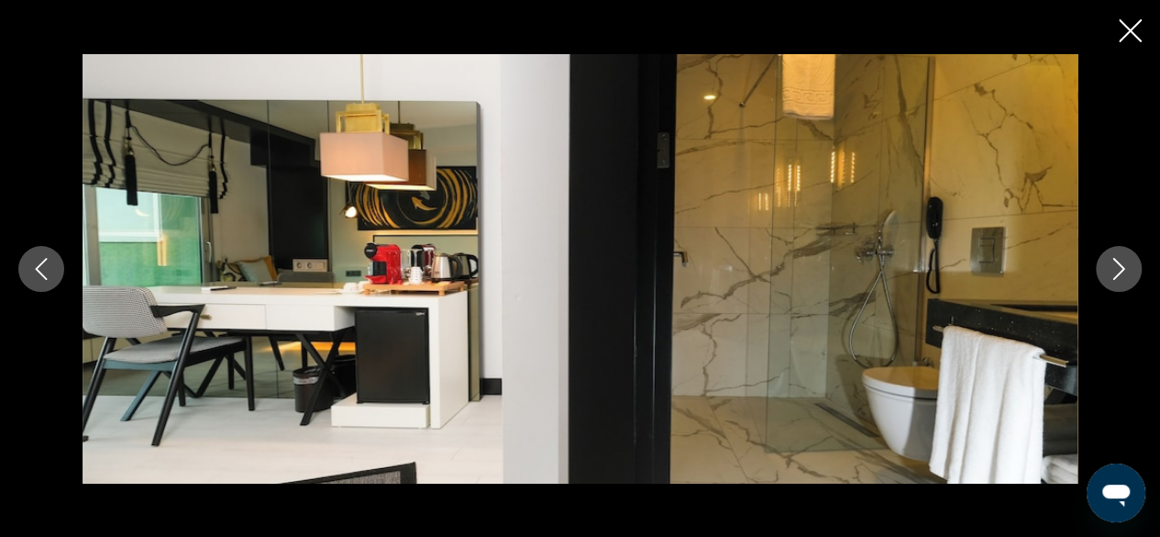
click at [1101, 278] on button "Next image" at bounding box center [1119, 269] width 46 height 46
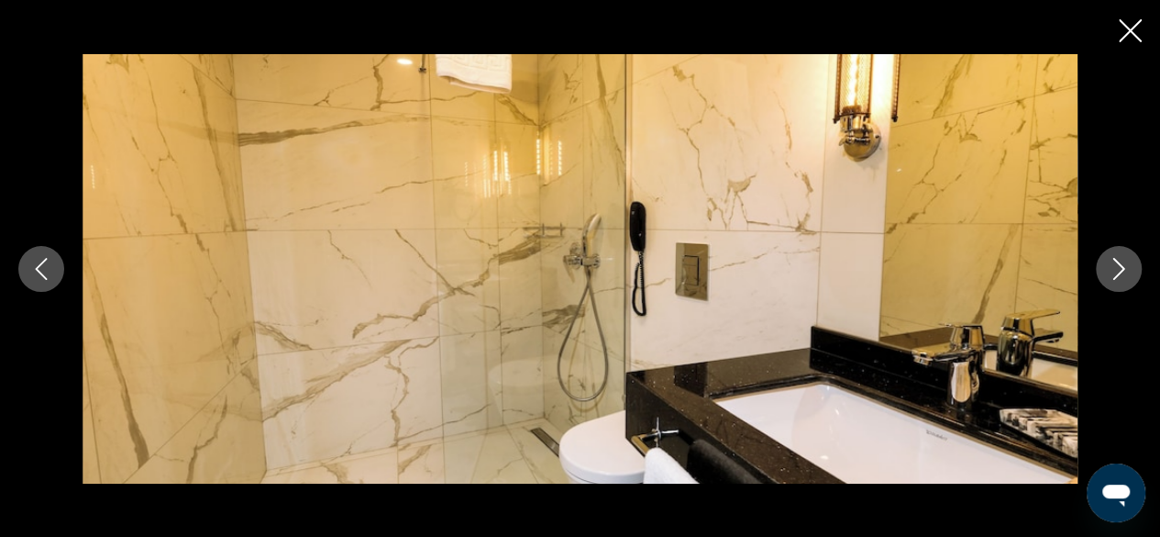
click at [1101, 278] on button "Next image" at bounding box center [1119, 269] width 46 height 46
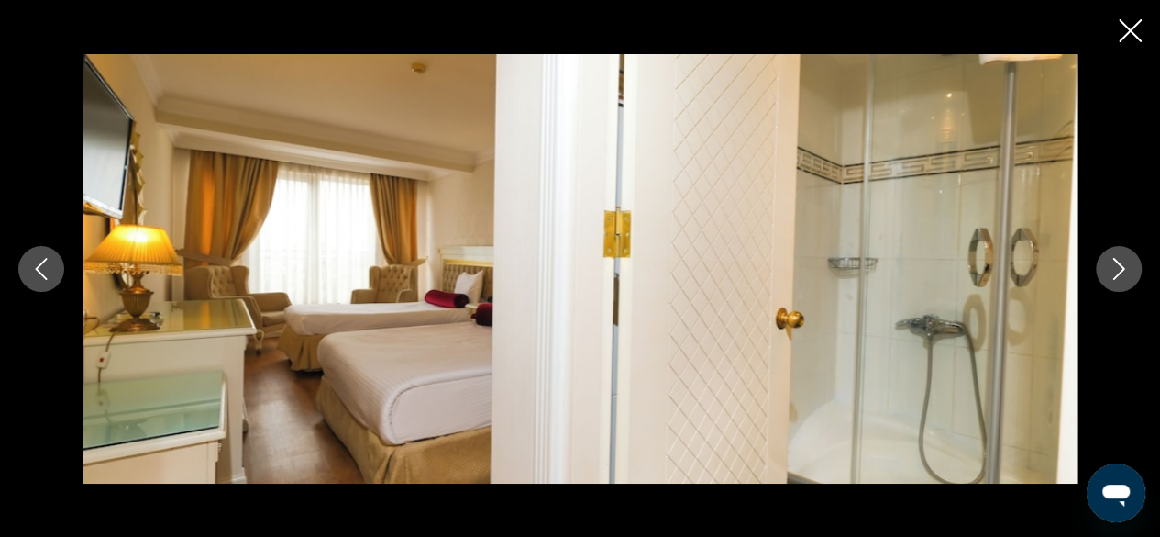
click at [1101, 278] on button "Next image" at bounding box center [1119, 269] width 46 height 46
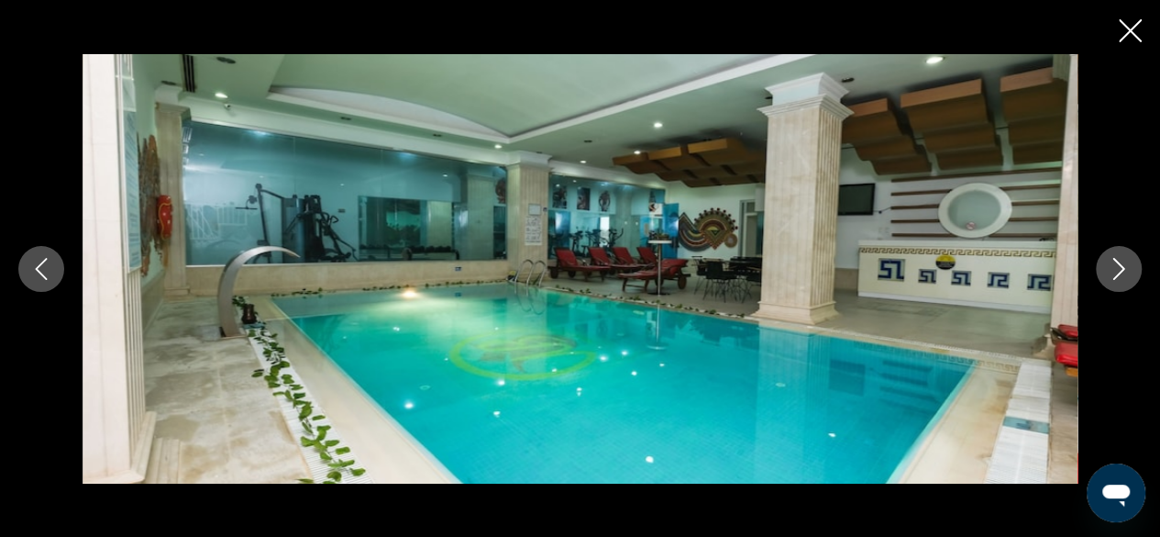
click at [1101, 278] on button "Next image" at bounding box center [1119, 269] width 46 height 46
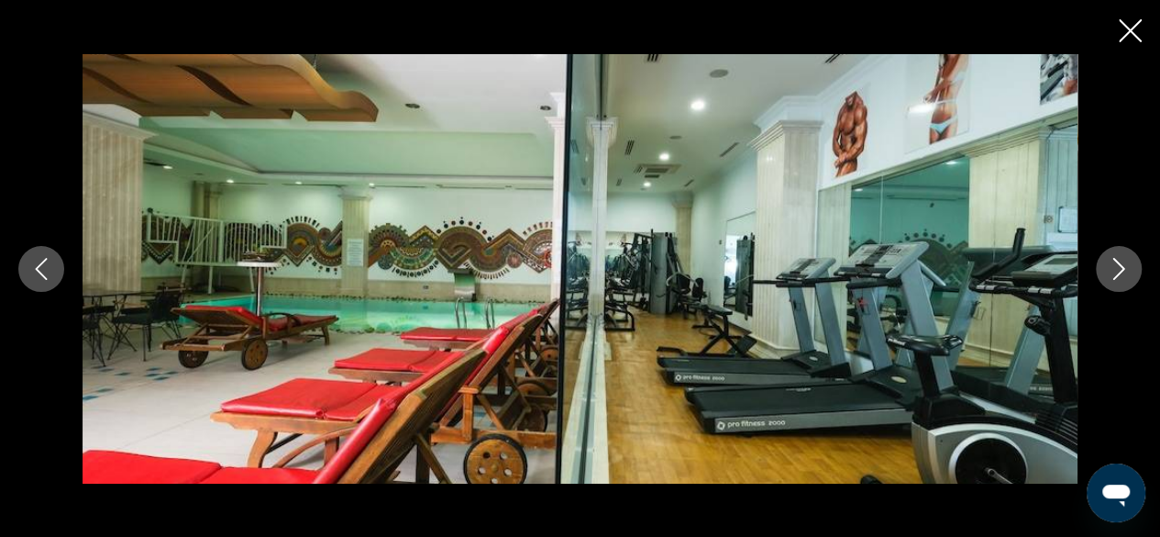
click at [1101, 278] on button "Next image" at bounding box center [1119, 269] width 46 height 46
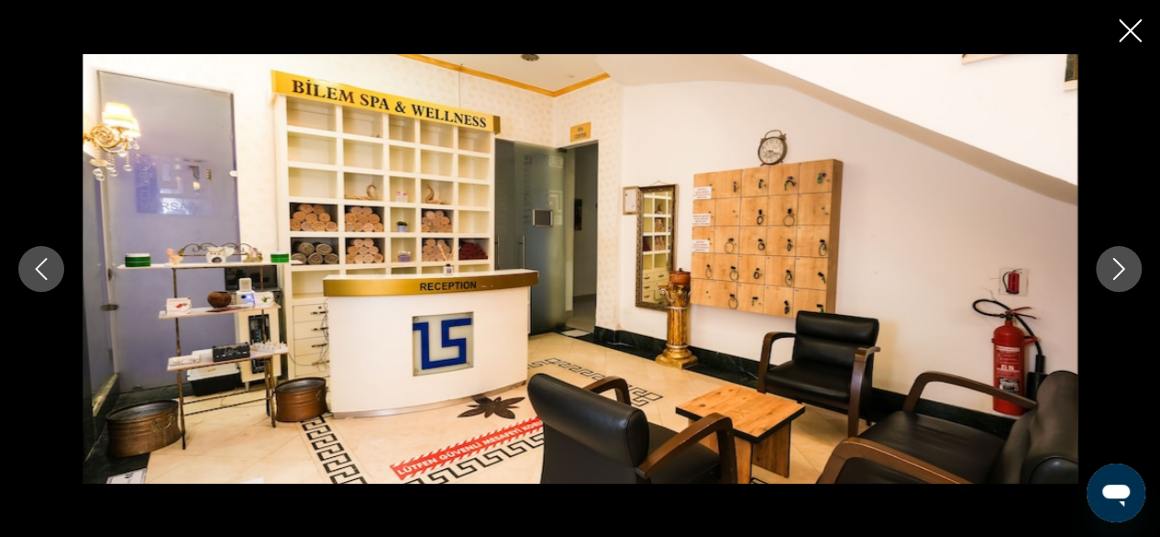
click at [1101, 278] on button "Next image" at bounding box center [1119, 269] width 46 height 46
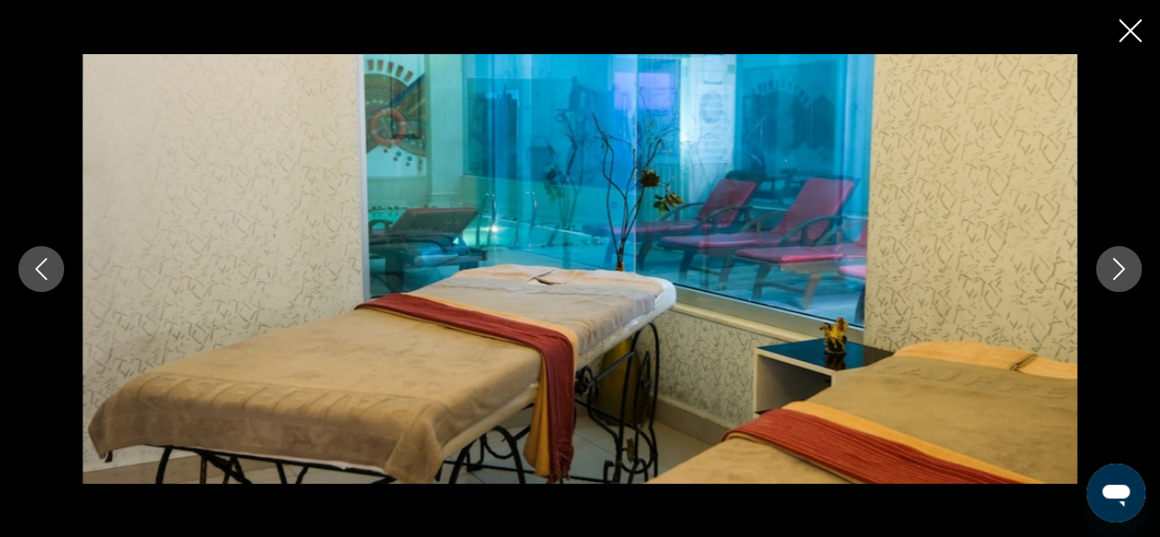
click at [1101, 278] on button "Next image" at bounding box center [1119, 269] width 46 height 46
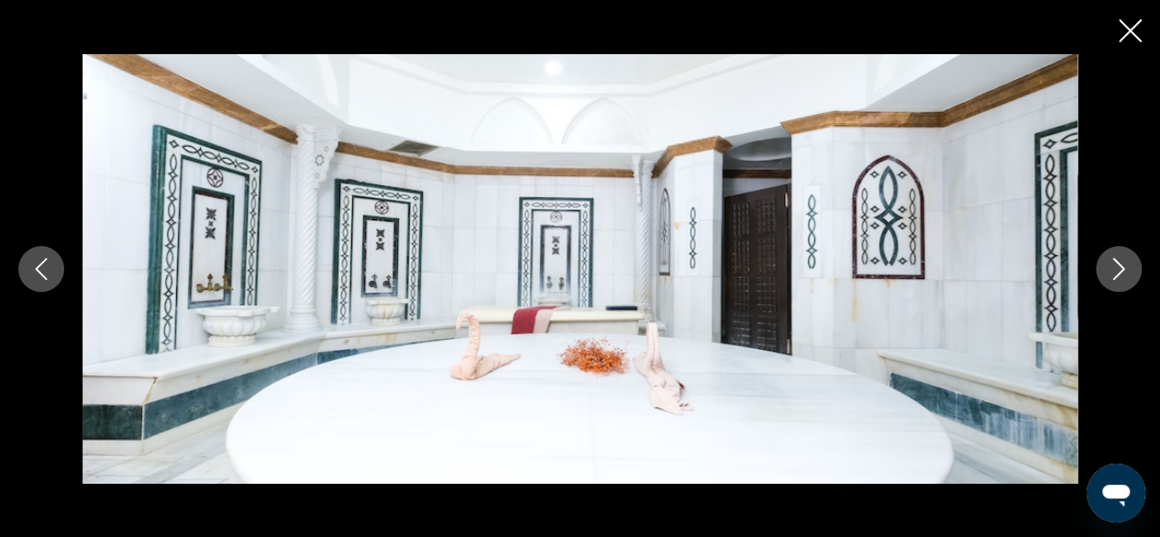
click at [1101, 278] on button "Next image" at bounding box center [1119, 269] width 46 height 46
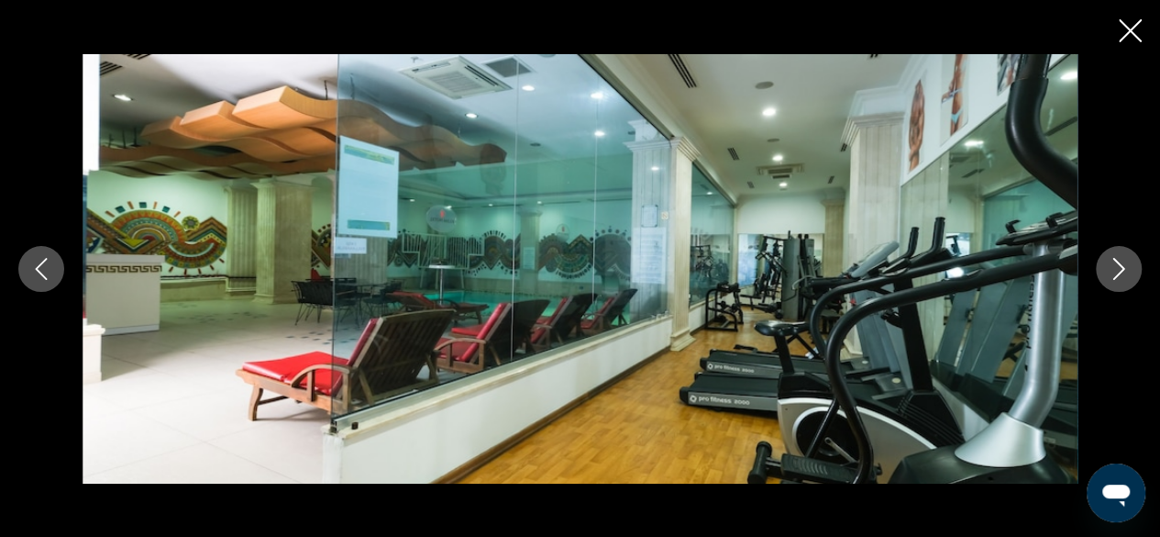
click at [1101, 278] on button "Next image" at bounding box center [1119, 269] width 46 height 46
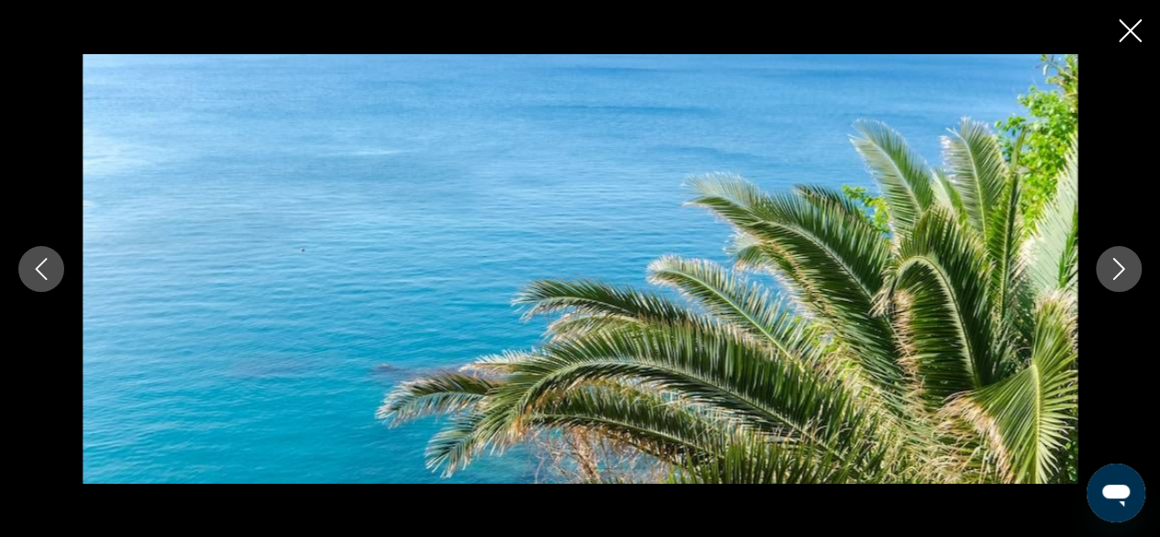
click at [1101, 278] on button "Next image" at bounding box center [1119, 269] width 46 height 46
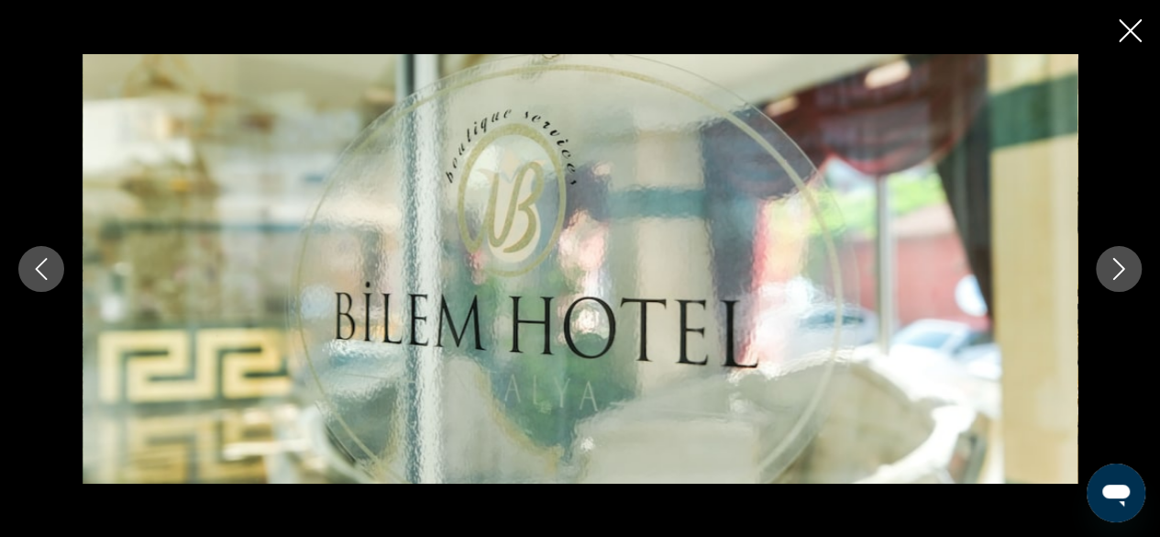
click at [1101, 278] on button "Next image" at bounding box center [1119, 269] width 46 height 46
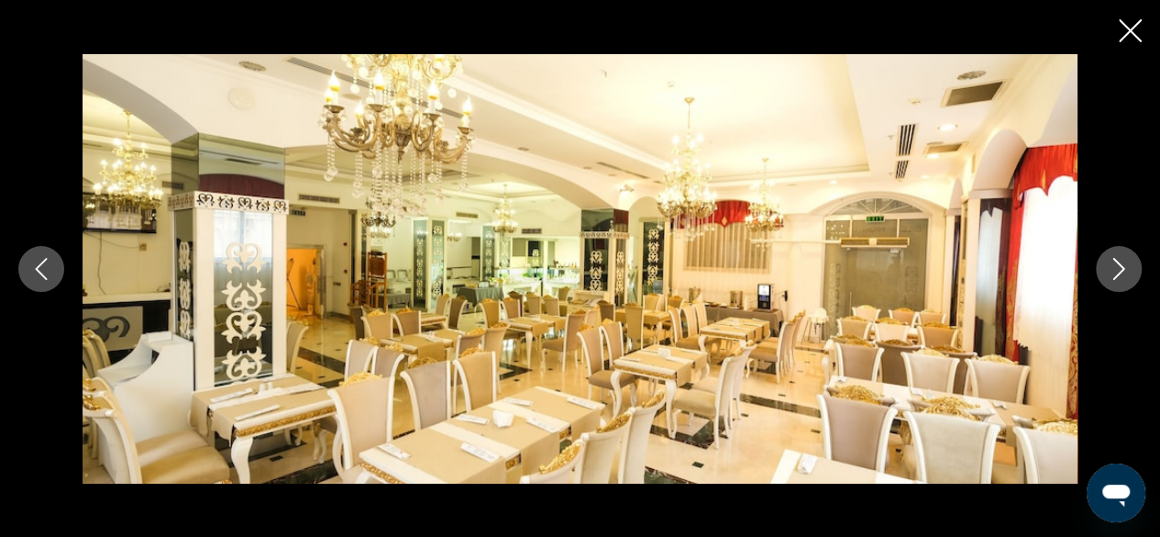
click at [1101, 278] on button "Next image" at bounding box center [1119, 269] width 46 height 46
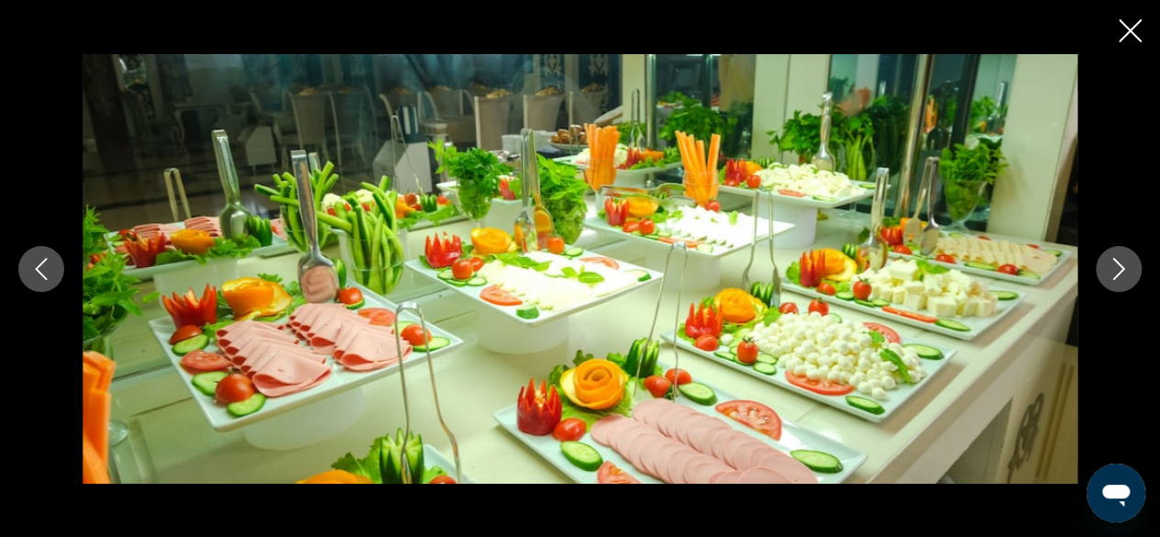
click at [1101, 278] on button "Next image" at bounding box center [1119, 269] width 46 height 46
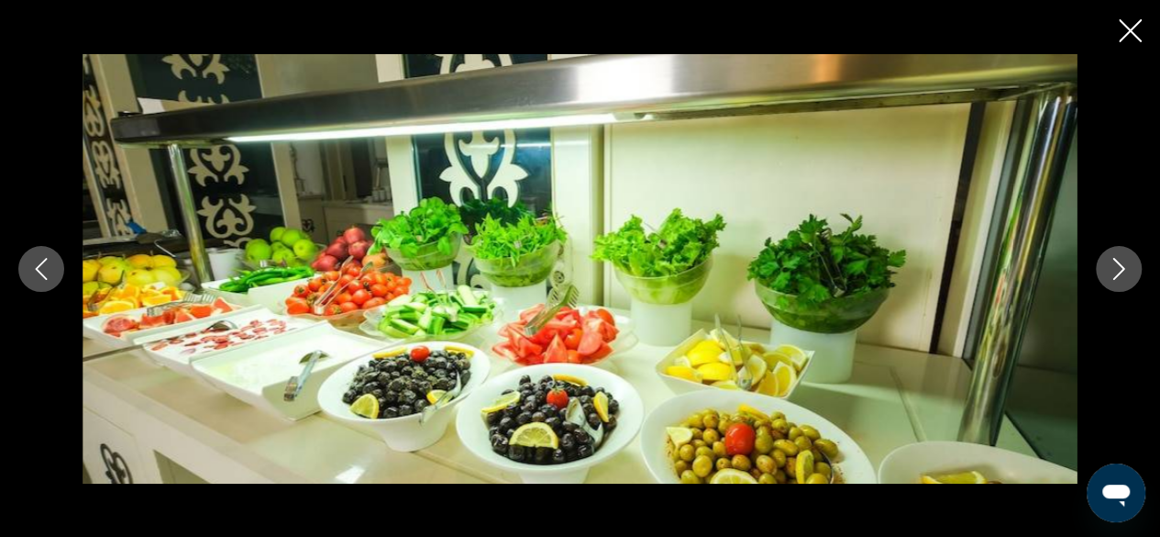
click at [1101, 278] on button "Next image" at bounding box center [1119, 269] width 46 height 46
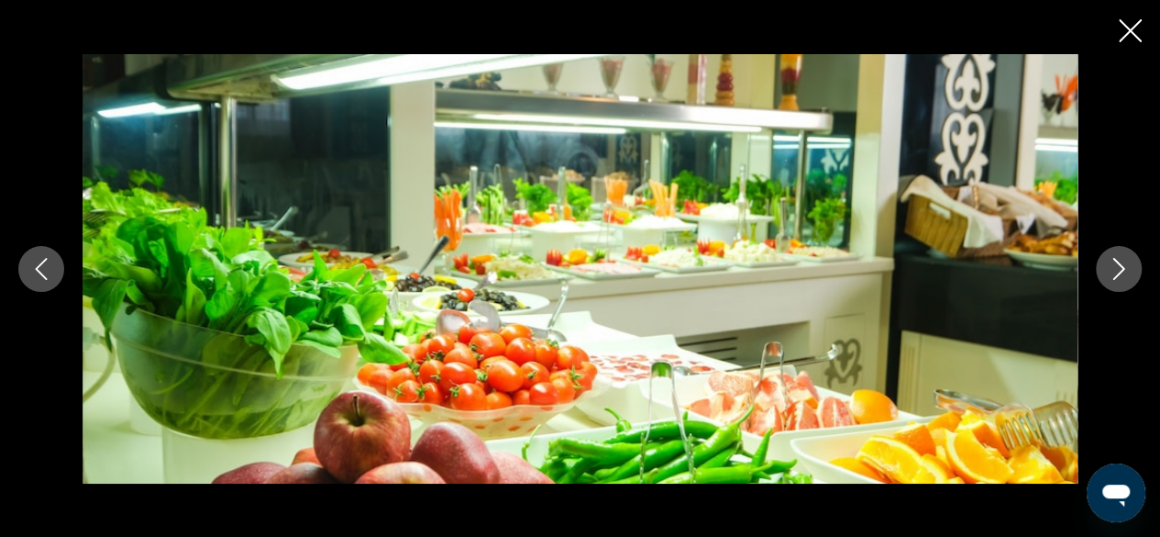
click at [1101, 278] on button "Next image" at bounding box center [1119, 269] width 46 height 46
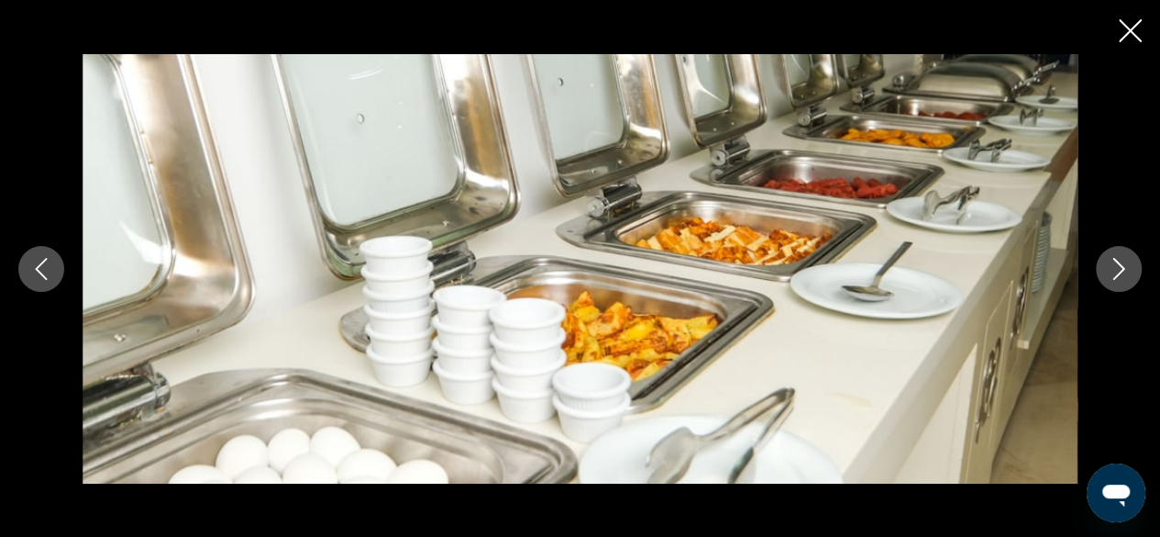
click at [1101, 278] on button "Next image" at bounding box center [1119, 269] width 46 height 46
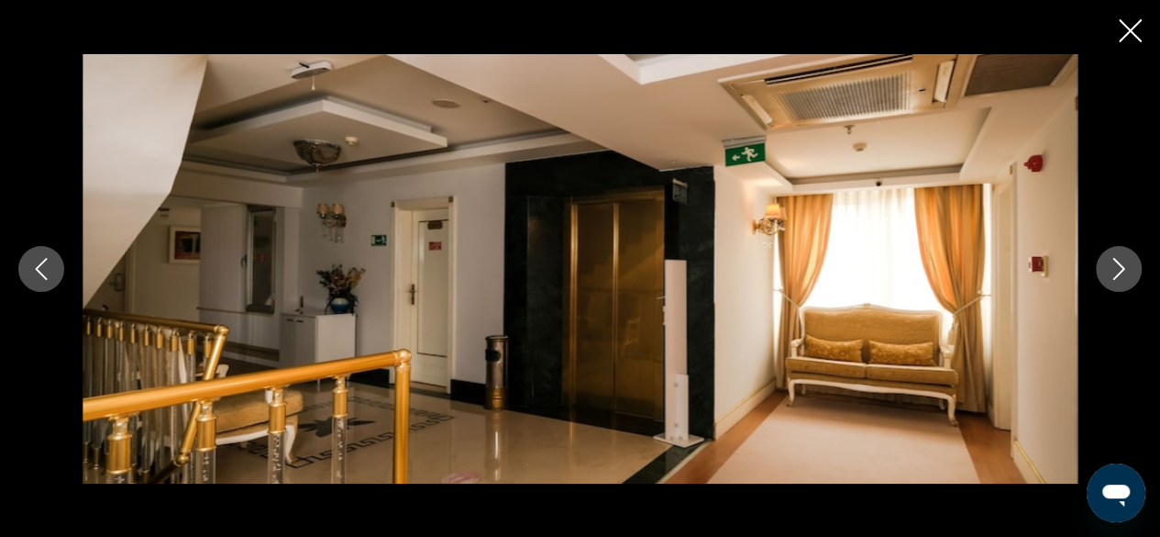
click at [1101, 278] on button "Next image" at bounding box center [1119, 269] width 46 height 46
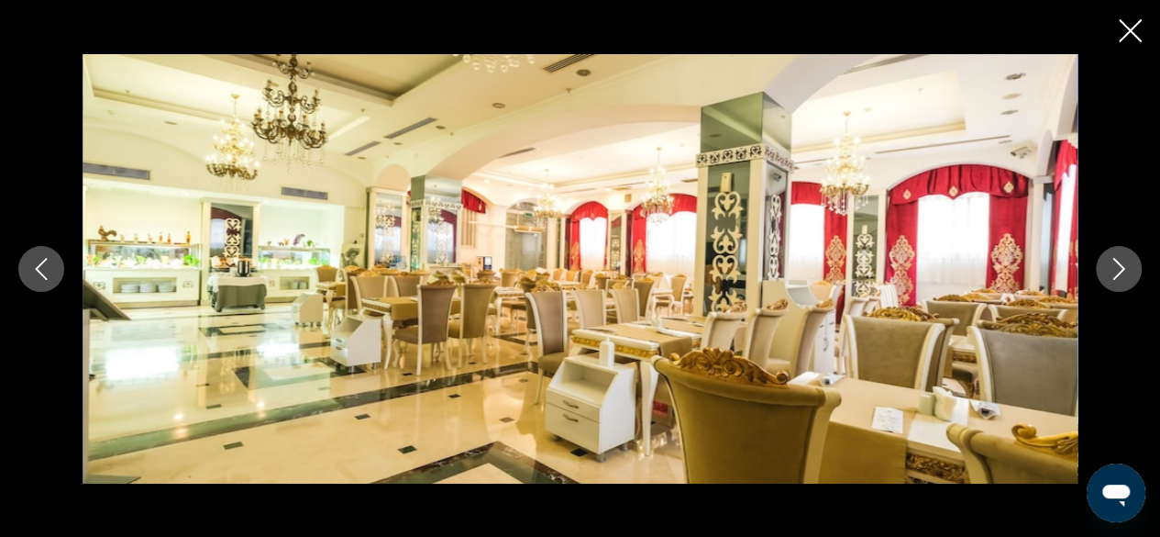
click at [1101, 278] on button "Next image" at bounding box center [1119, 269] width 46 height 46
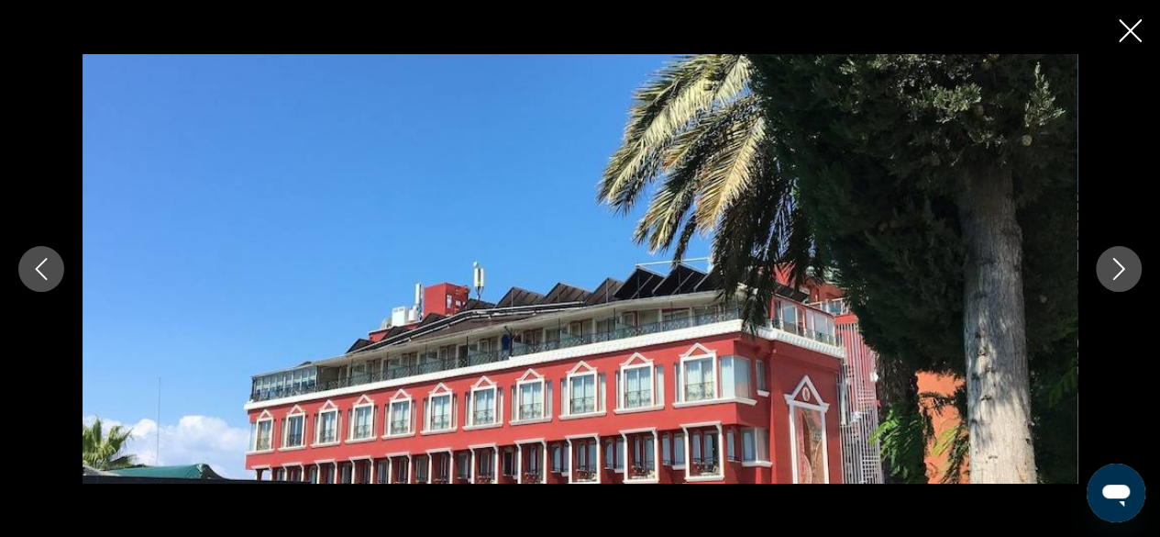
click at [1101, 278] on button "Next image" at bounding box center [1119, 269] width 46 height 46
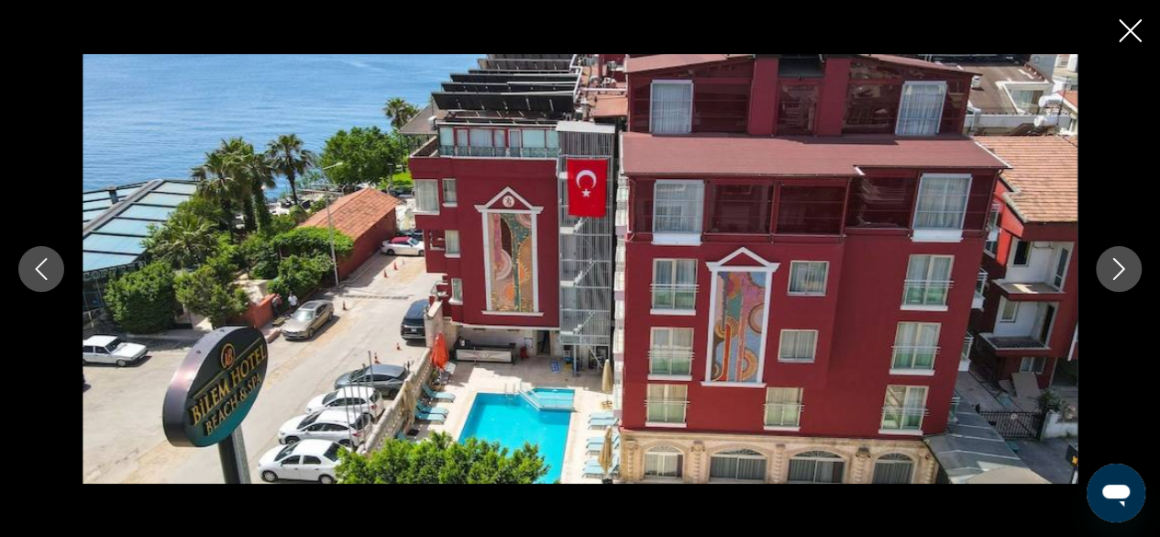
click at [1101, 278] on button "Next image" at bounding box center [1119, 269] width 46 height 46
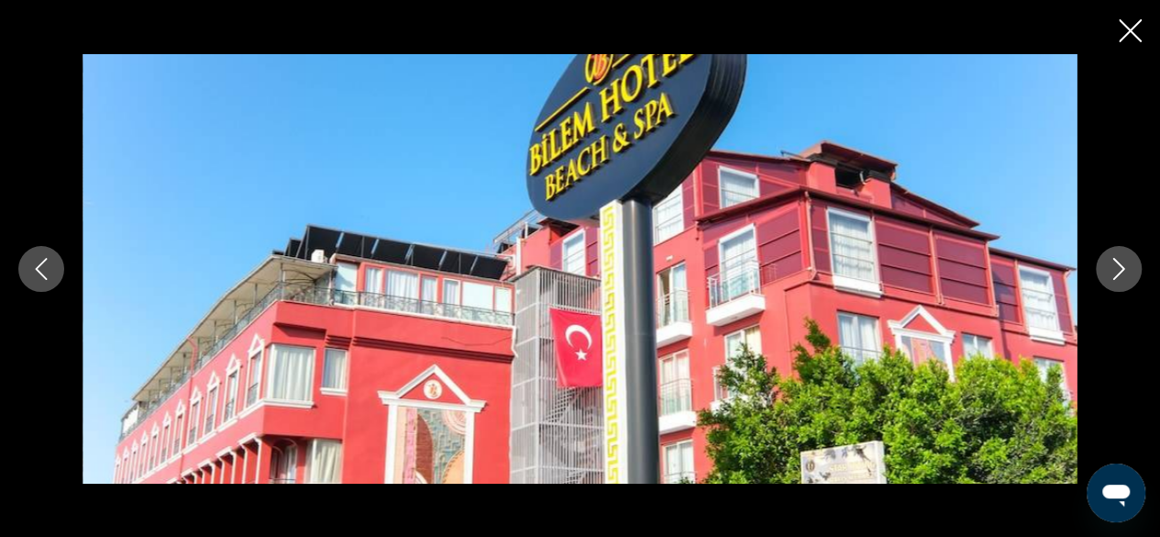
click at [1101, 278] on button "Next image" at bounding box center [1119, 269] width 46 height 46
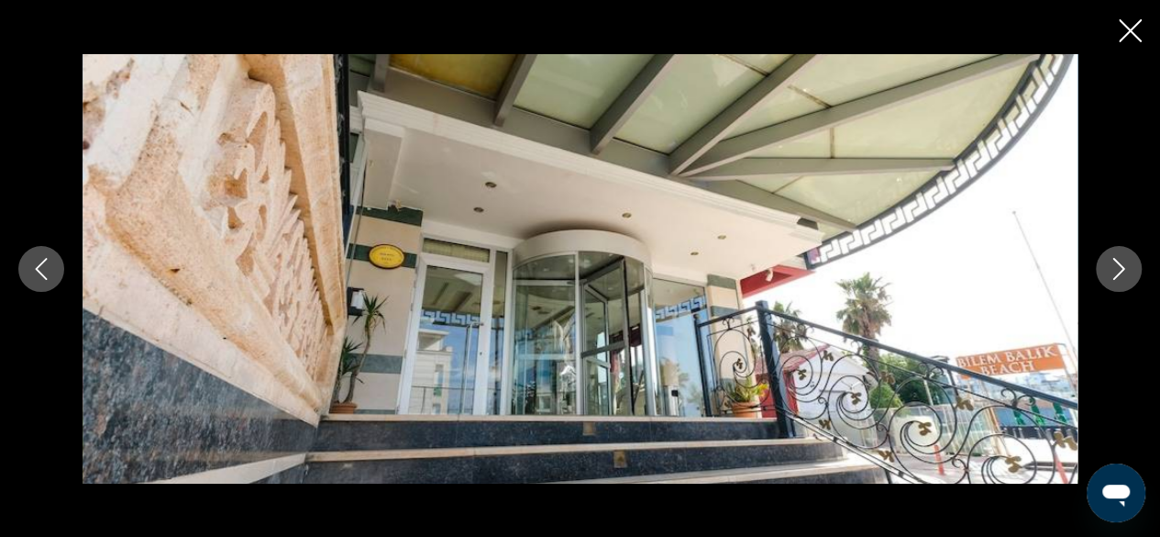
click at [1101, 278] on button "Next image" at bounding box center [1119, 269] width 46 height 46
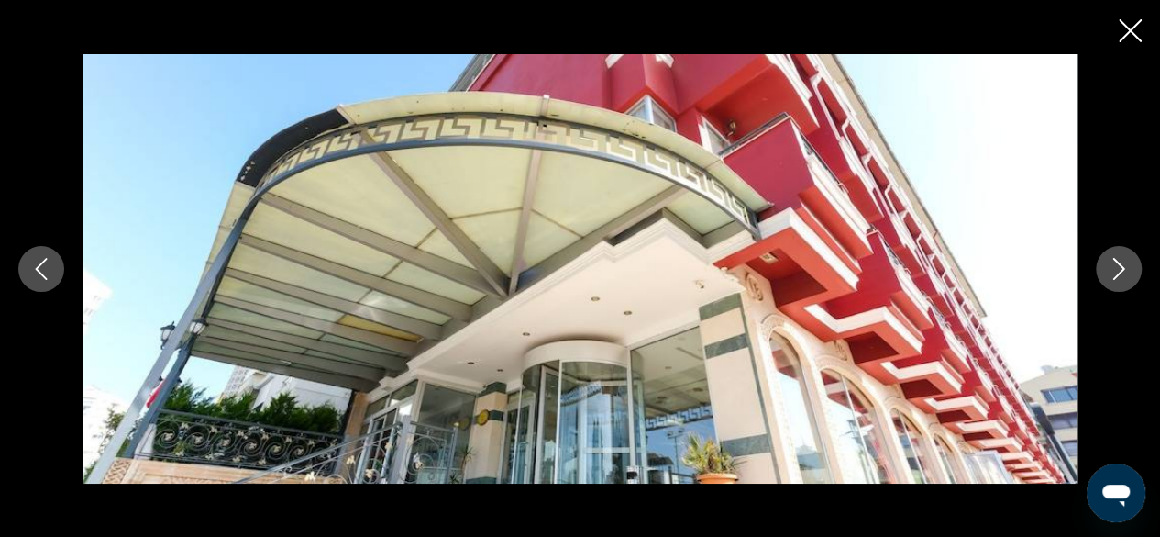
click at [1101, 278] on button "Next image" at bounding box center [1119, 269] width 46 height 46
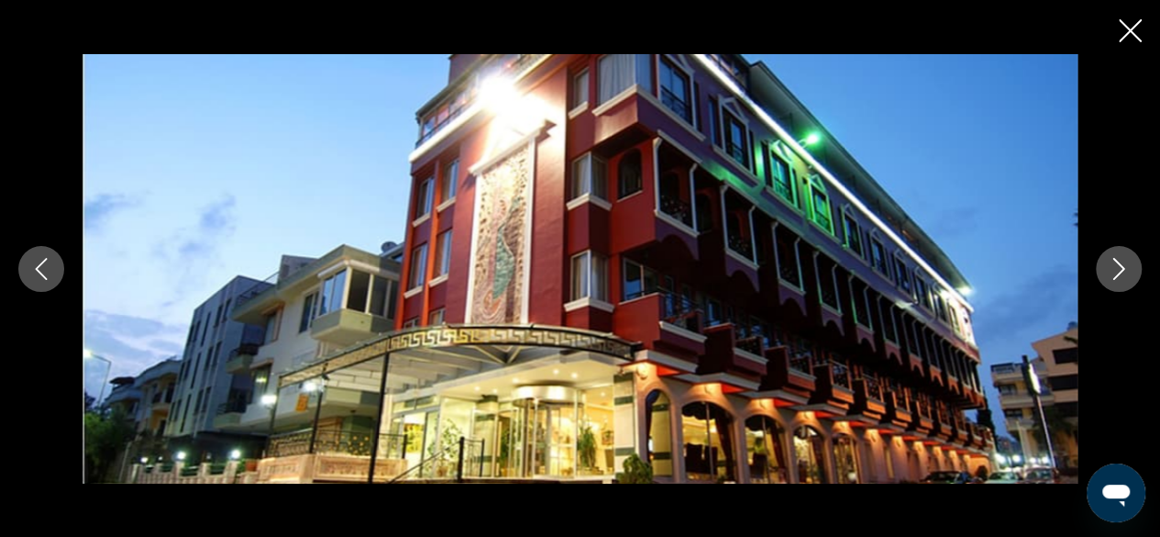
click at [1101, 278] on button "Next image" at bounding box center [1119, 269] width 46 height 46
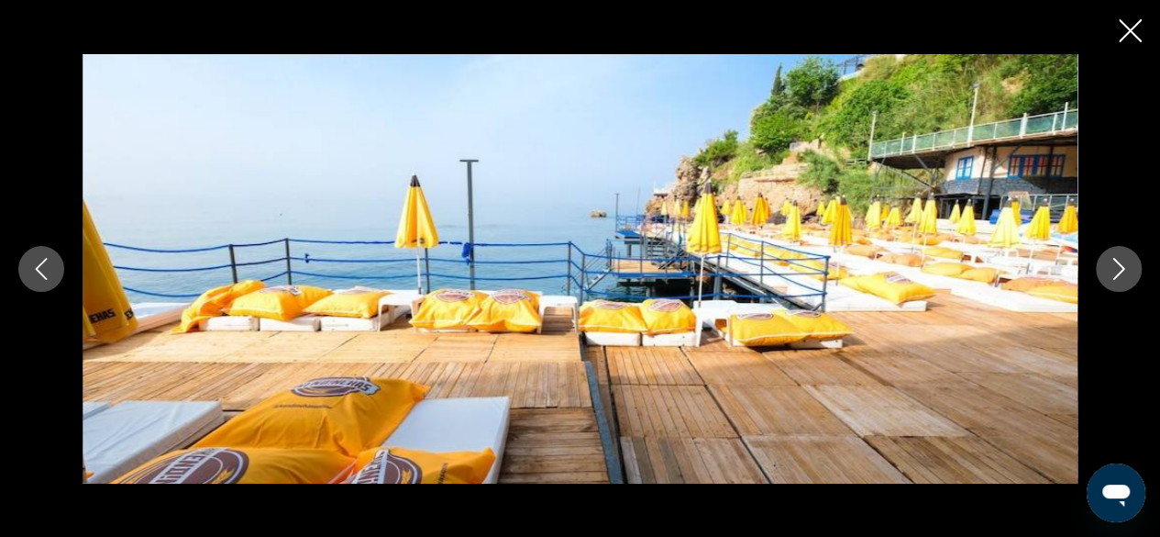
click at [1105, 267] on button "Next image" at bounding box center [1119, 269] width 46 height 46
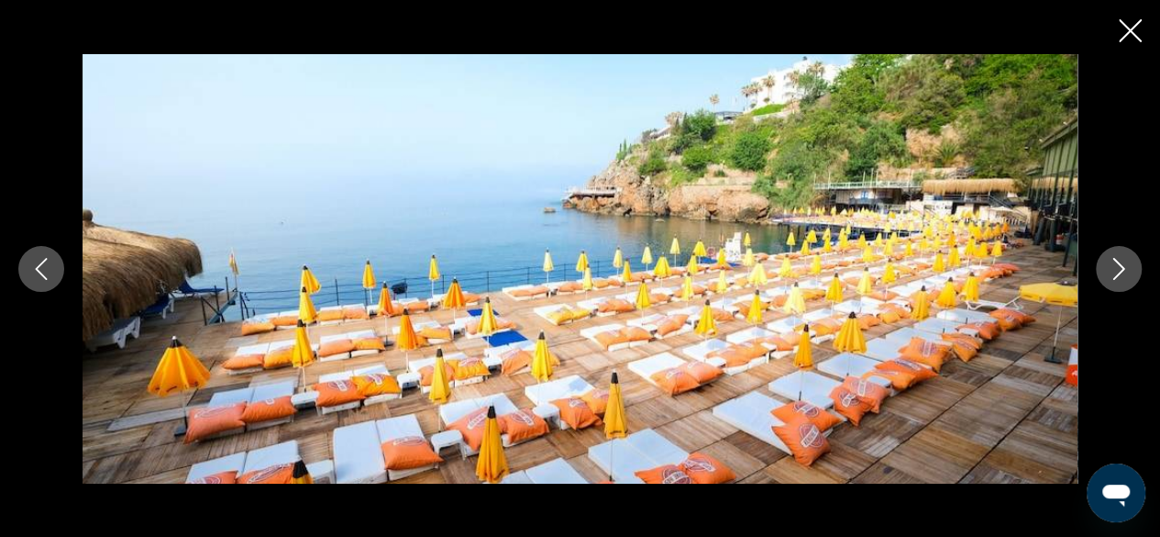
click at [1105, 267] on button "Next image" at bounding box center [1119, 269] width 46 height 46
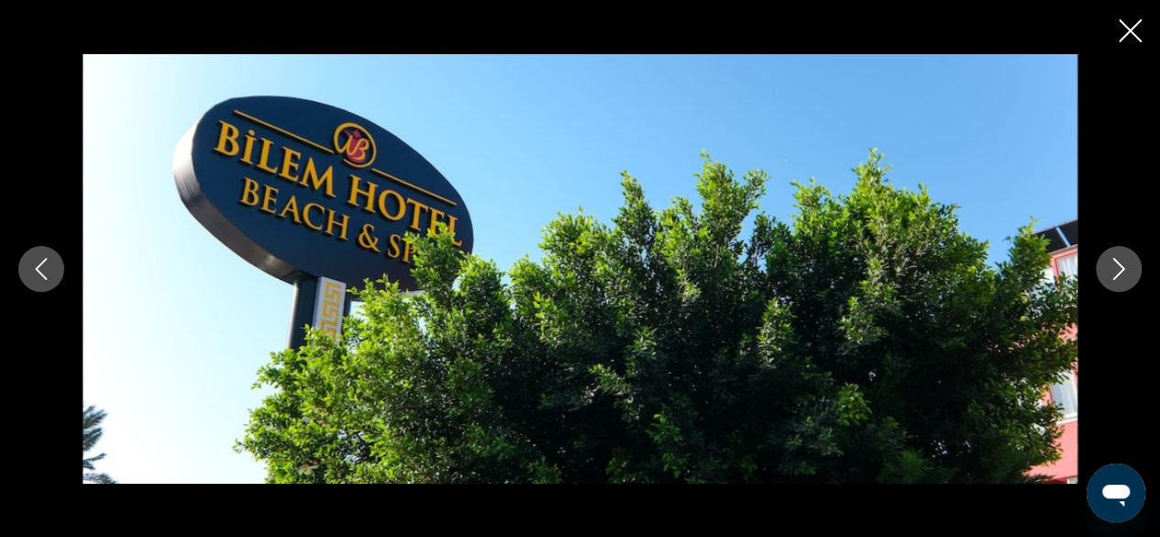
click at [1105, 267] on button "Next image" at bounding box center [1119, 269] width 46 height 46
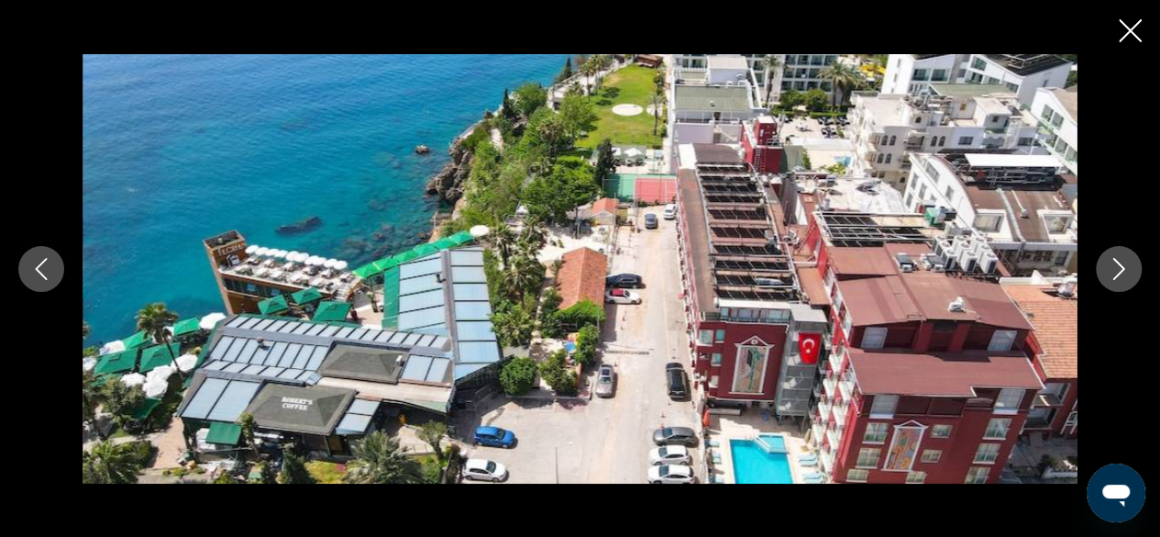
click at [1105, 267] on button "Next image" at bounding box center [1119, 269] width 46 height 46
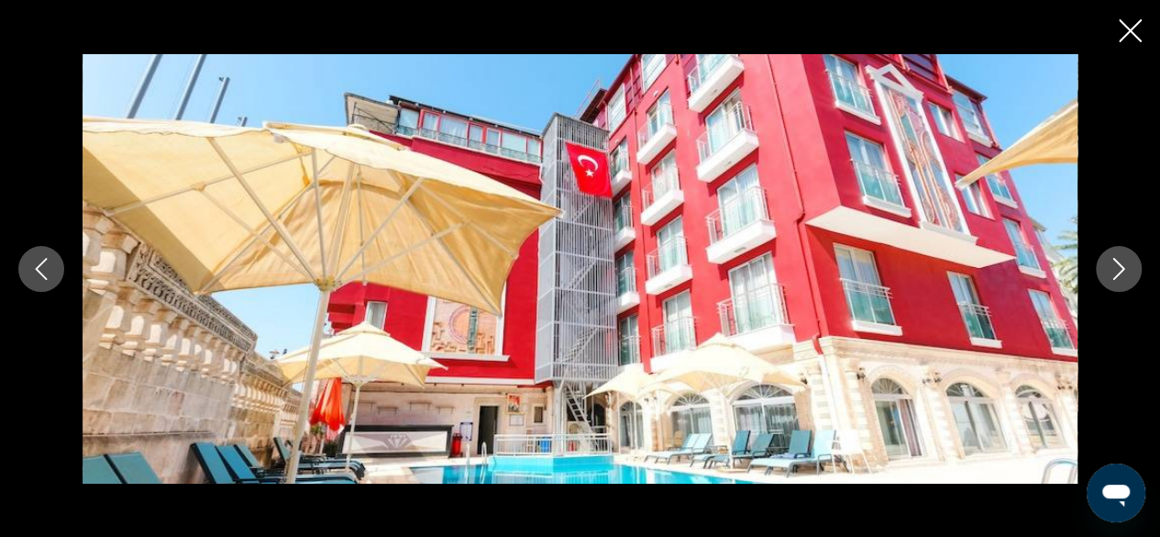
click at [1105, 267] on button "Next image" at bounding box center [1119, 269] width 46 height 46
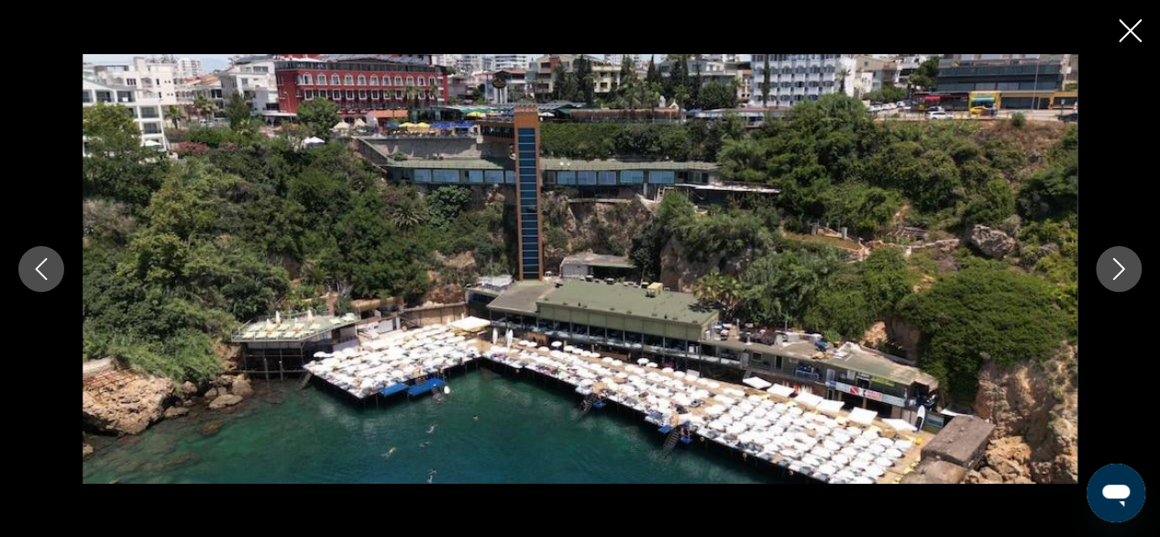
click at [1105, 267] on button "Next image" at bounding box center [1119, 269] width 46 height 46
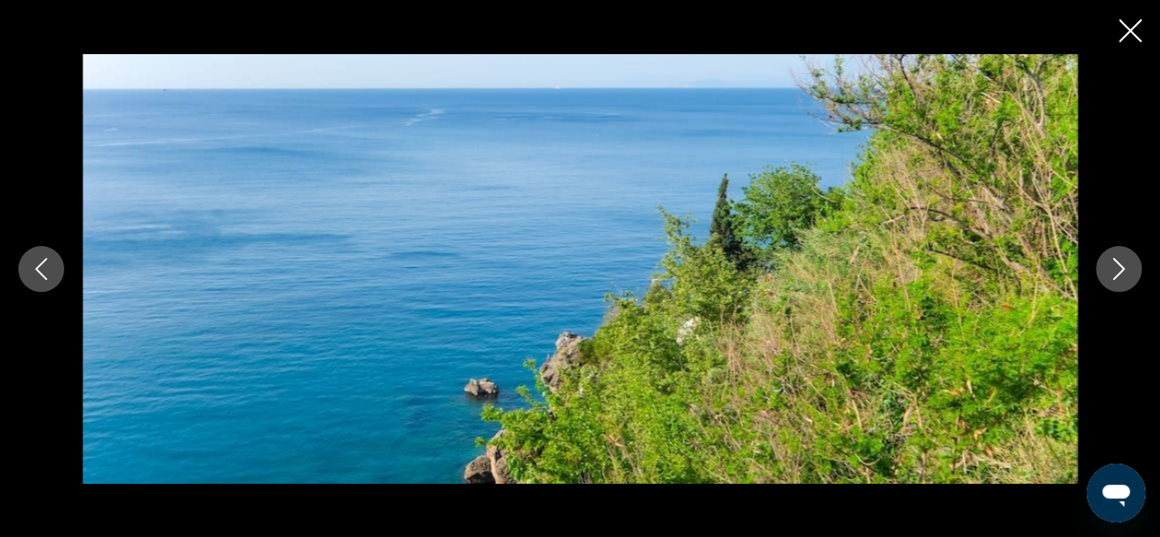
click at [1105, 267] on button "Next image" at bounding box center [1119, 269] width 46 height 46
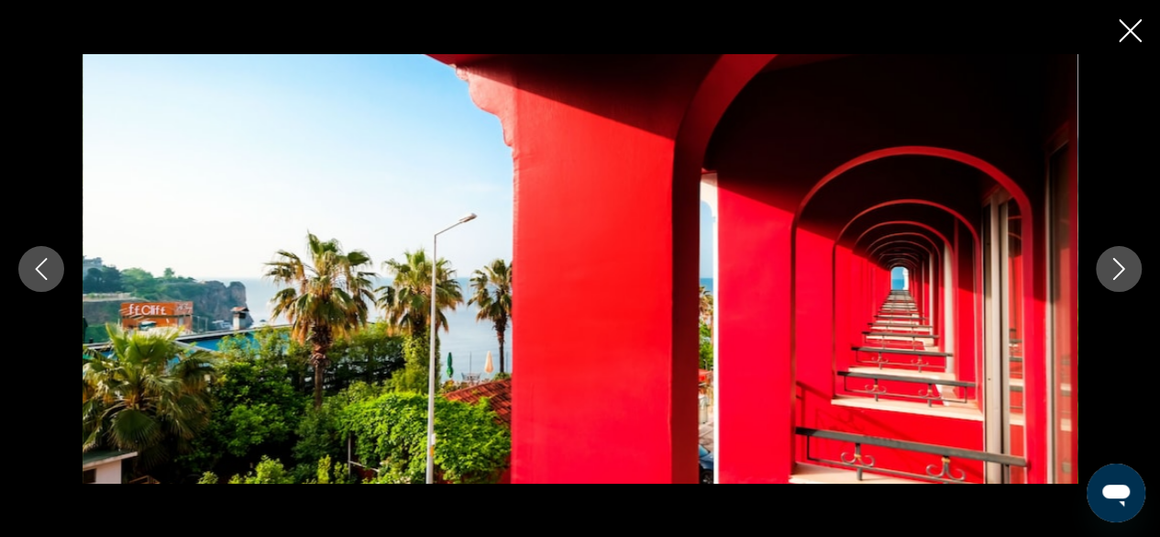
click at [1105, 267] on button "Next image" at bounding box center [1119, 269] width 46 height 46
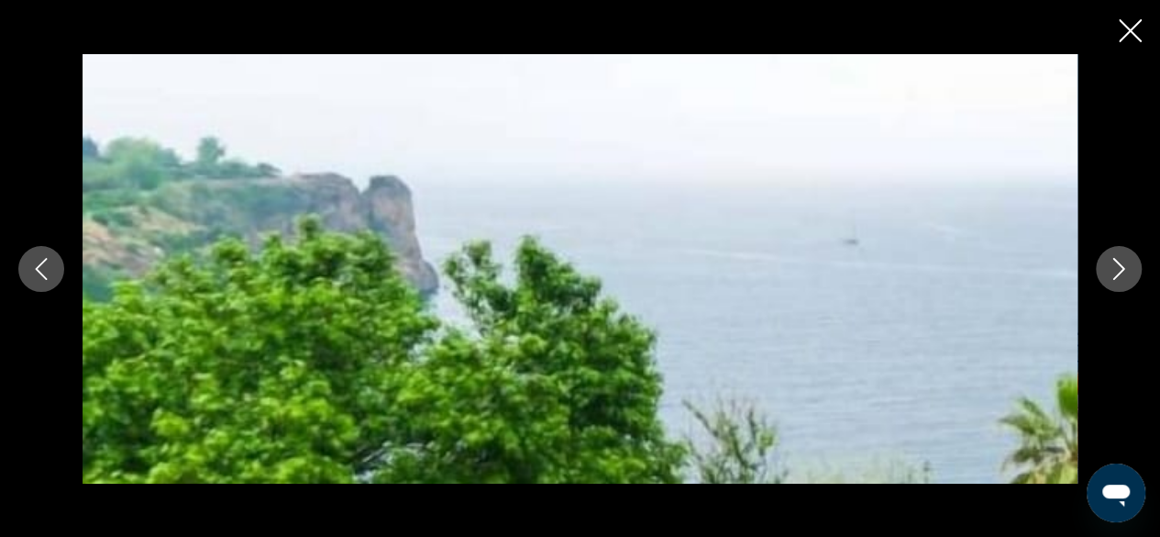
click at [1105, 267] on button "Next image" at bounding box center [1119, 269] width 46 height 46
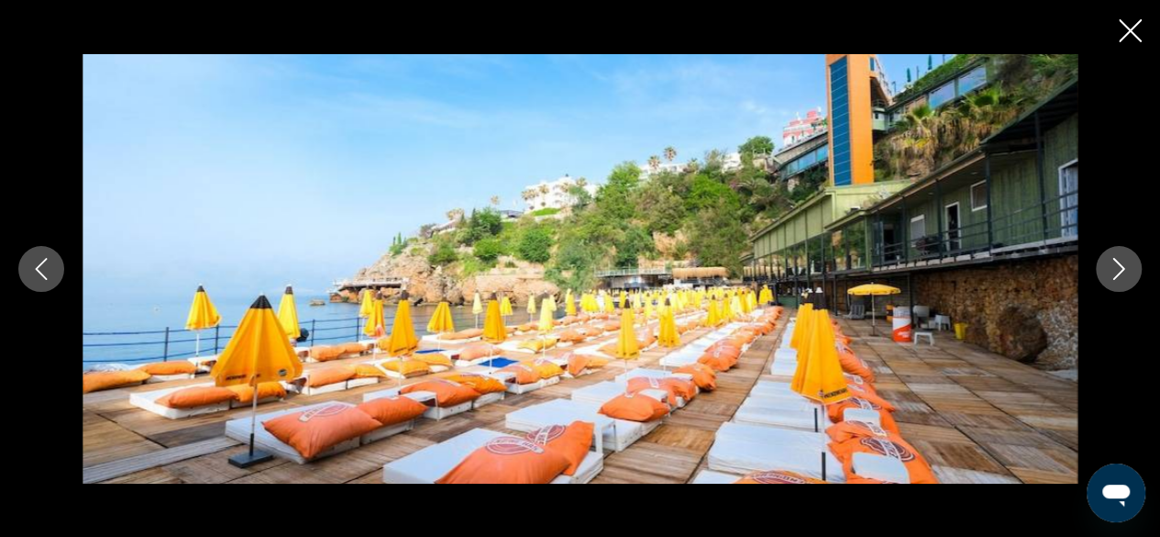
click at [1105, 267] on button "Next image" at bounding box center [1119, 269] width 46 height 46
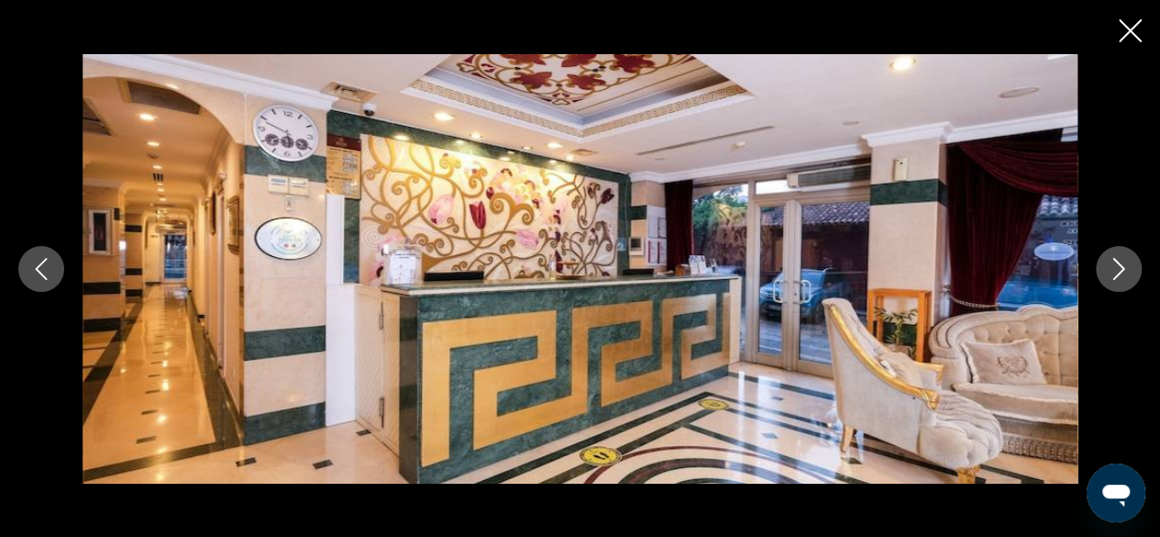
click at [1105, 267] on button "Next image" at bounding box center [1119, 269] width 46 height 46
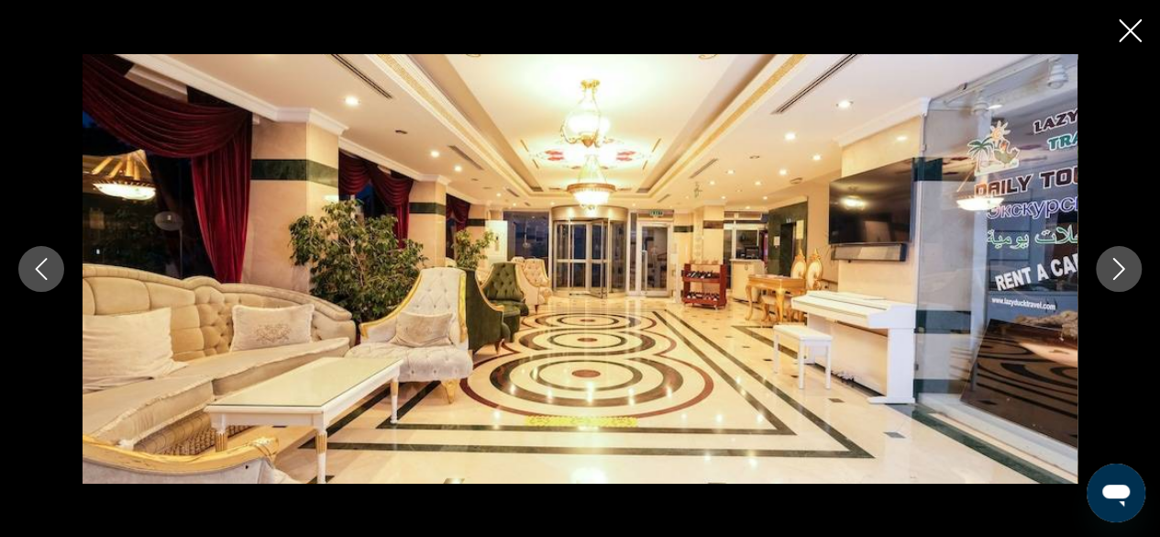
click at [1139, 32] on icon "Close slideshow" at bounding box center [1130, 30] width 23 height 23
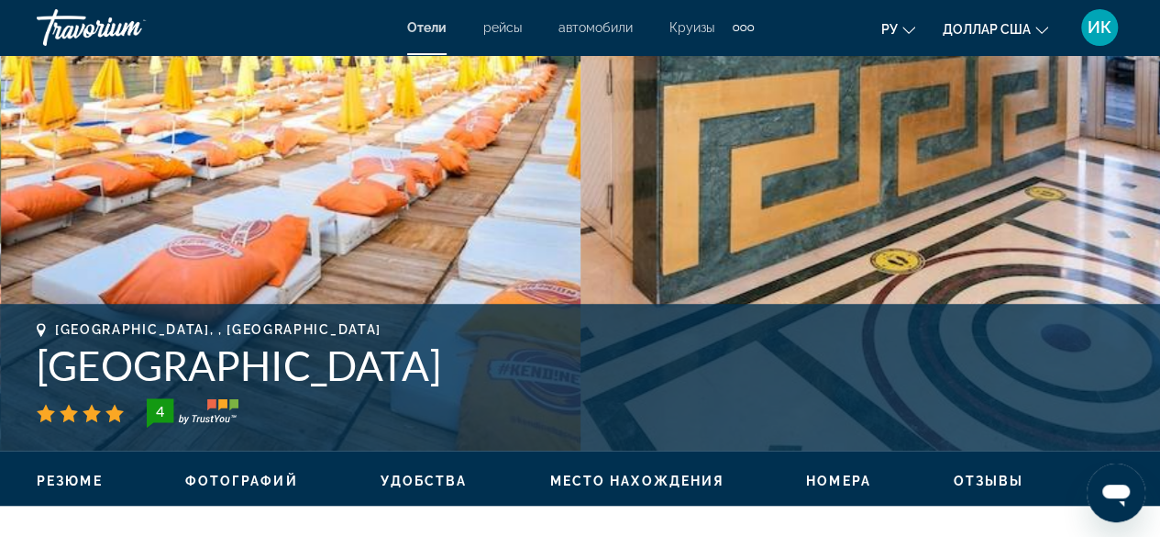
scroll to position [550, 0]
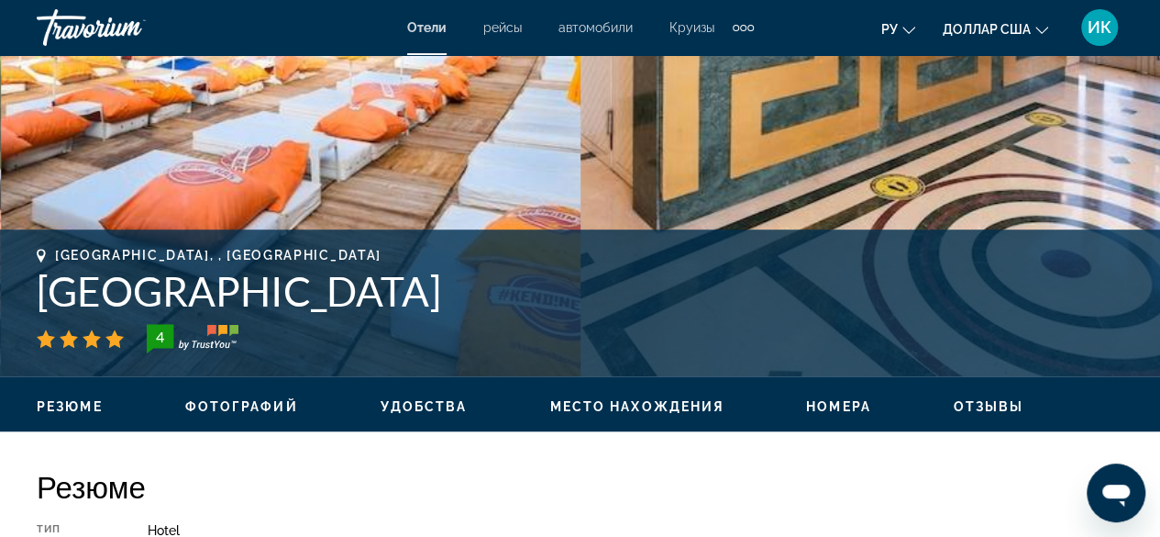
drag, startPoint x: 472, startPoint y: 294, endPoint x: 48, endPoint y: 297, distance: 424.7
click at [48, 297] on h1 "[GEOGRAPHIC_DATA]" at bounding box center [580, 291] width 1087 height 48
copy h1 "[GEOGRAPHIC_DATA]"
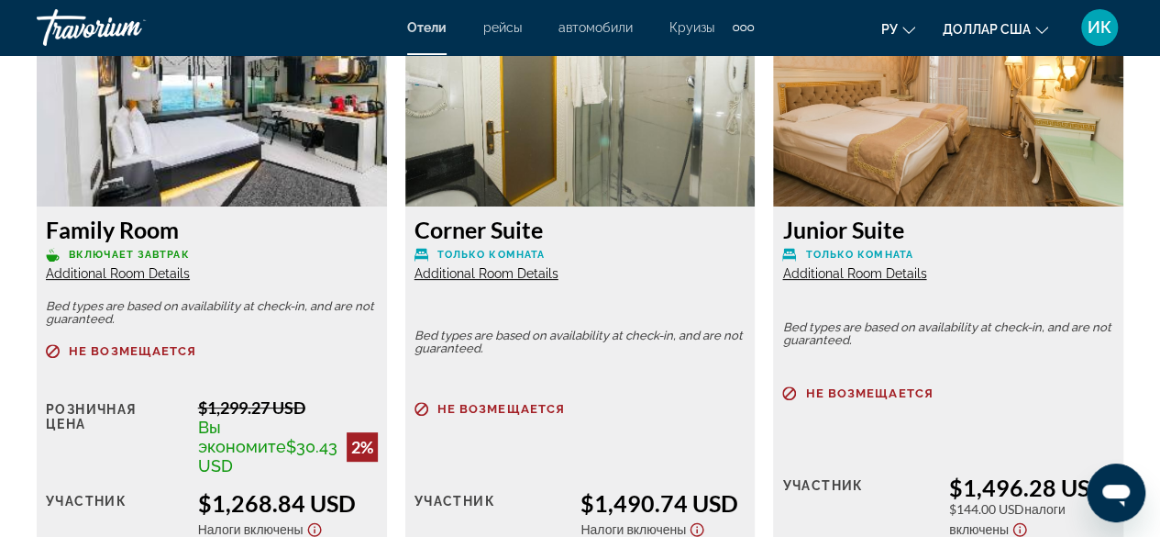
scroll to position [3669, 0]
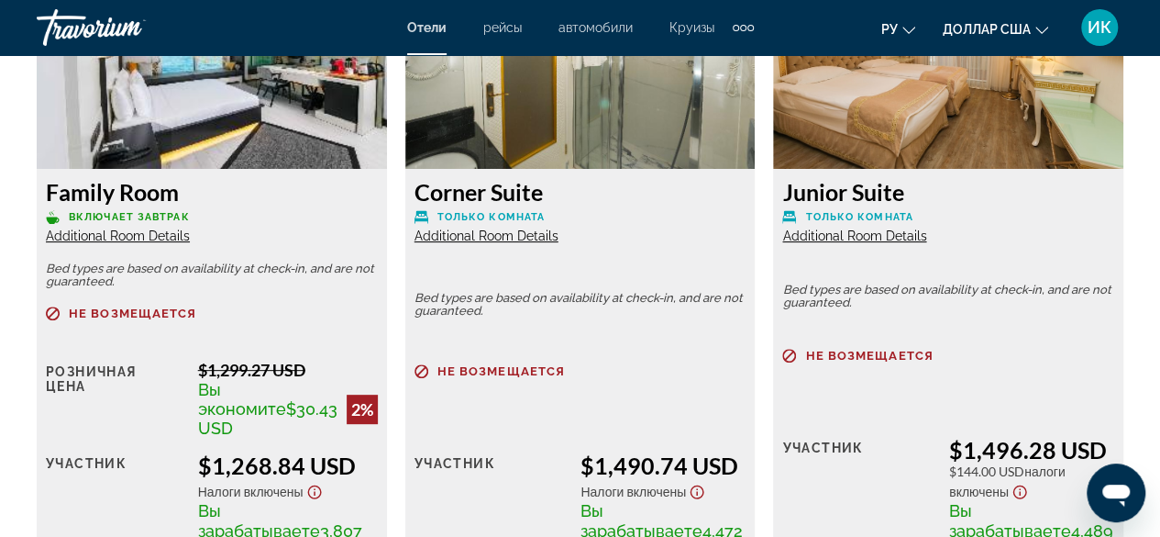
click at [144, 243] on span "Additional Room Details" at bounding box center [118, 235] width 144 height 15
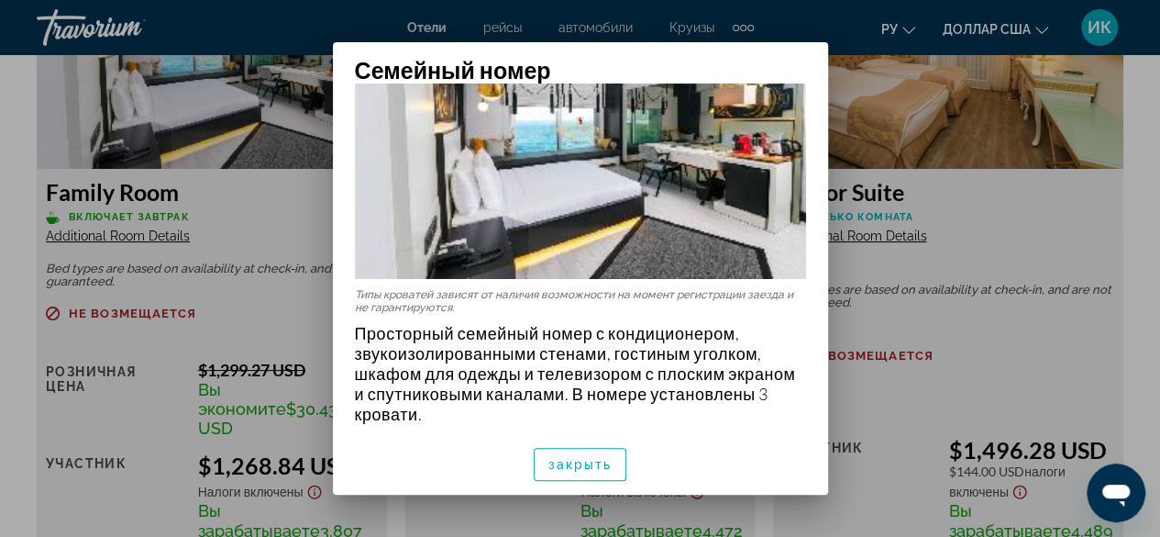
scroll to position [41, 0]
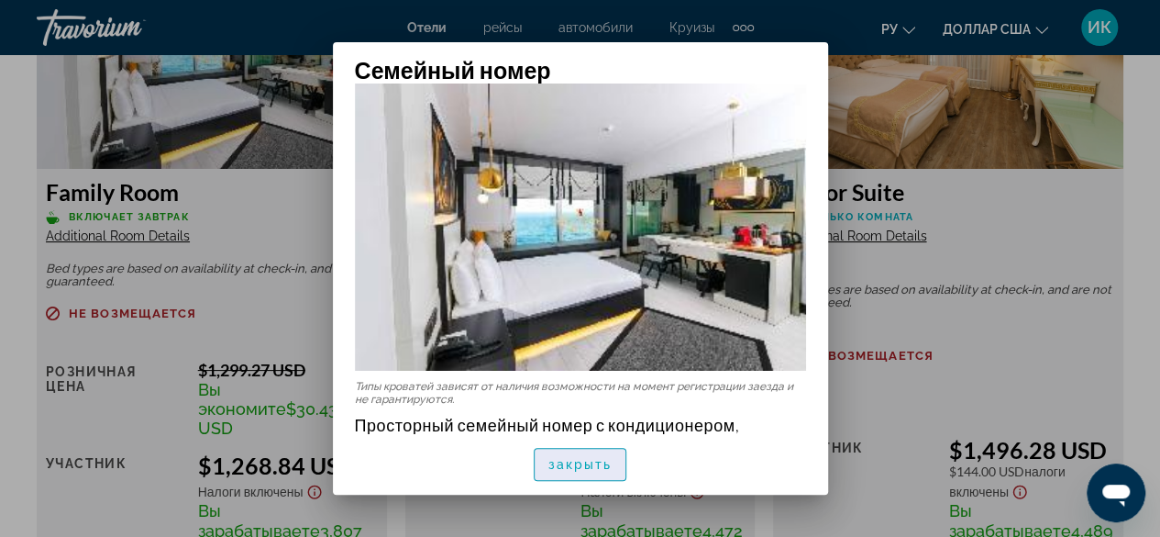
click at [560, 467] on font "закрыть" at bounding box center [581, 464] width 64 height 15
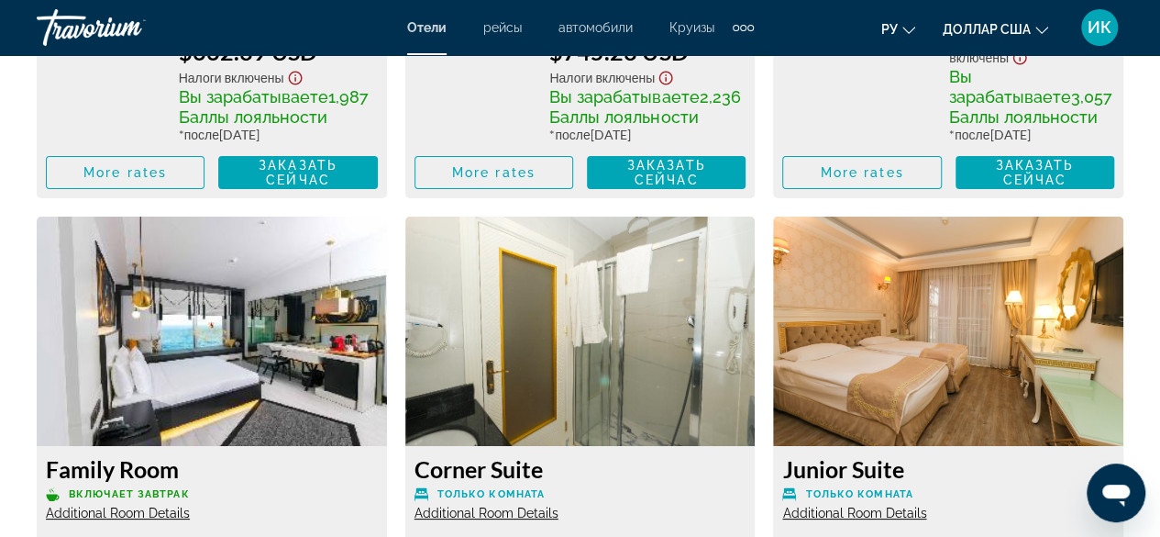
scroll to position [3485, 0]
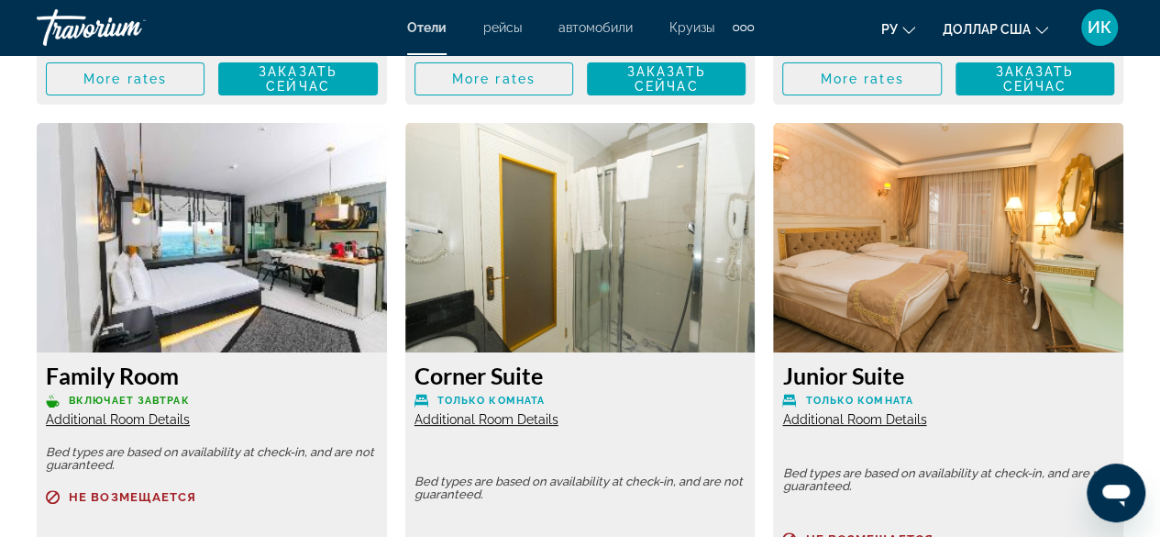
click at [813, 427] on span "Additional Room Details" at bounding box center [854, 419] width 144 height 15
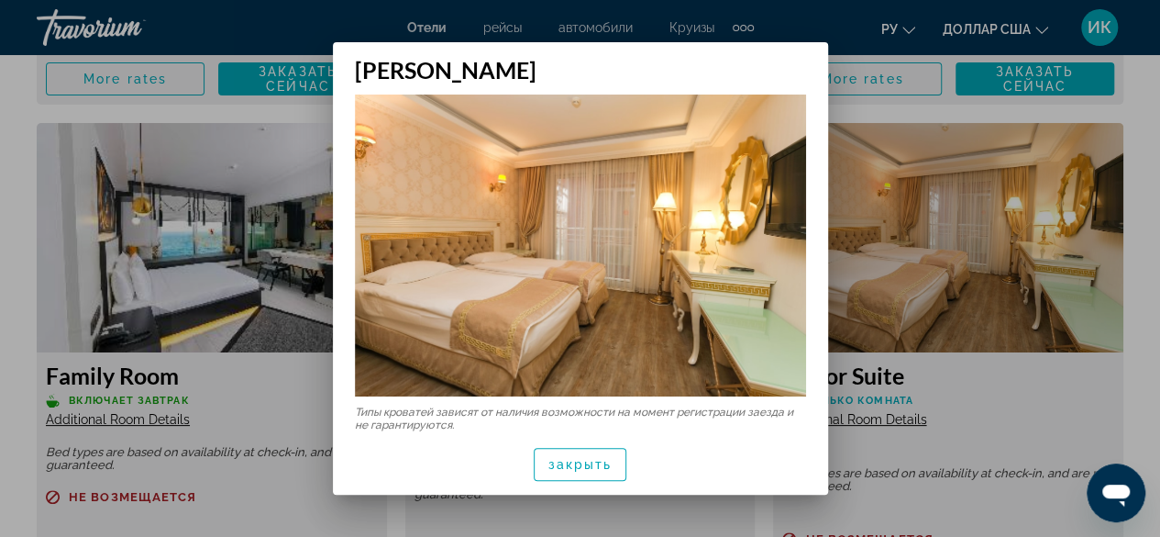
scroll to position [32, 0]
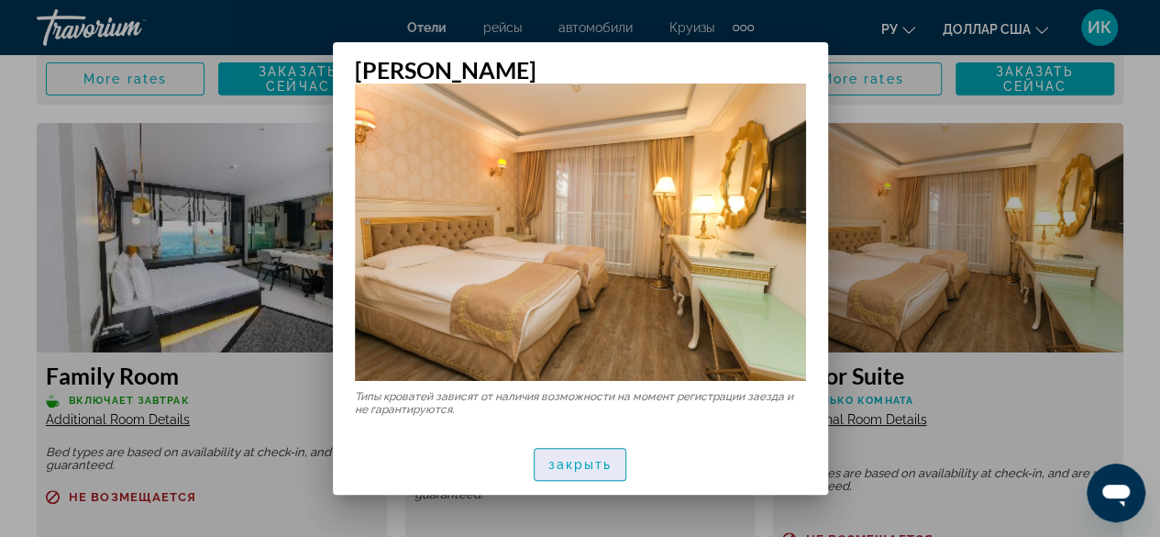
click at [583, 467] on font "закрыть" at bounding box center [581, 464] width 64 height 15
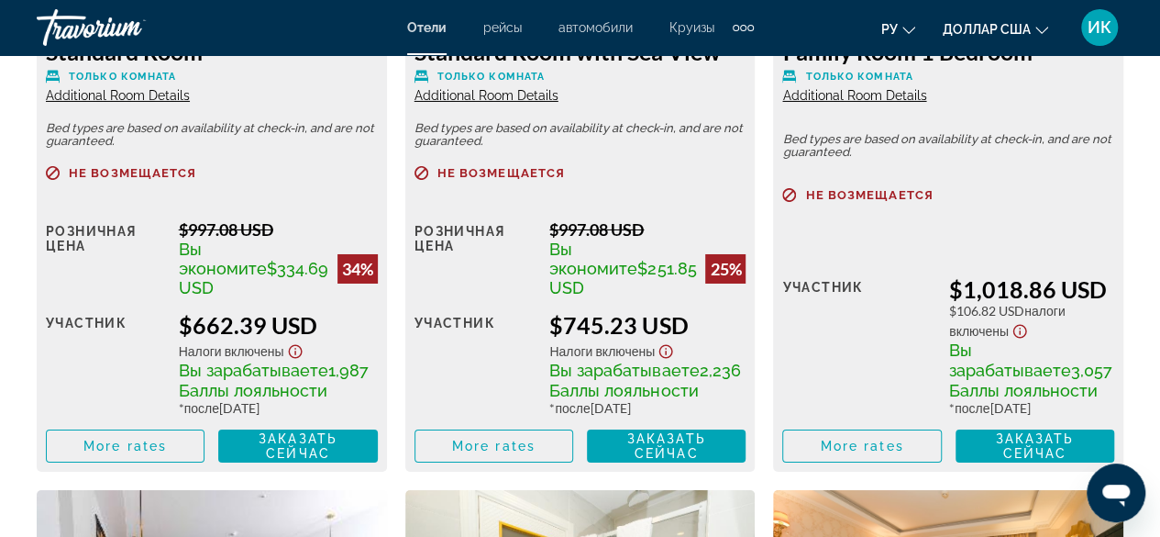
scroll to position [2843, 0]
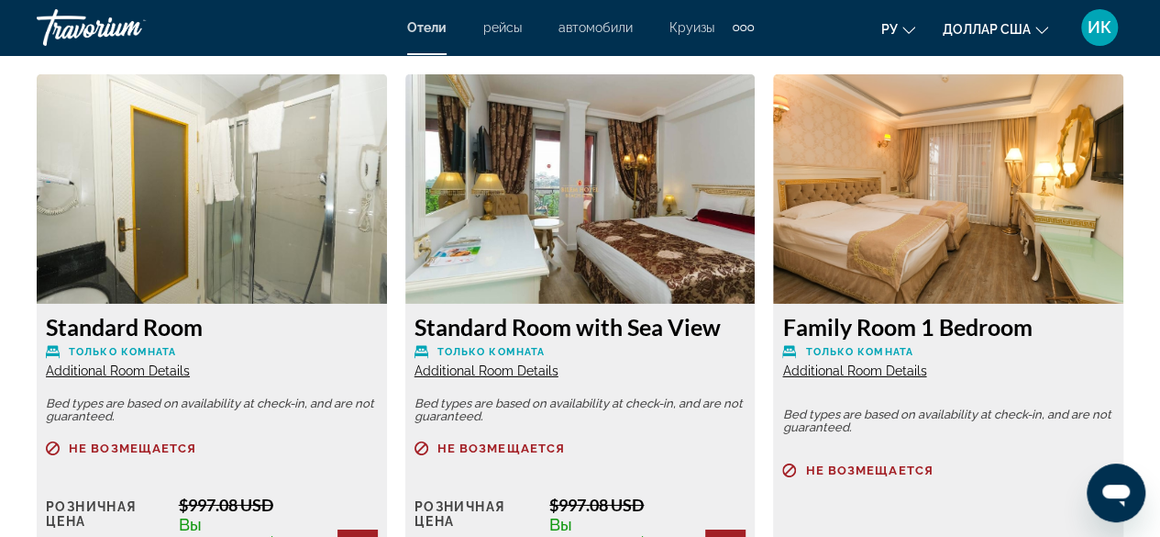
click at [810, 374] on span "Additional Room Details" at bounding box center [854, 370] width 144 height 15
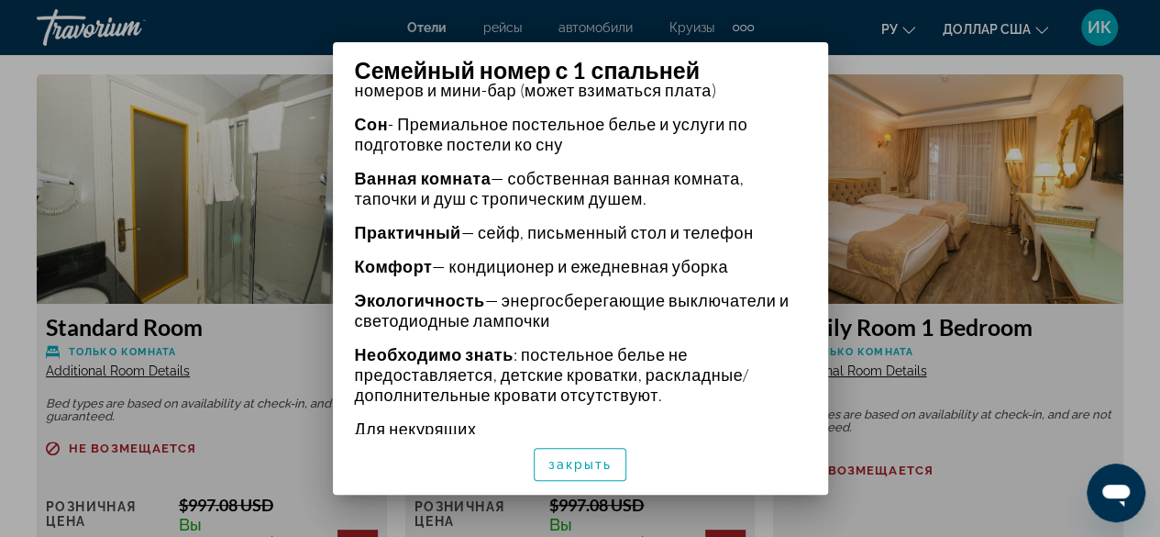
scroll to position [641, 0]
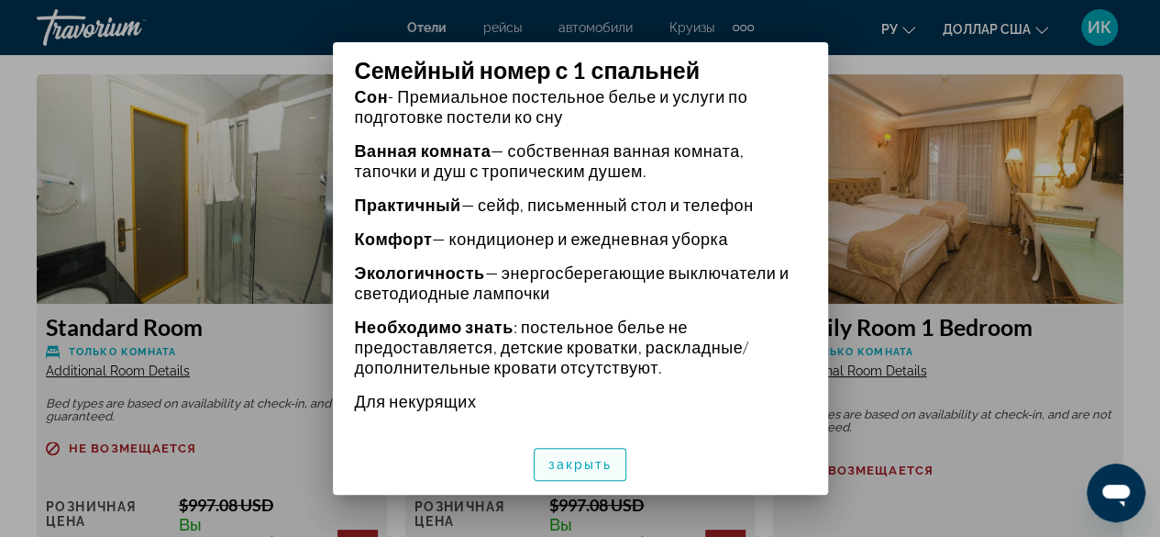
click at [562, 460] on font "закрыть" at bounding box center [581, 464] width 64 height 15
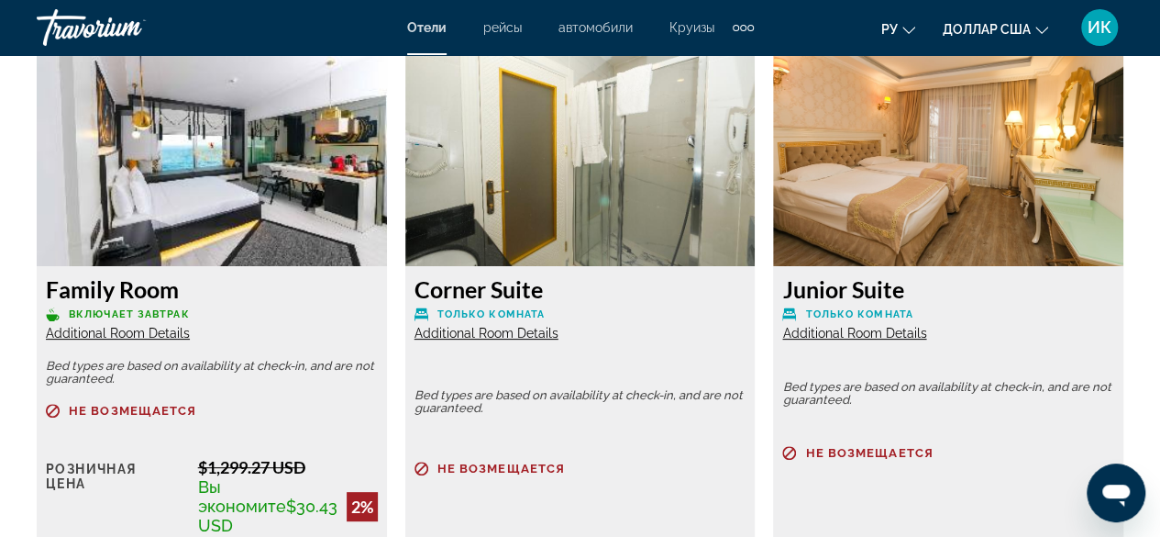
scroll to position [3577, 0]
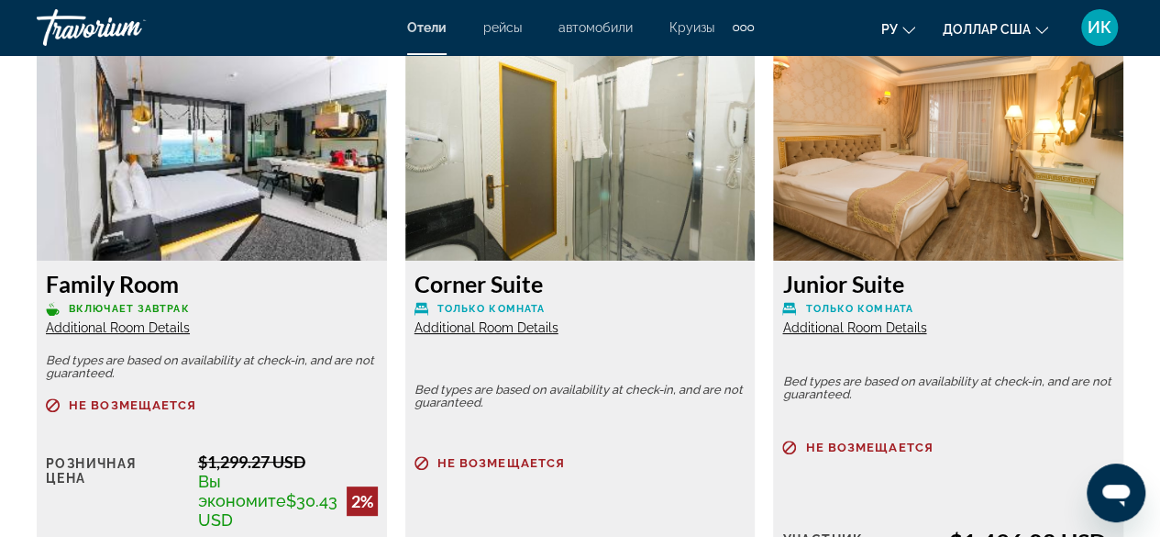
click at [116, 335] on span "Additional Room Details" at bounding box center [118, 327] width 144 height 15
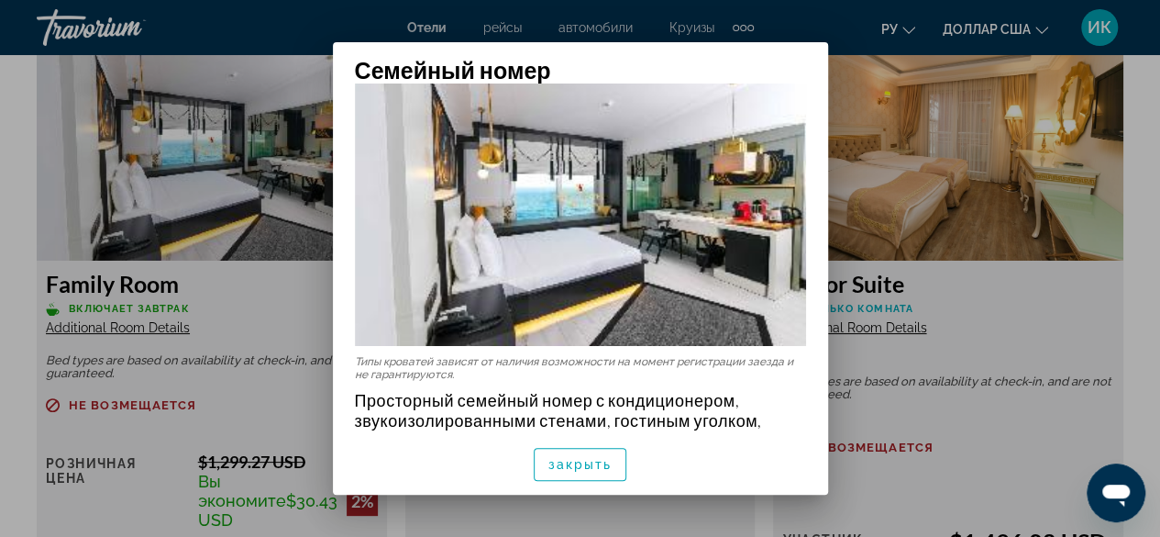
scroll to position [0, 0]
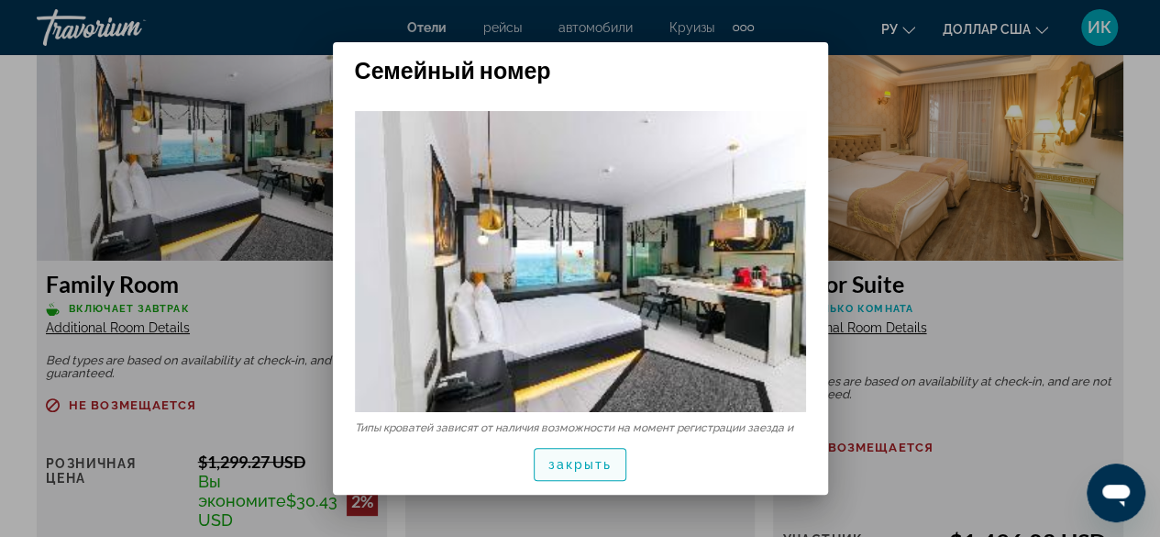
click at [578, 468] on font "закрыть" at bounding box center [581, 464] width 64 height 15
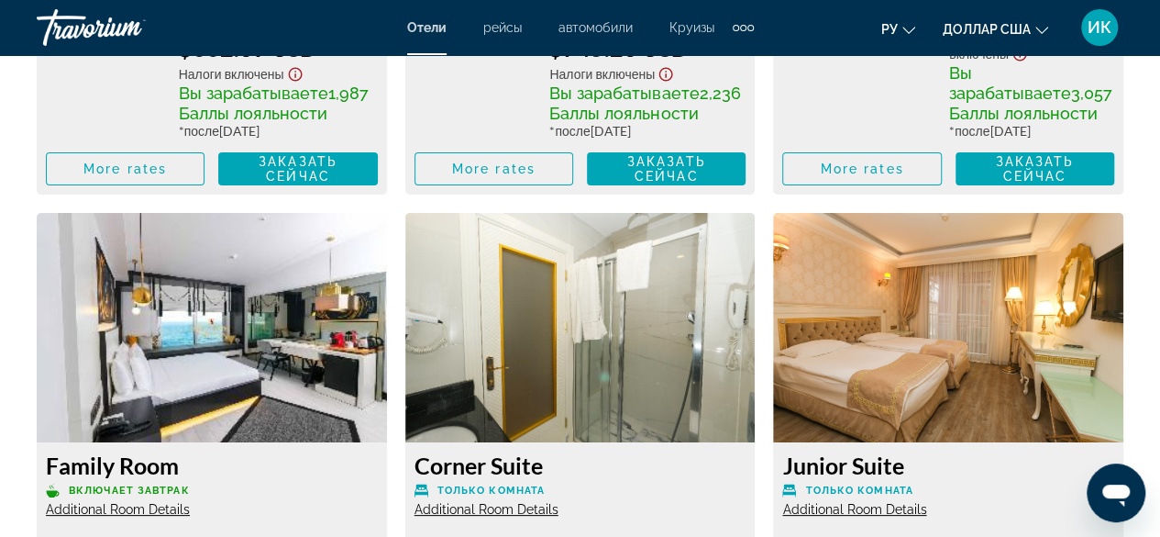
scroll to position [3485, 0]
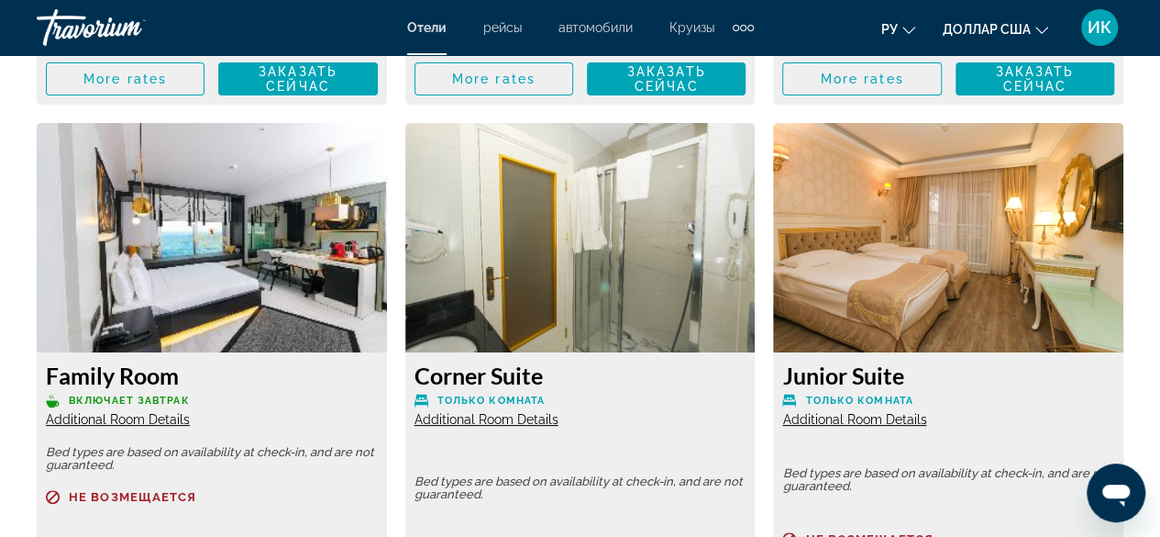
click at [267, 304] on img "Основное содержание" at bounding box center [212, 237] width 350 height 229
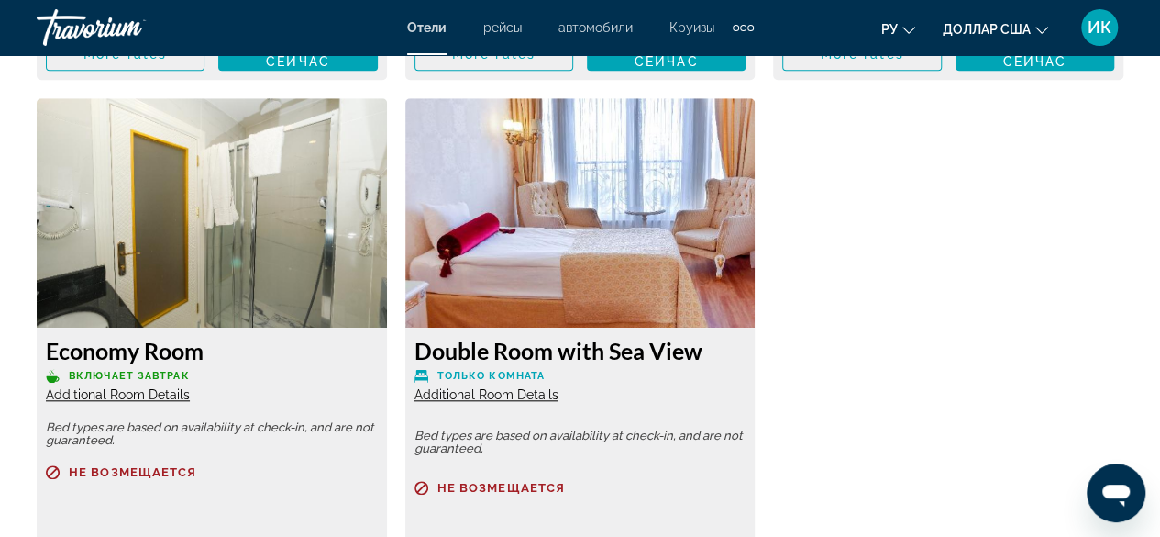
scroll to position [4311, 0]
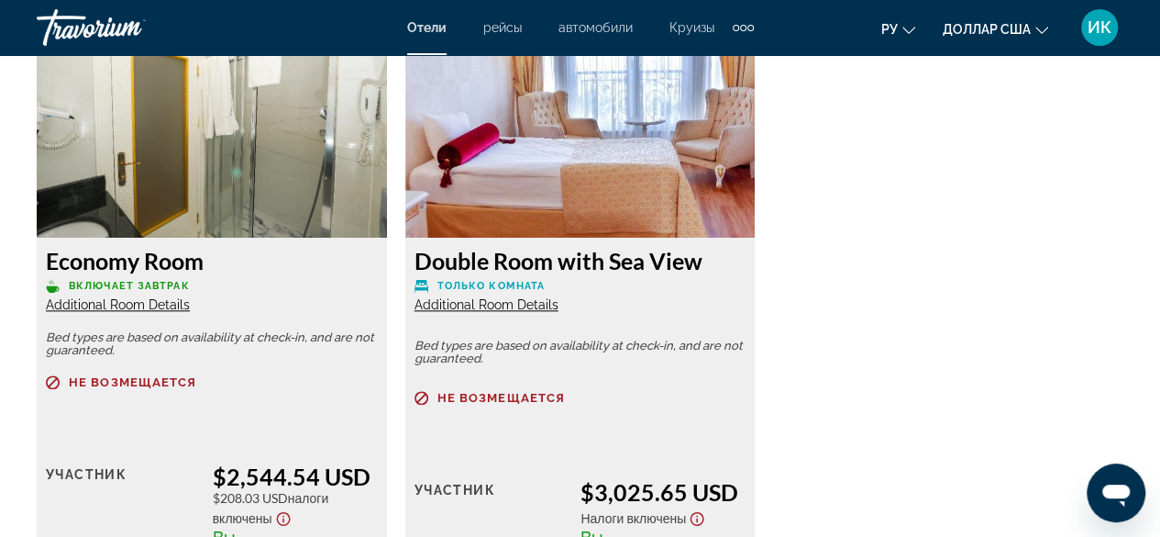
click at [482, 310] on span "Additional Room Details" at bounding box center [487, 304] width 144 height 15
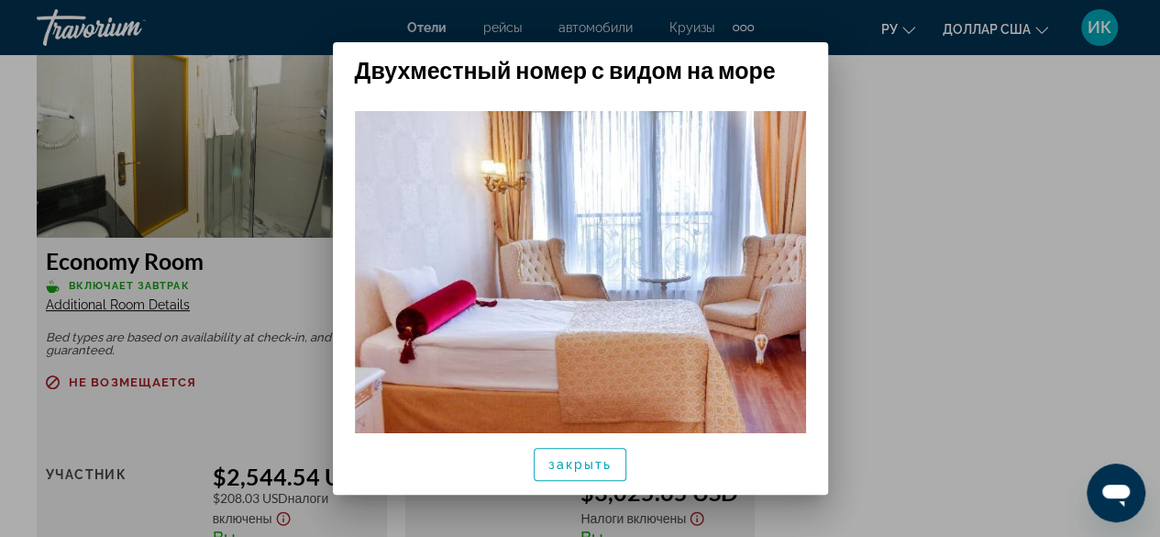
scroll to position [0, 0]
click at [563, 466] on font "закрыть" at bounding box center [581, 464] width 64 height 15
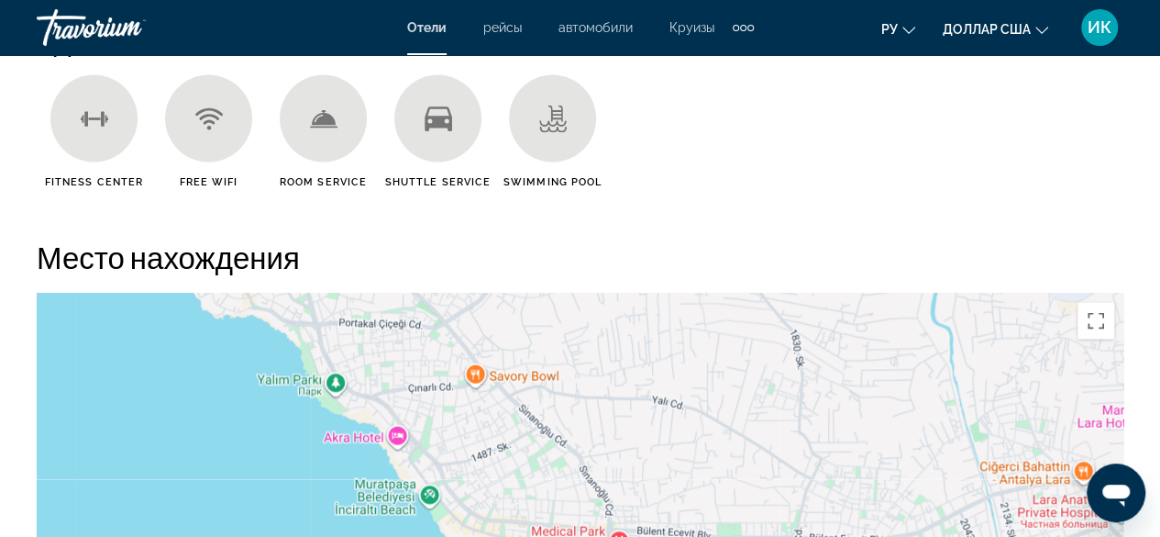
scroll to position [1834, 0]
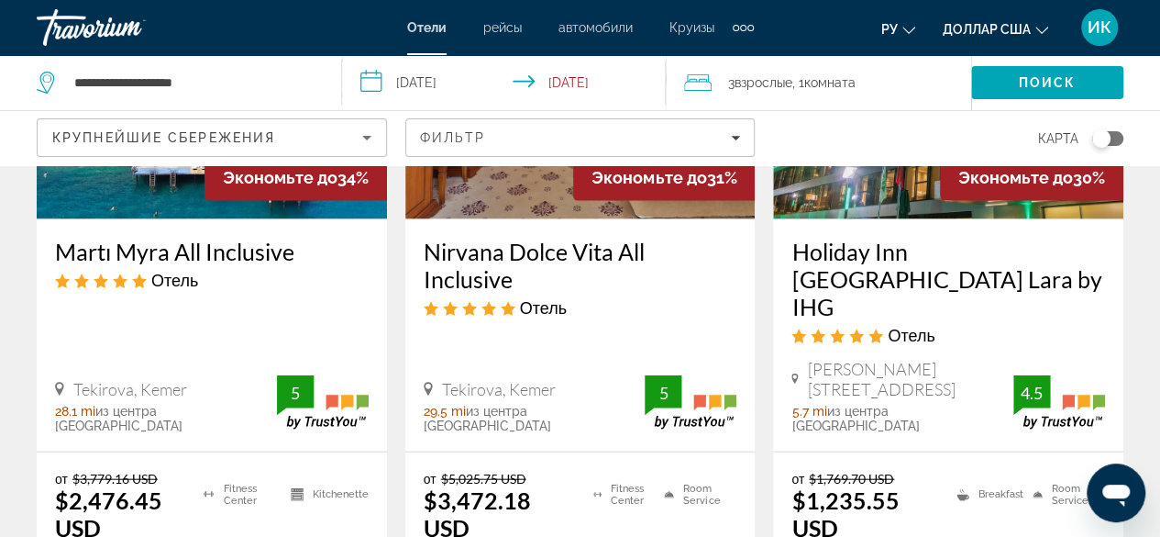
scroll to position [2018, 0]
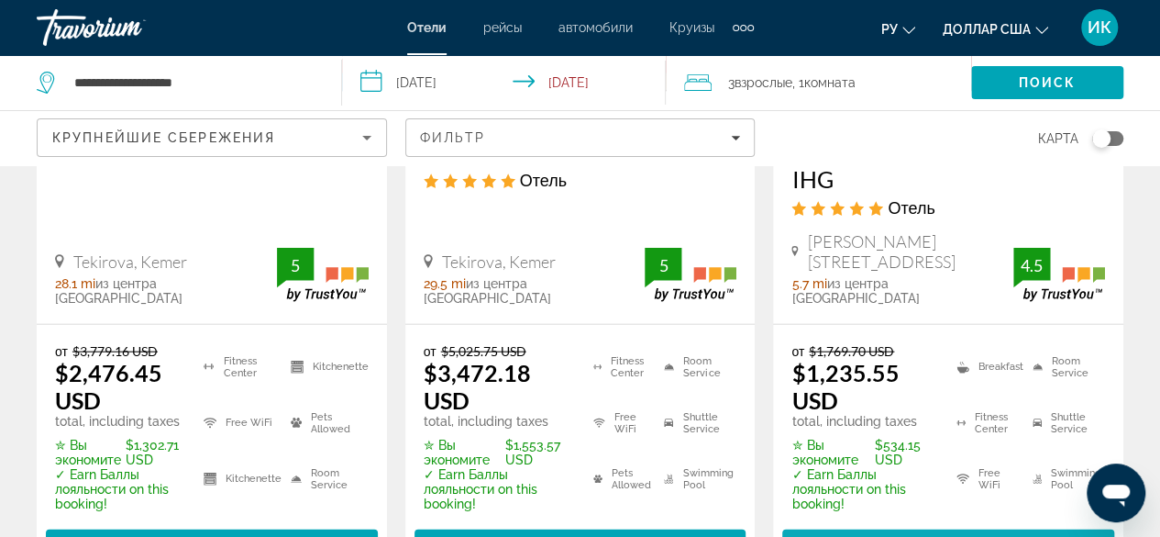
click at [894, 536] on span "Выберите номер" at bounding box center [948, 545] width 144 height 15
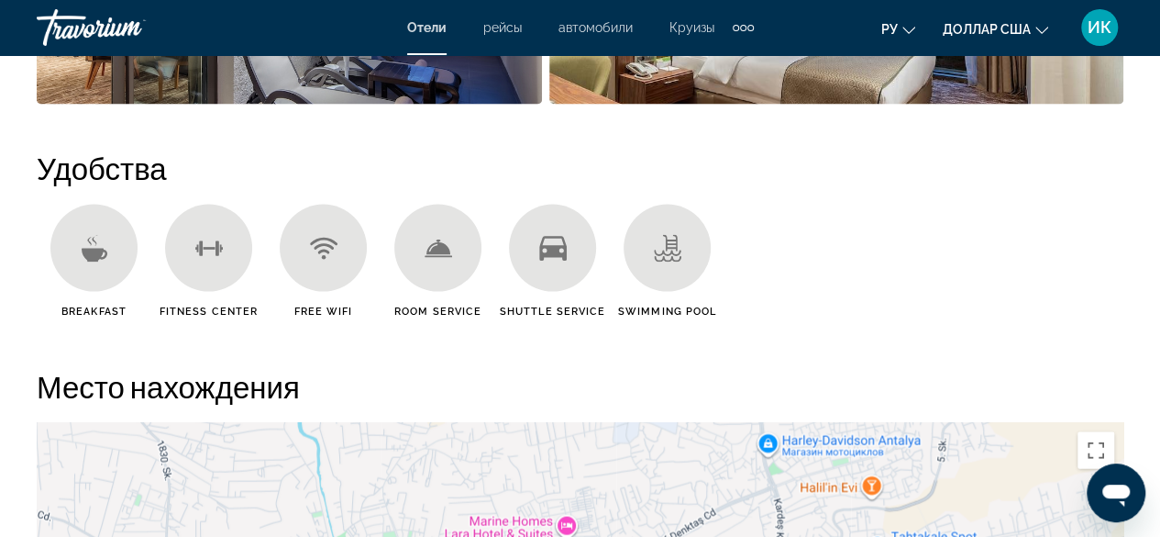
scroll to position [1284, 0]
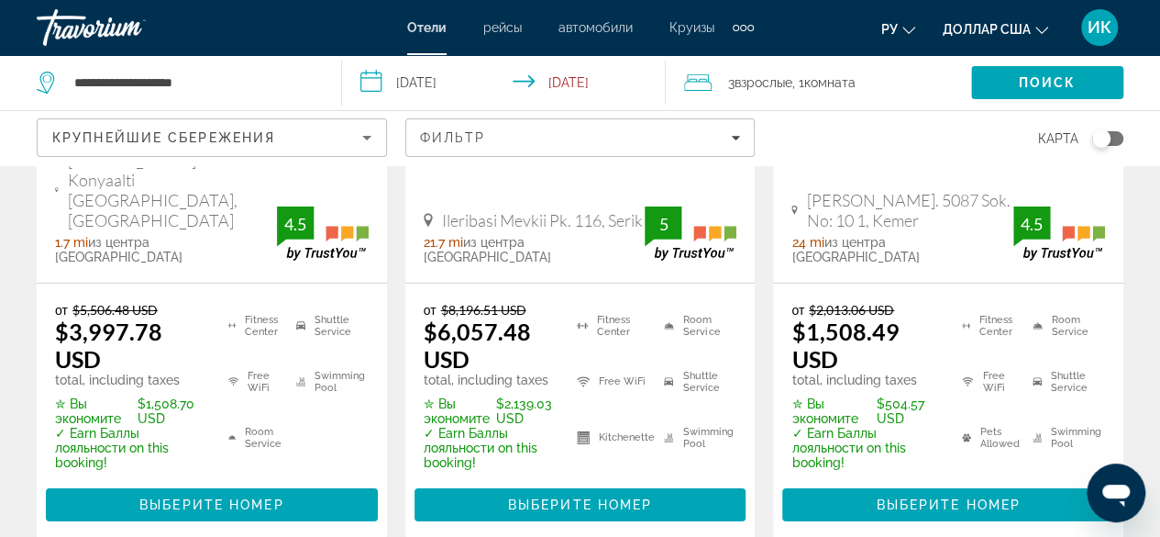
scroll to position [2935, 0]
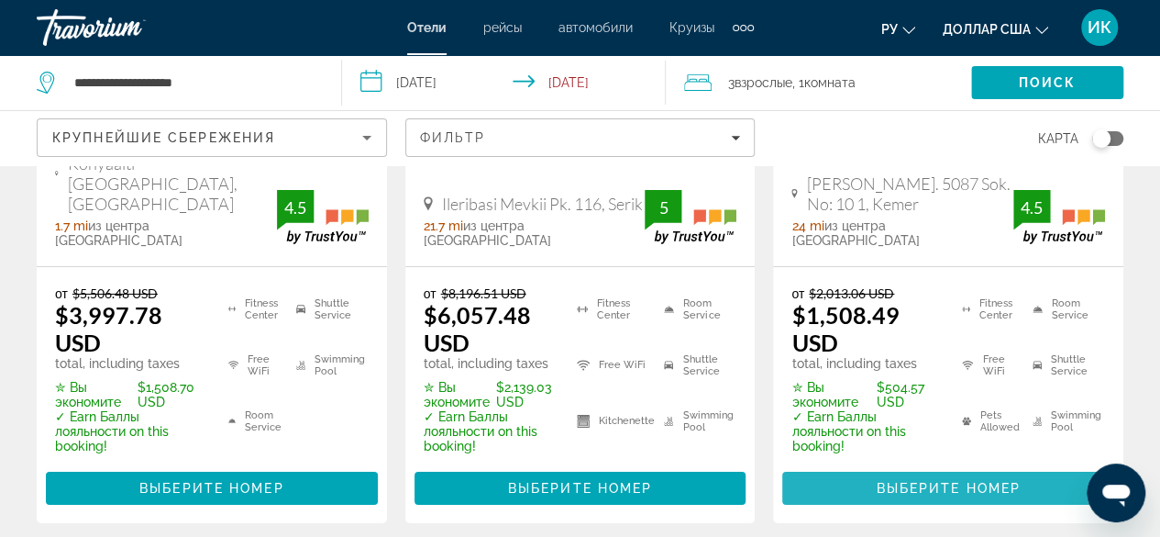
click at [889, 466] on span "Основное содержание" at bounding box center [948, 488] width 332 height 44
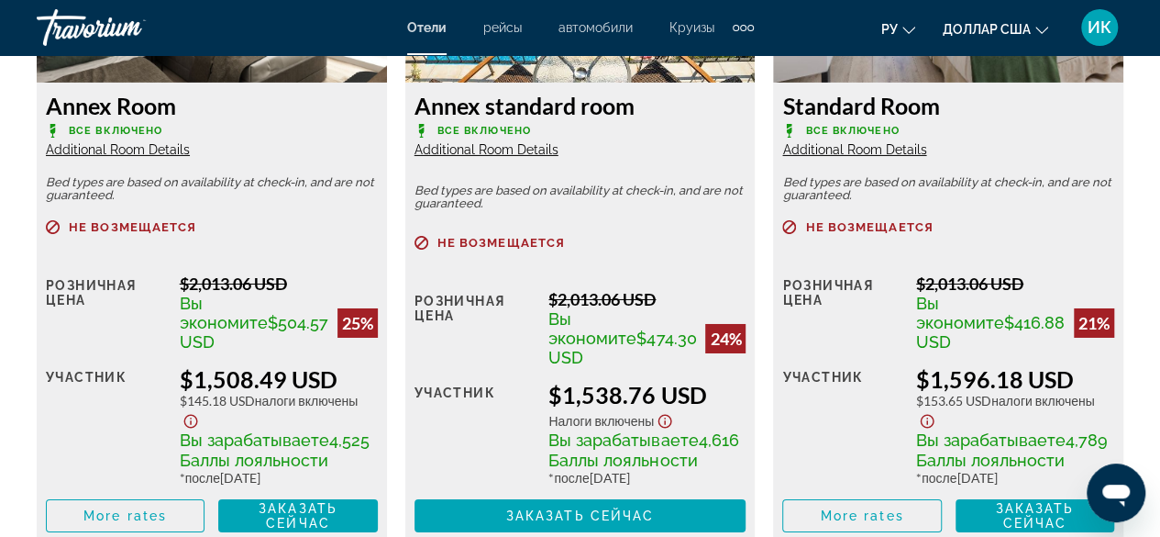
scroll to position [3027, 0]
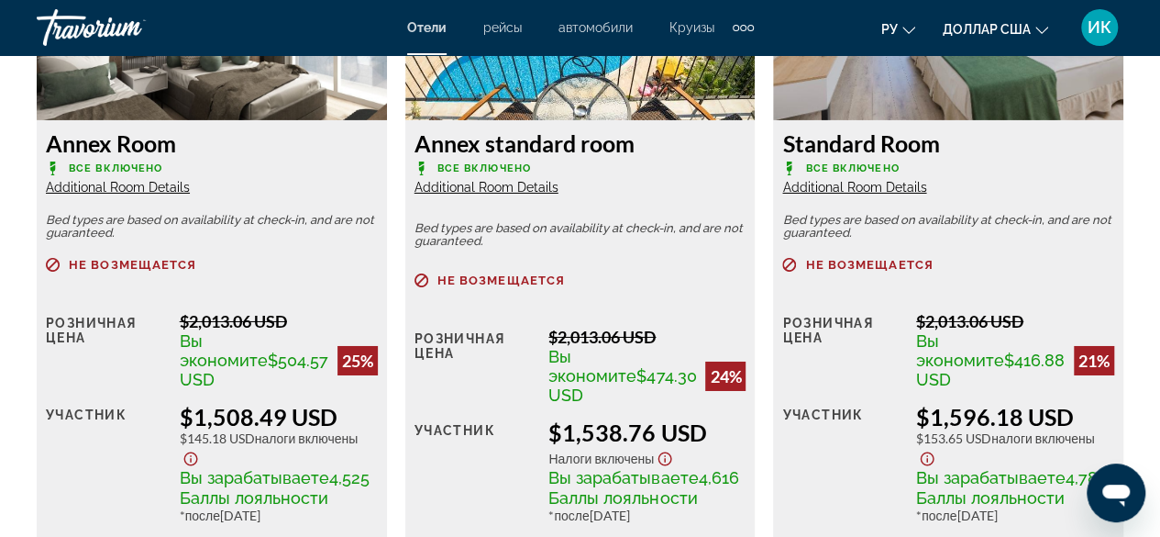
click at [114, 186] on span "Additional Room Details" at bounding box center [118, 187] width 144 height 15
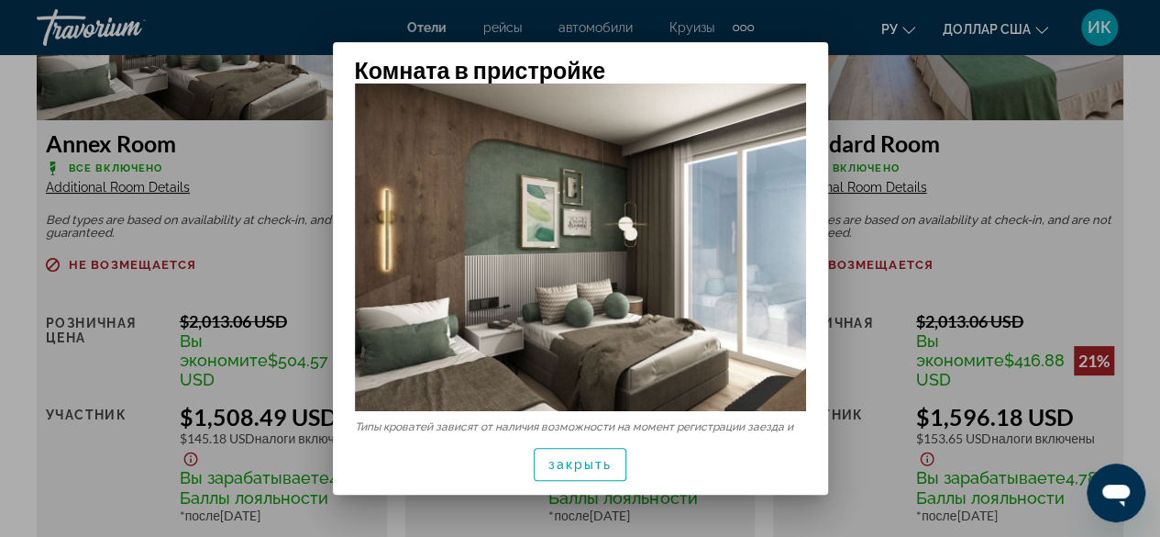
scroll to position [68, 0]
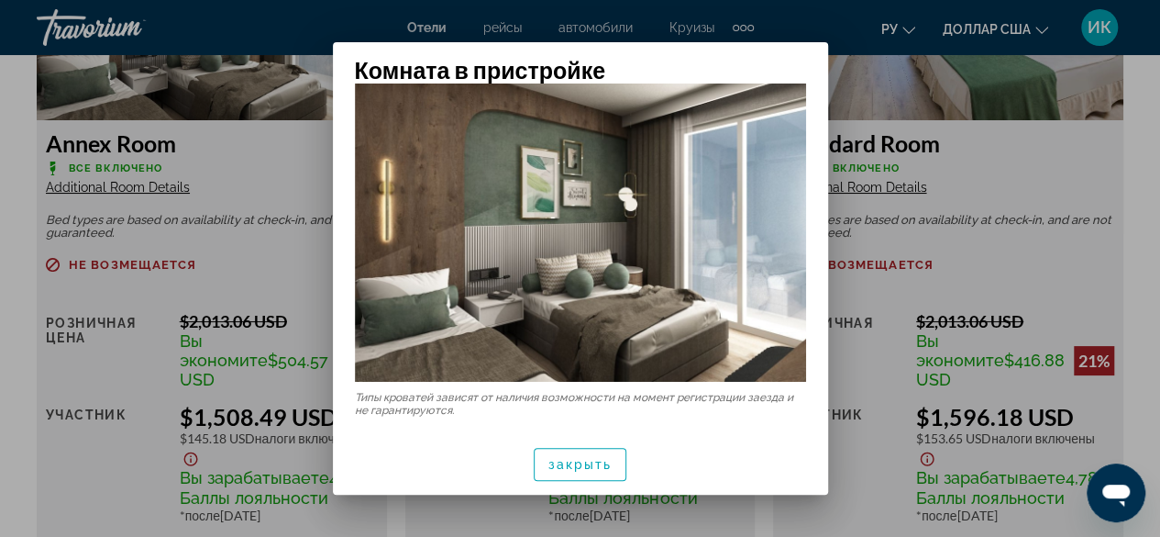
click at [991, 195] on div at bounding box center [580, 268] width 1160 height 537
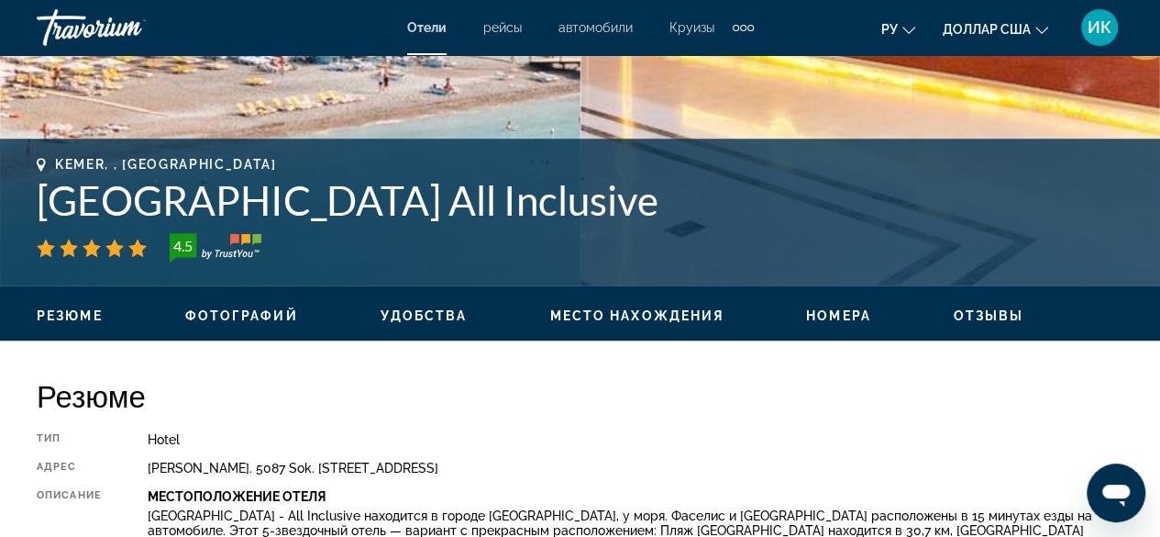
scroll to position [550, 0]
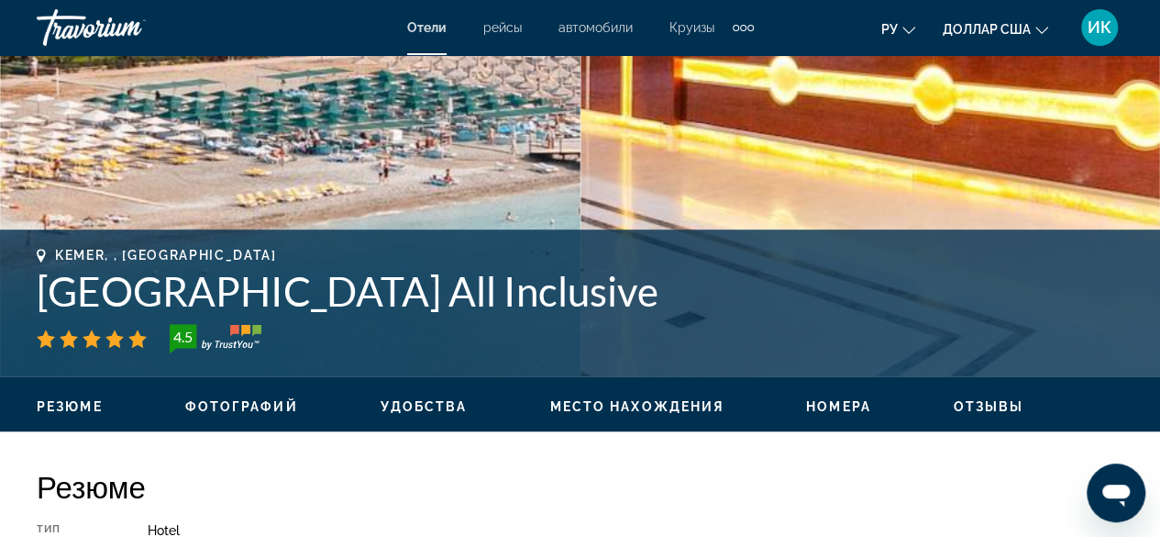
drag, startPoint x: 800, startPoint y: 279, endPoint x: 37, endPoint y: 296, distance: 763.3
click at [37, 296] on h1 "[GEOGRAPHIC_DATA] All Inclusive" at bounding box center [580, 291] width 1087 height 48
copy h1 "[GEOGRAPHIC_DATA] All Inclusive"
